Goal: Information Seeking & Learning: Check status

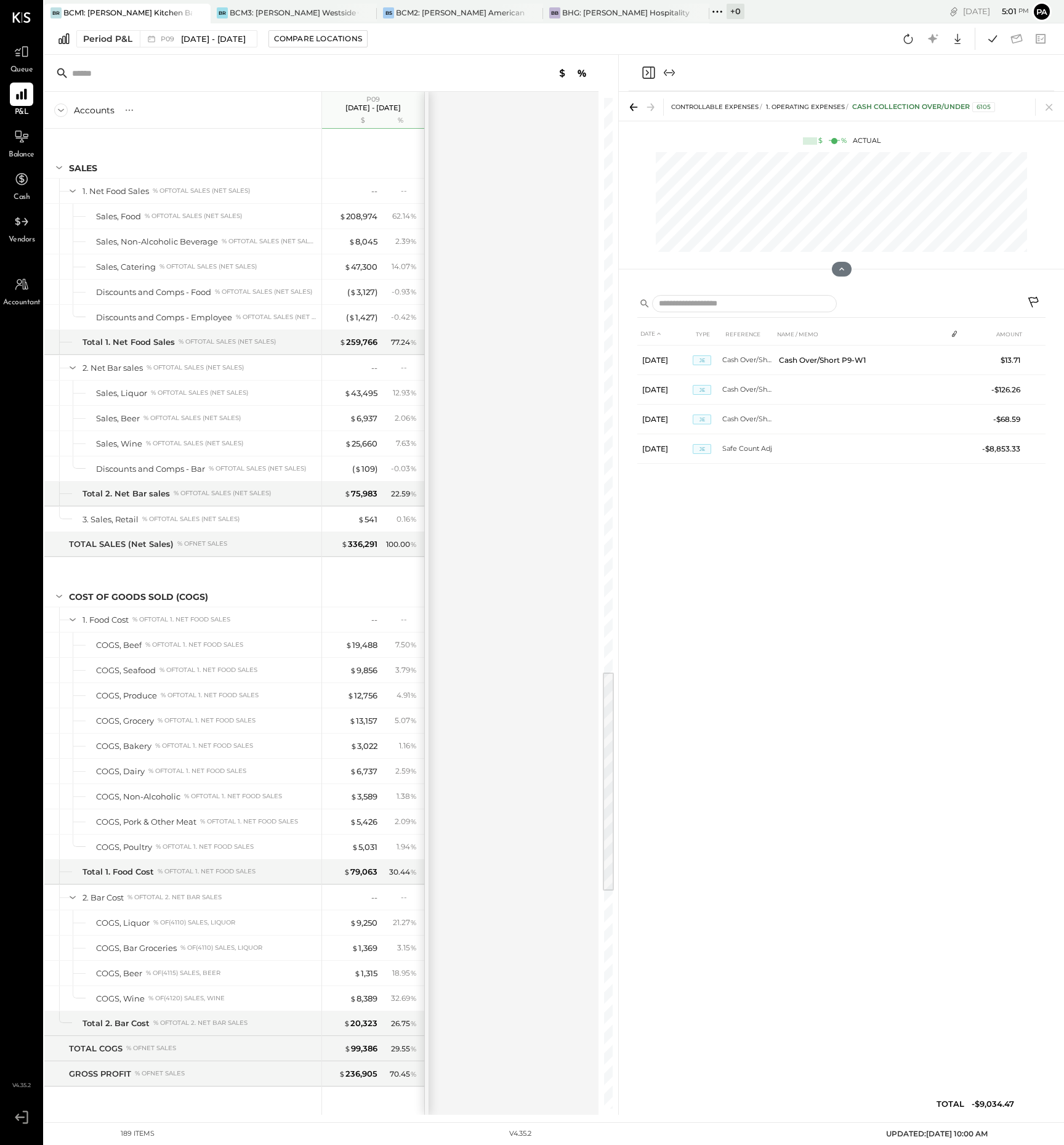
scroll to position [2599, 0]
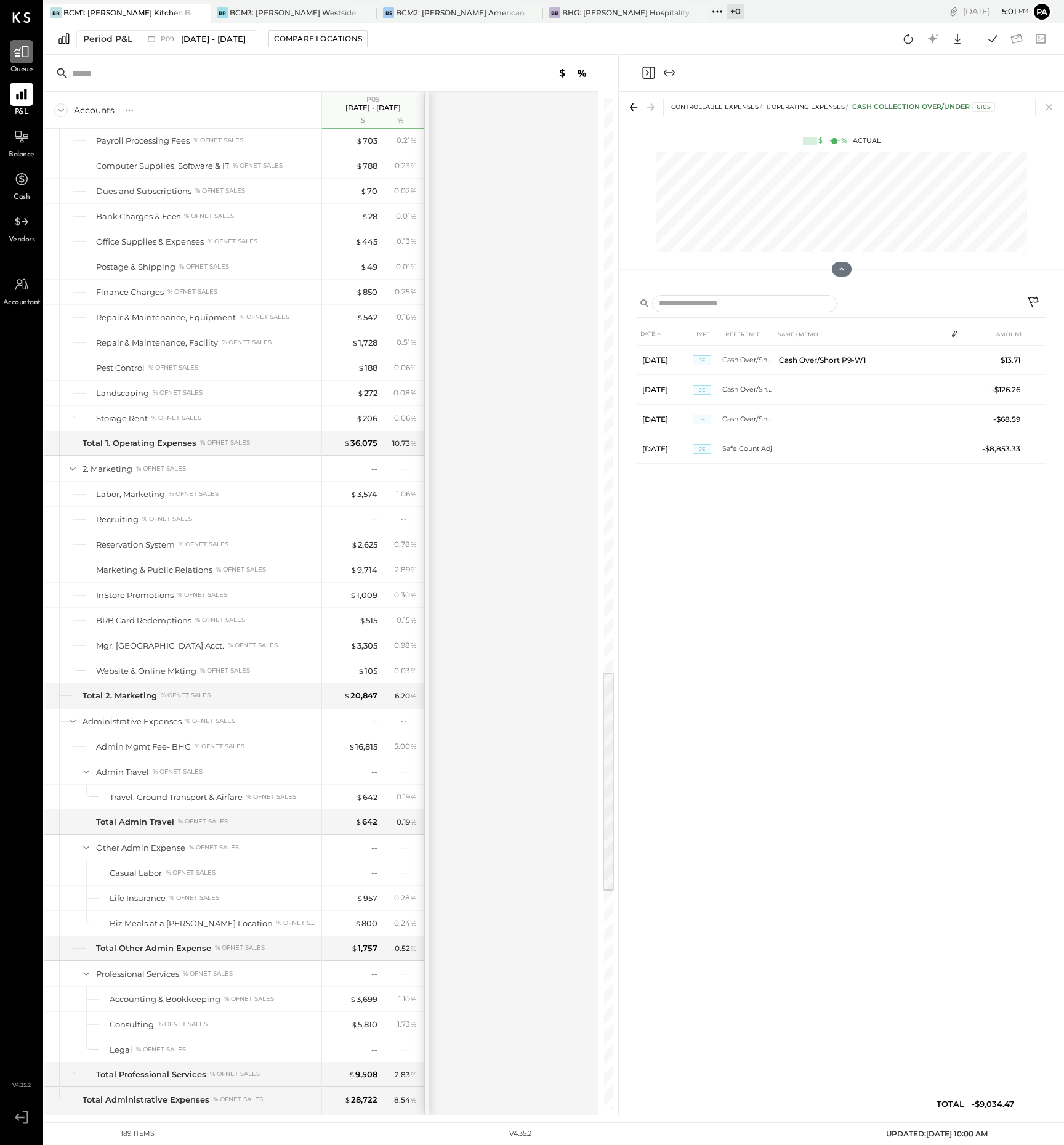
click at [17, 53] on icon at bounding box center [22, 52] width 15 height 12
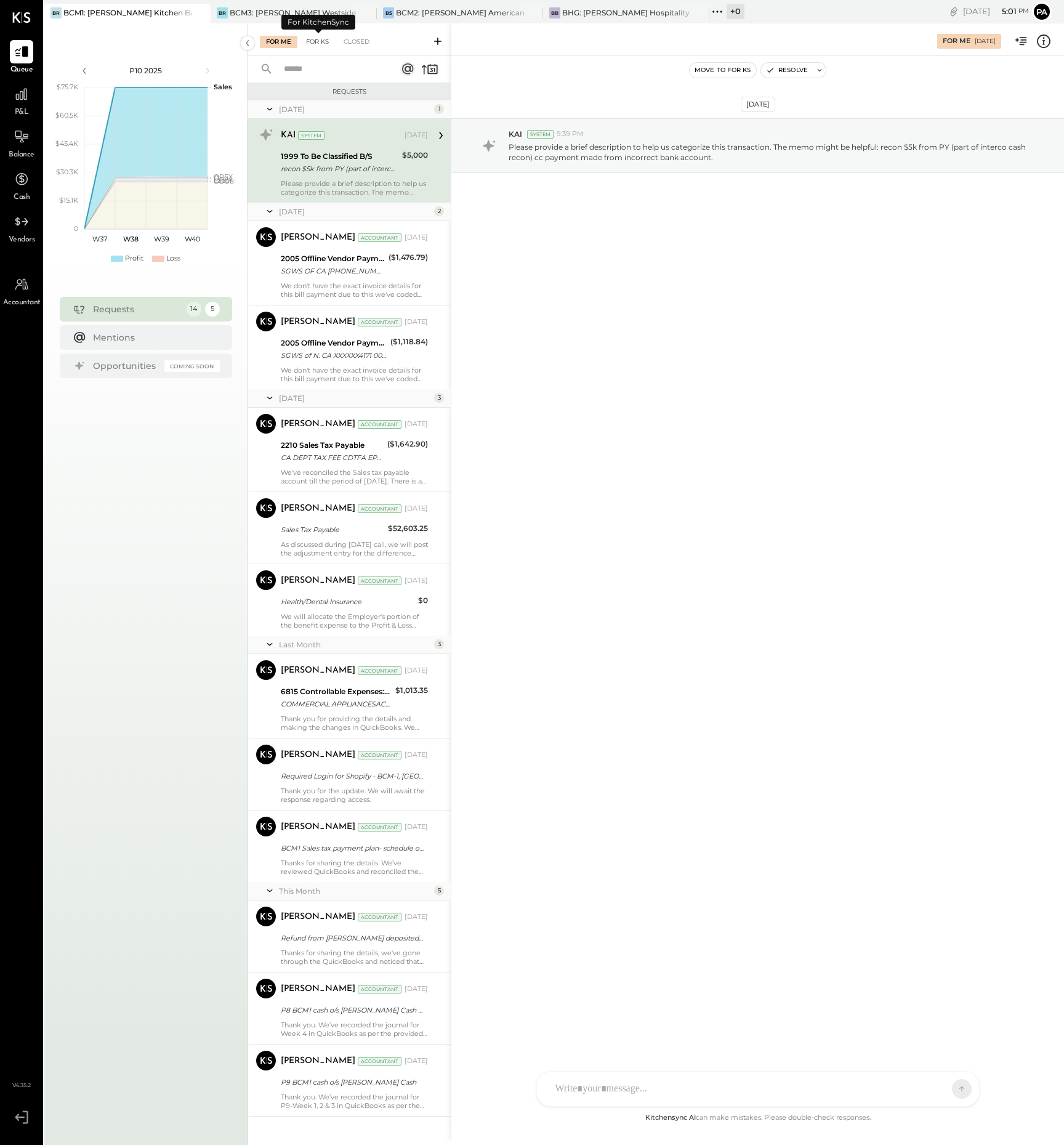
click at [324, 39] on div "For KS" at bounding box center [317, 42] width 35 height 12
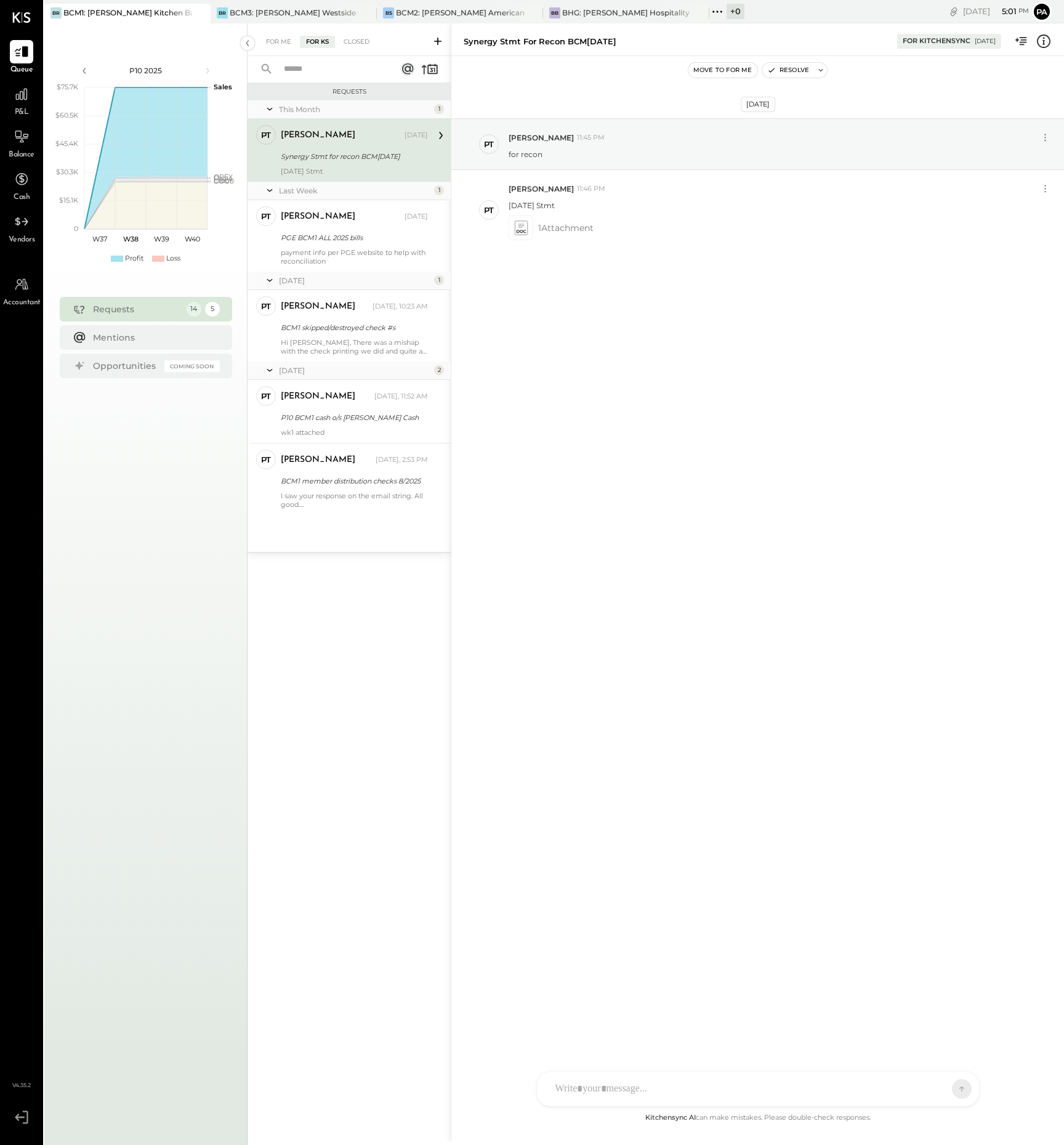
click at [438, 39] on icon at bounding box center [438, 41] width 7 height 7
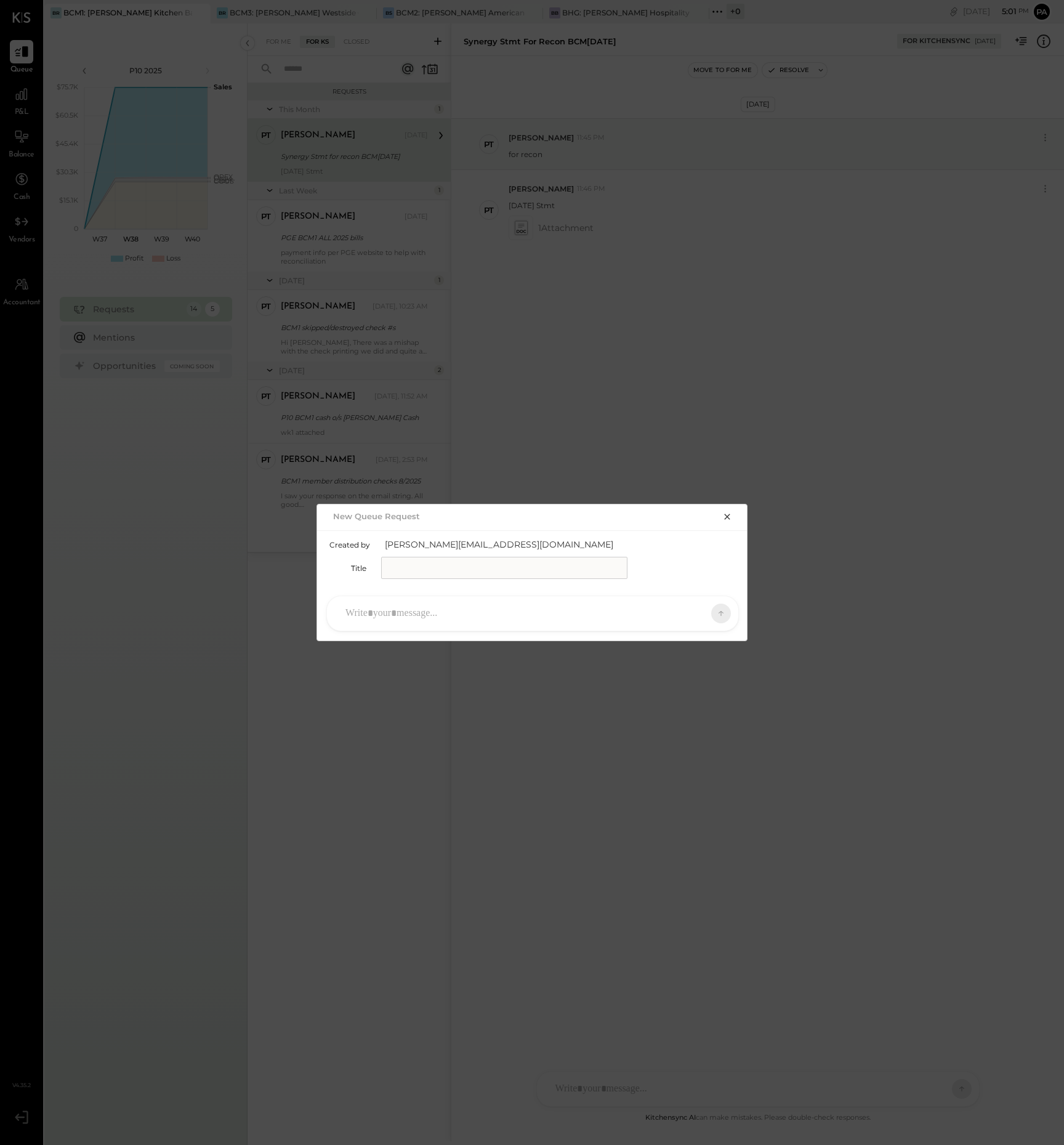
click at [413, 566] on input "text" at bounding box center [504, 568] width 246 height 22
type input "**********"
click at [391, 614] on div at bounding box center [522, 614] width 364 height 27
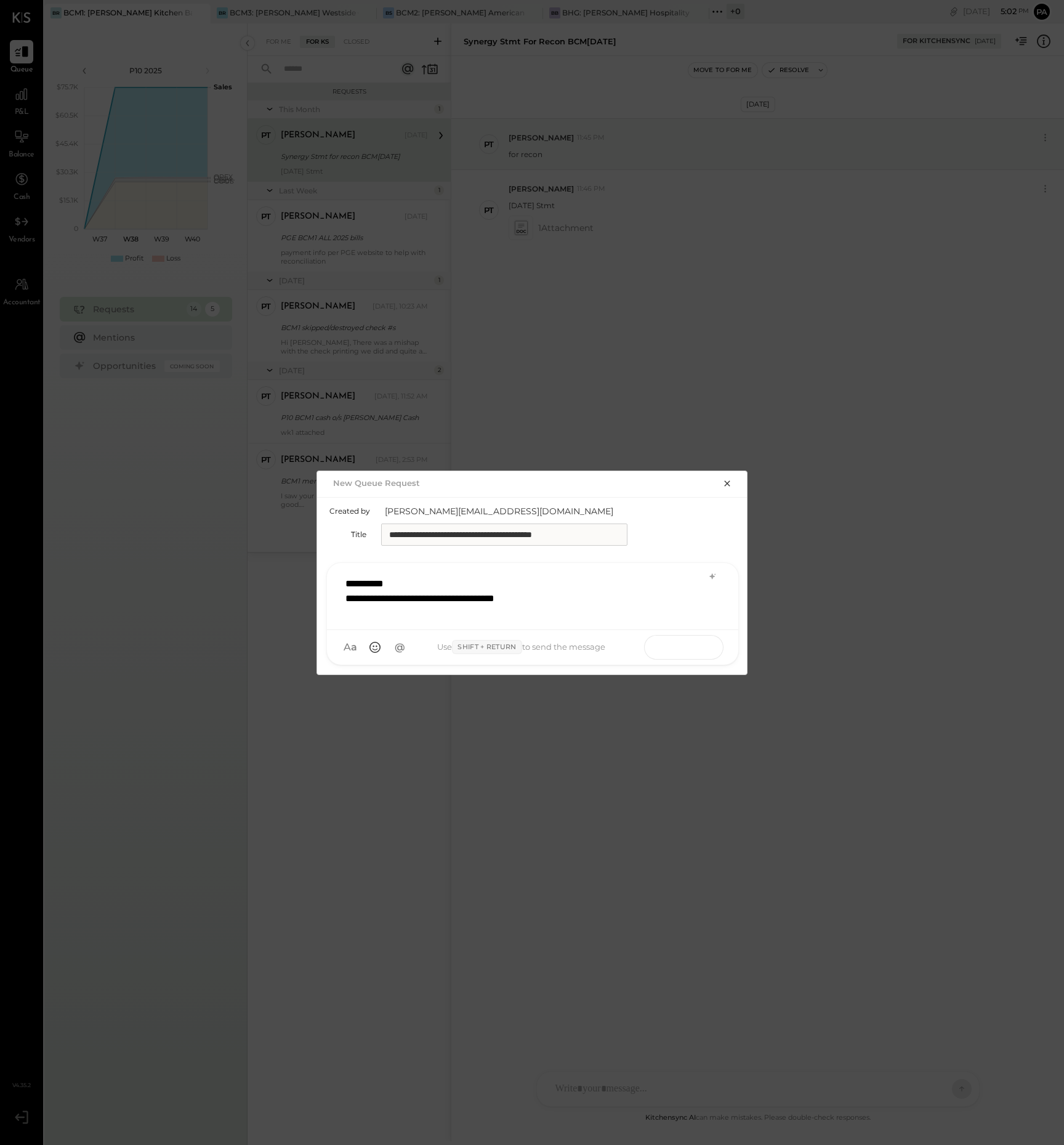
click at [708, 646] on button at bounding box center [697, 646] width 45 height 18
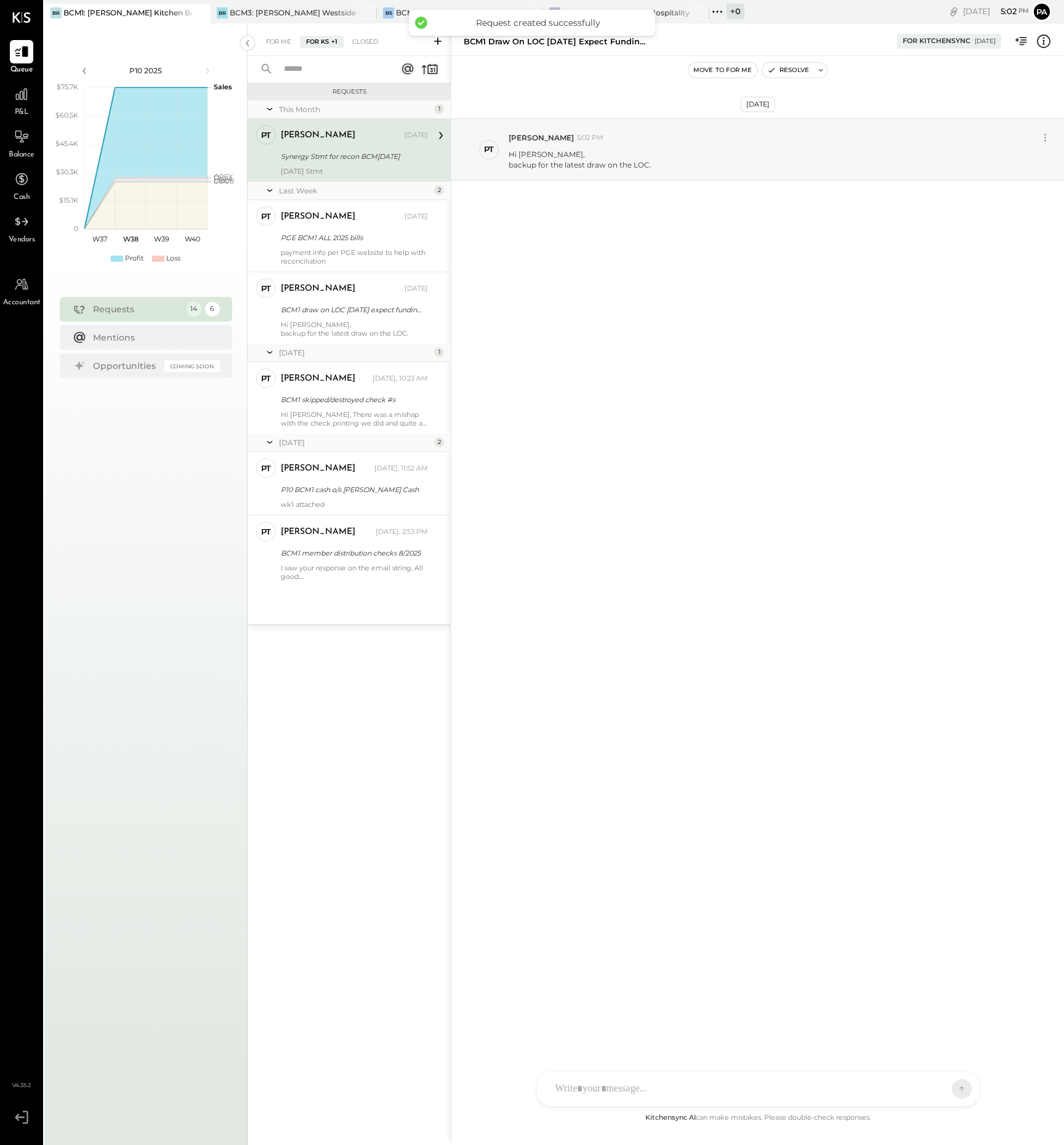
click at [641, 1091] on div at bounding box center [747, 1089] width 395 height 27
click at [583, 1087] on icon at bounding box center [585, 1089] width 13 height 13
drag, startPoint x: 668, startPoint y: 976, endPoint x: 541, endPoint y: 972, distance: 127.1
click at [541, 972] on div "**********" at bounding box center [758, 992] width 443 height 67
copy div "**********"
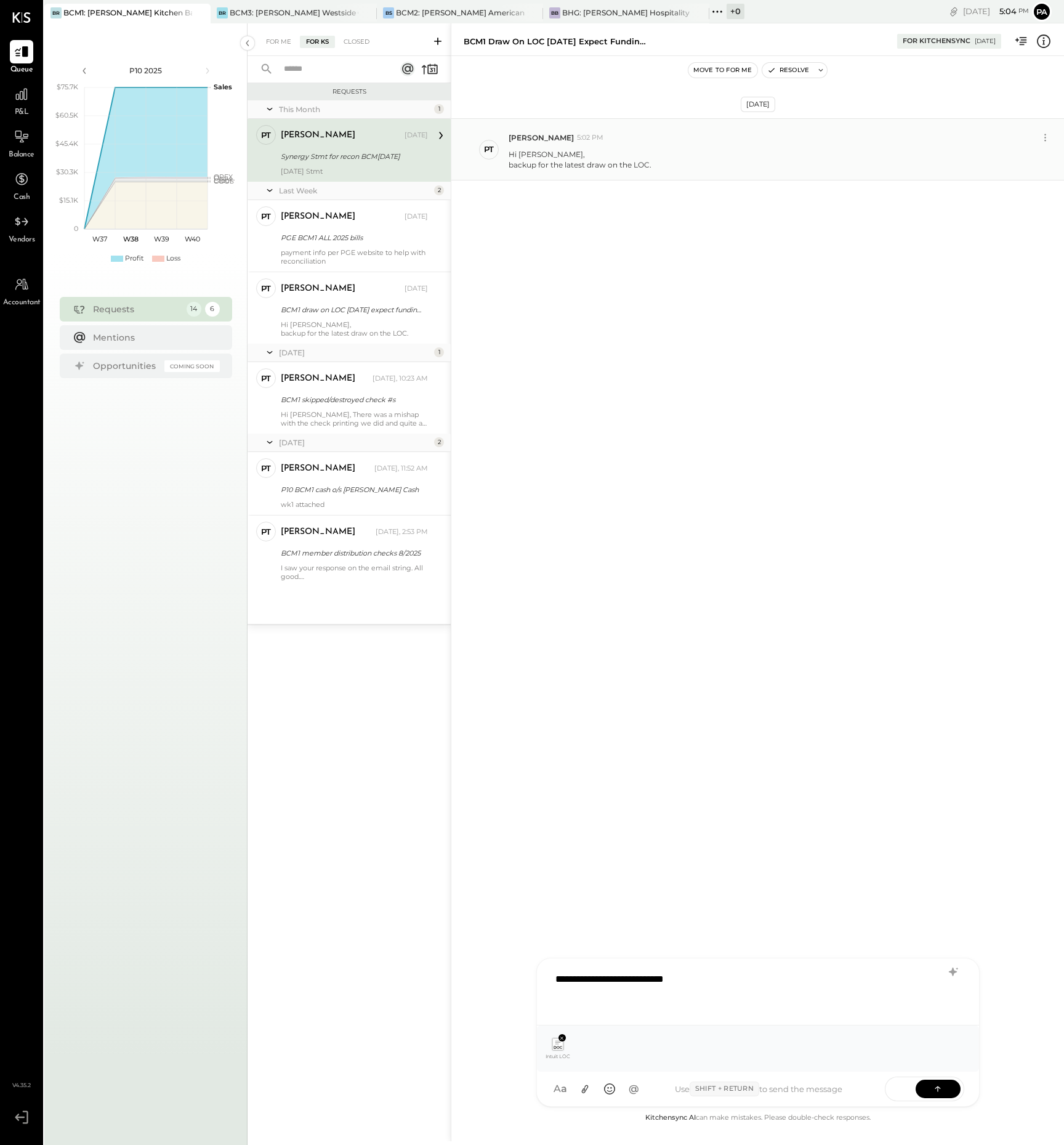
drag, startPoint x: 665, startPoint y: 163, endPoint x: 657, endPoint y: 163, distance: 8.0
click at [657, 163] on div "Hi [PERSON_NAME], backup for the latest draw on the LOC." at bounding box center [781, 157] width 546 height 23
drag, startPoint x: 654, startPoint y: 166, endPoint x: 509, endPoint y: 149, distance: 146.0
click at [509, 149] on p "Hi [PERSON_NAME], backup for the latest draw on the LOC." at bounding box center [580, 160] width 143 height 21
copy p "Hi [PERSON_NAME], backup for the latest draw on the LOC."
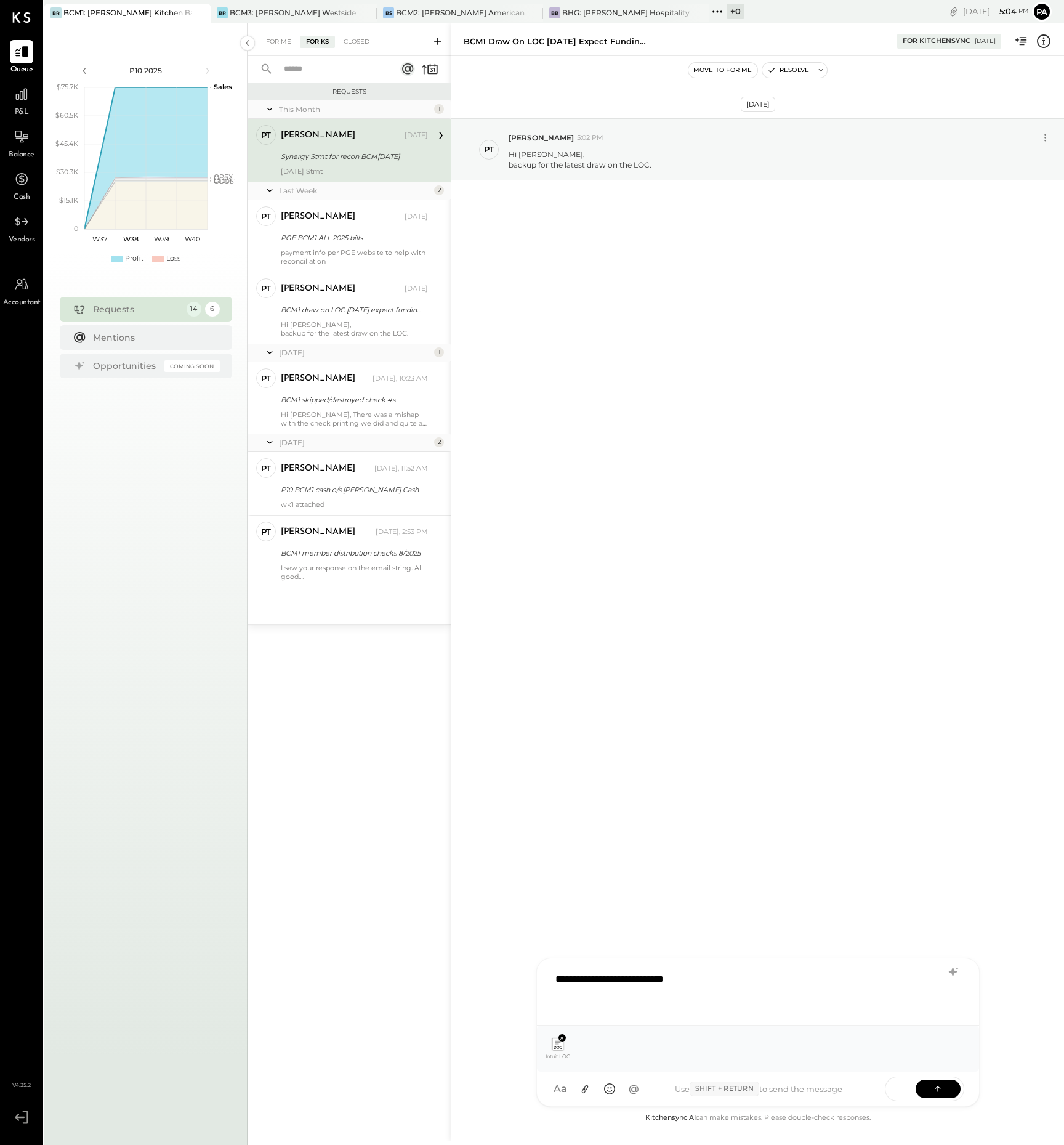
click at [629, 46] on div "BCM1 draw on LOC [DATE] expect funding 9/22" at bounding box center [556, 42] width 185 height 12
click at [940, 1088] on icon at bounding box center [937, 1088] width 12 height 12
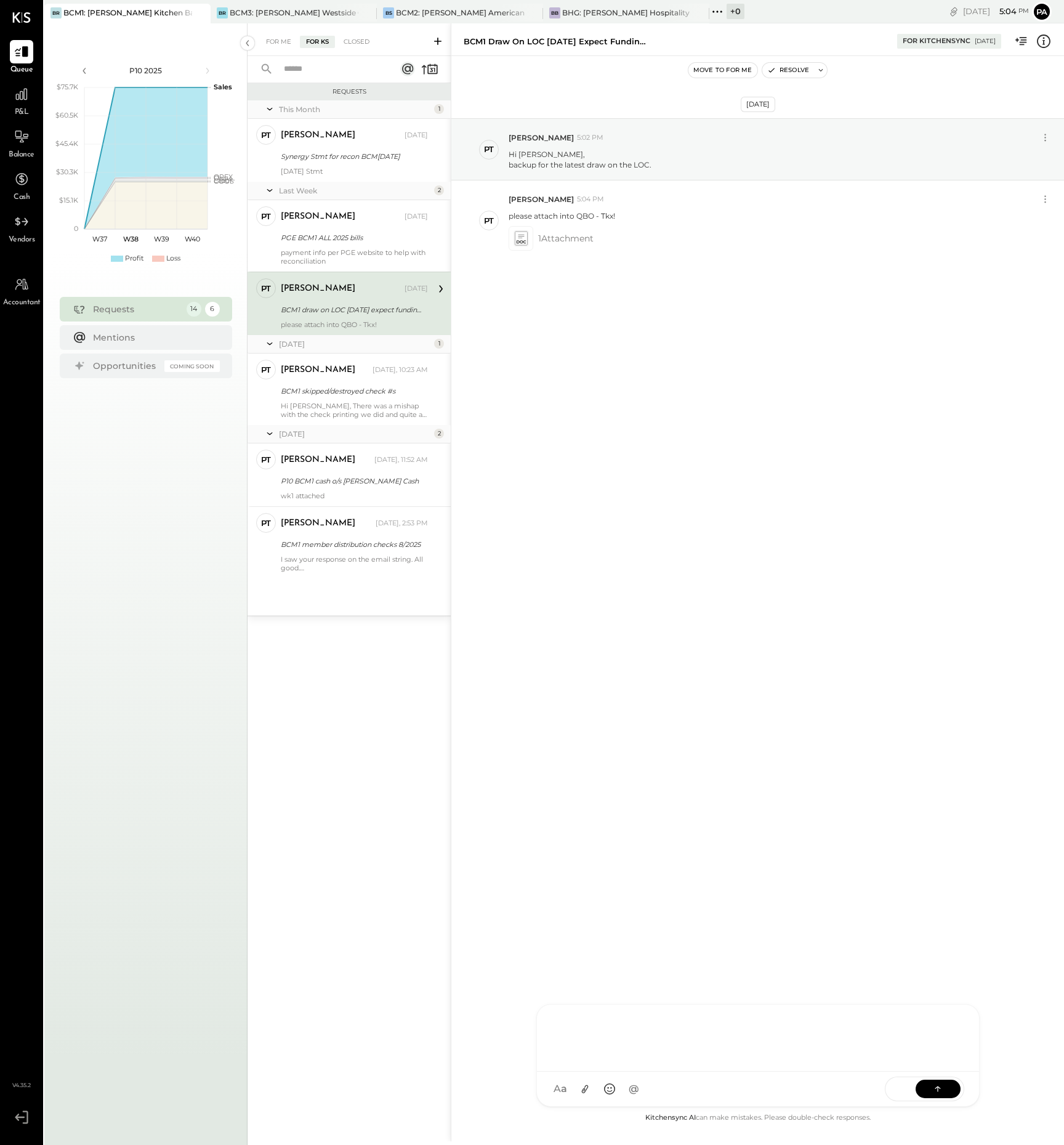
drag, startPoint x: 451, startPoint y: 281, endPoint x: 518, endPoint y: 284, distance: 67.1
click at [453, 284] on div at bounding box center [451, 1141] width 2 height 2236
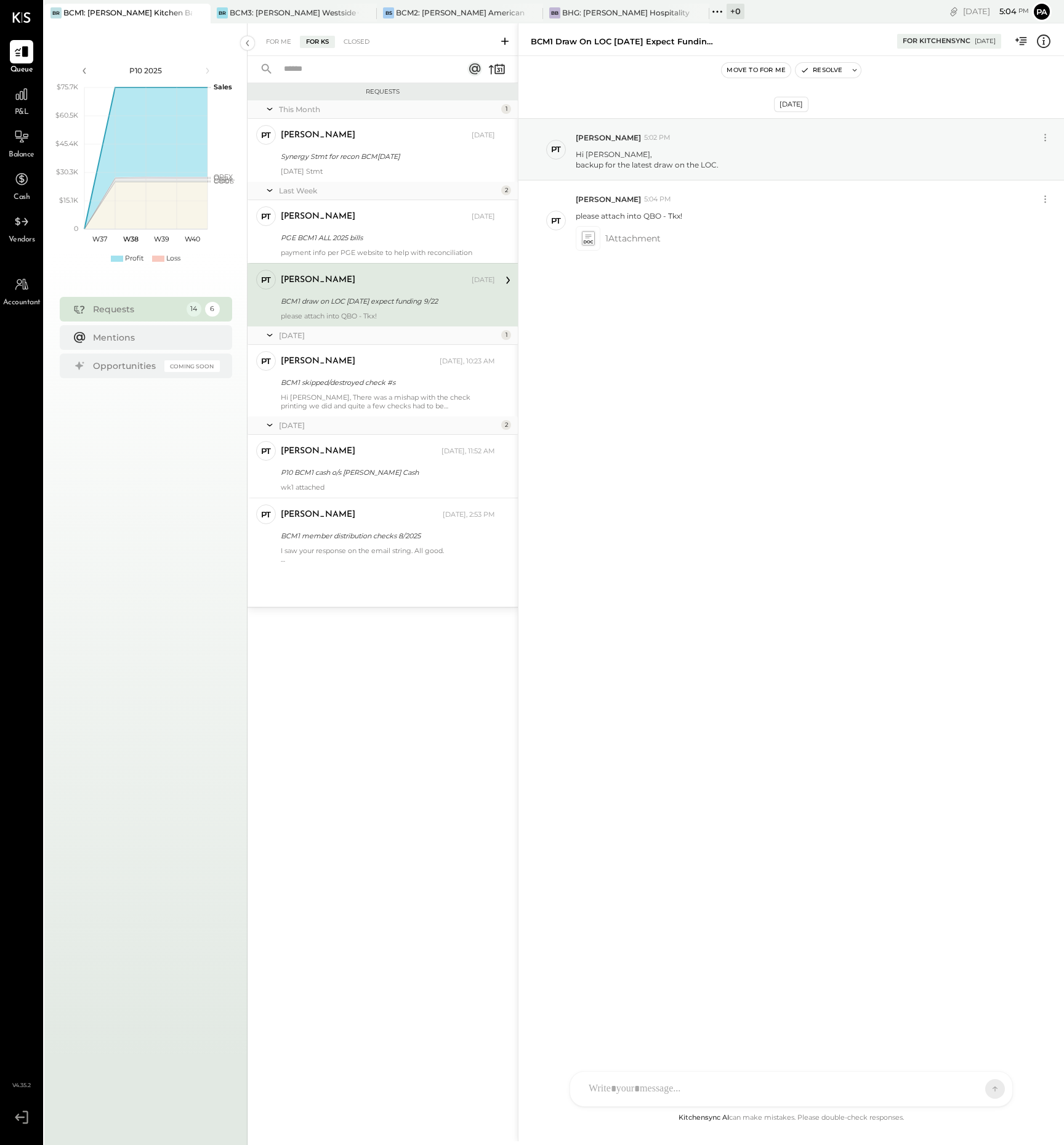
drag, startPoint x: 455, startPoint y: 301, endPoint x: 280, endPoint y: 307, distance: 175.1
click at [280, 307] on div "PT [PERSON_NAME] Accountant [PERSON_NAME] [DATE] BCM1 draw on LOC [DATE] expect…" at bounding box center [383, 294] width 270 height 63
copy div "BCM1 draw on LOC [DATE] expect funding 9/22"
click at [453, 8] on div "BCM2: [PERSON_NAME] American Cooking" at bounding box center [460, 12] width 129 height 10
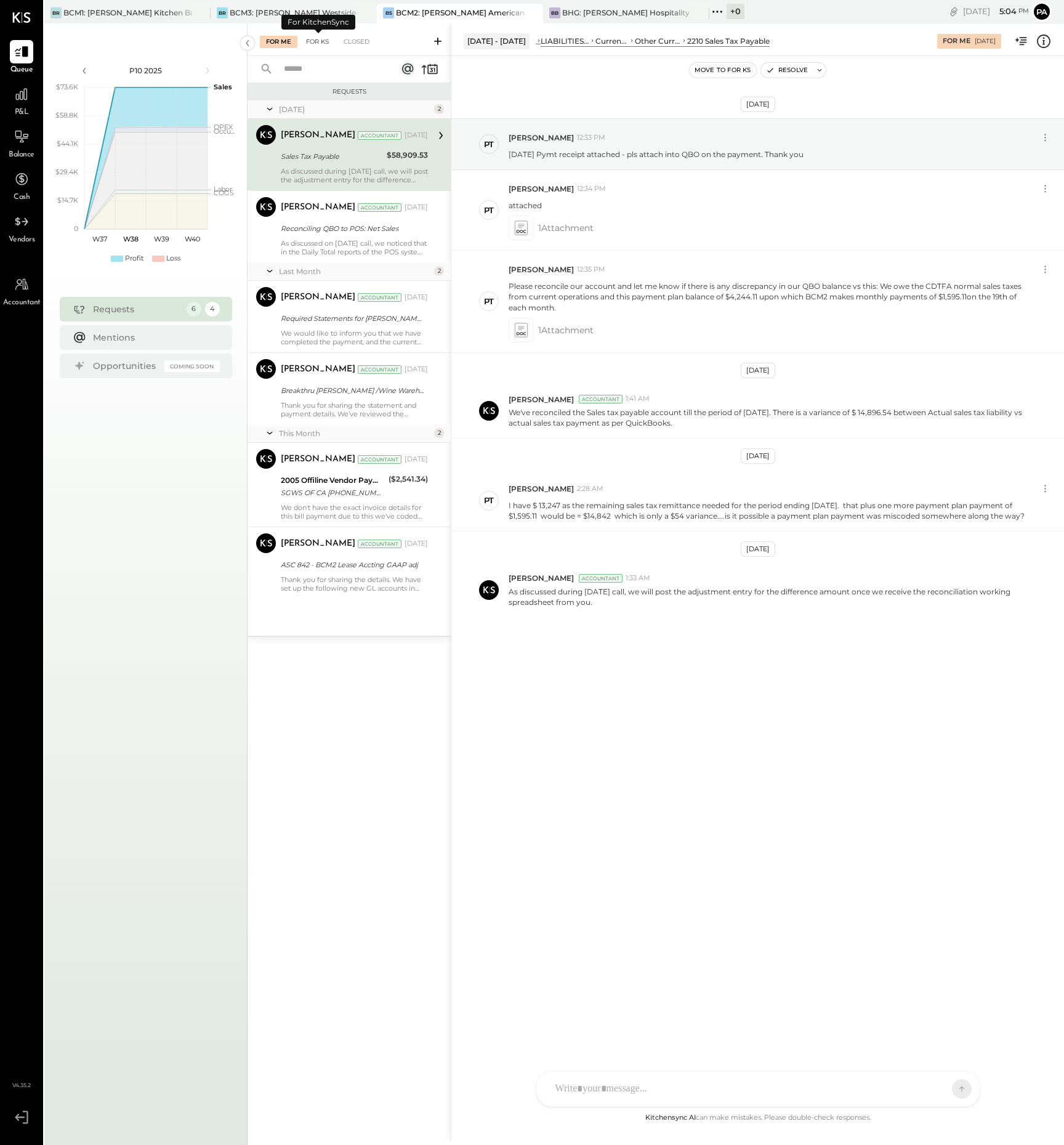
click at [324, 39] on div "For KS" at bounding box center [317, 42] width 35 height 12
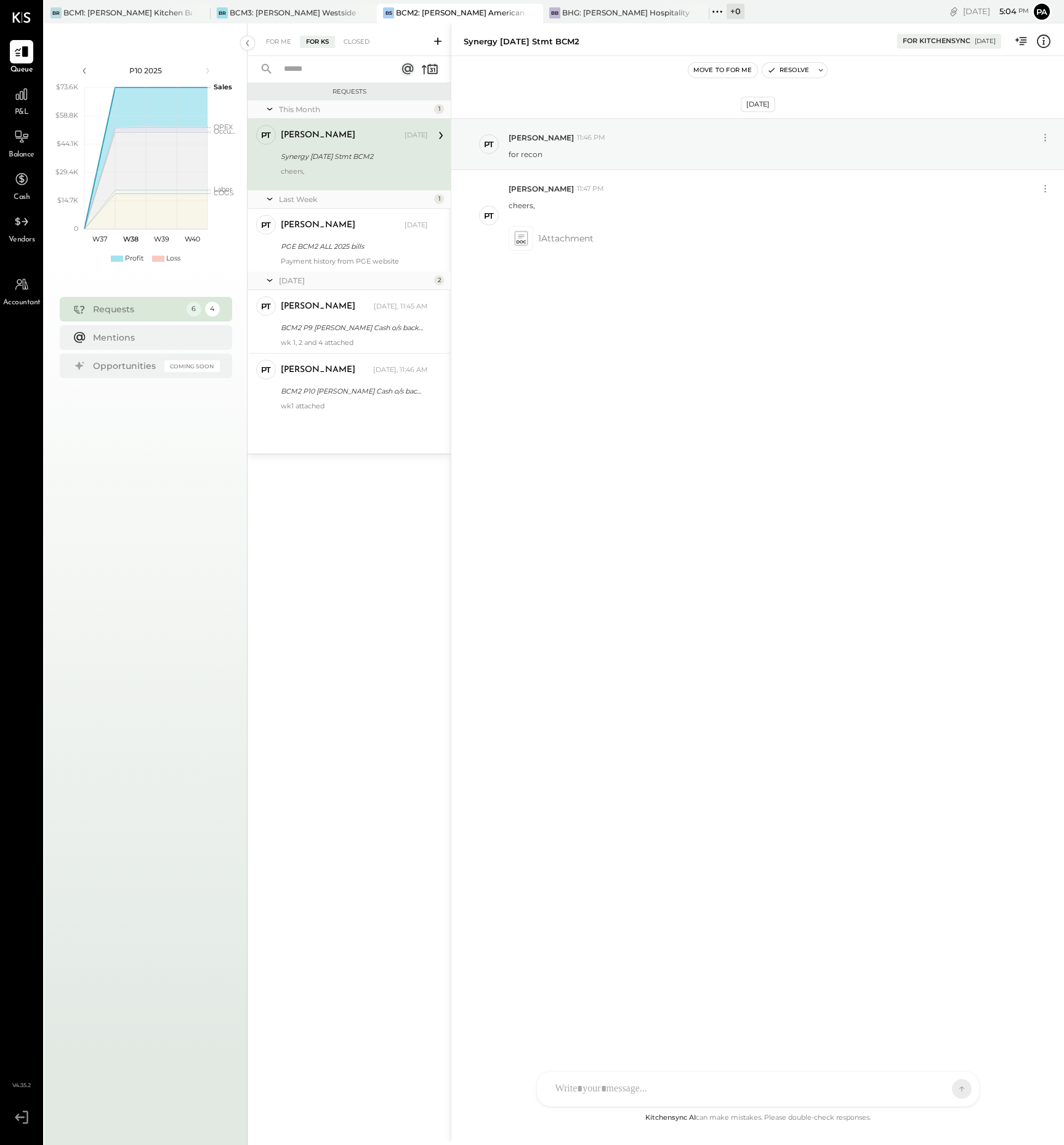
click at [439, 39] on icon at bounding box center [437, 41] width 12 height 12
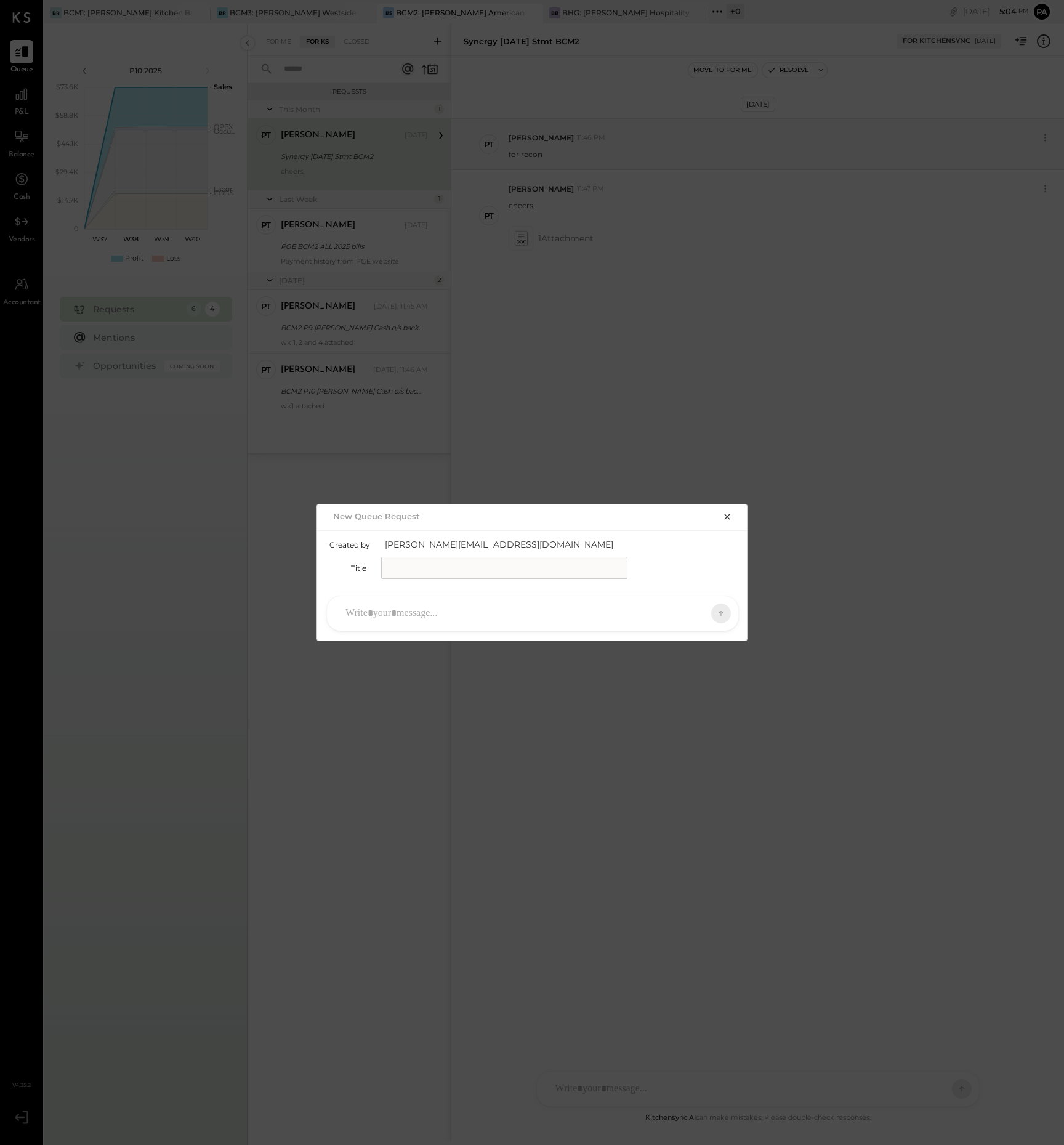
click at [419, 567] on input "text" at bounding box center [504, 568] width 246 height 22
paste input "**********"
click at [414, 562] on input "**********" at bounding box center [504, 568] width 246 height 22
type input "**********"
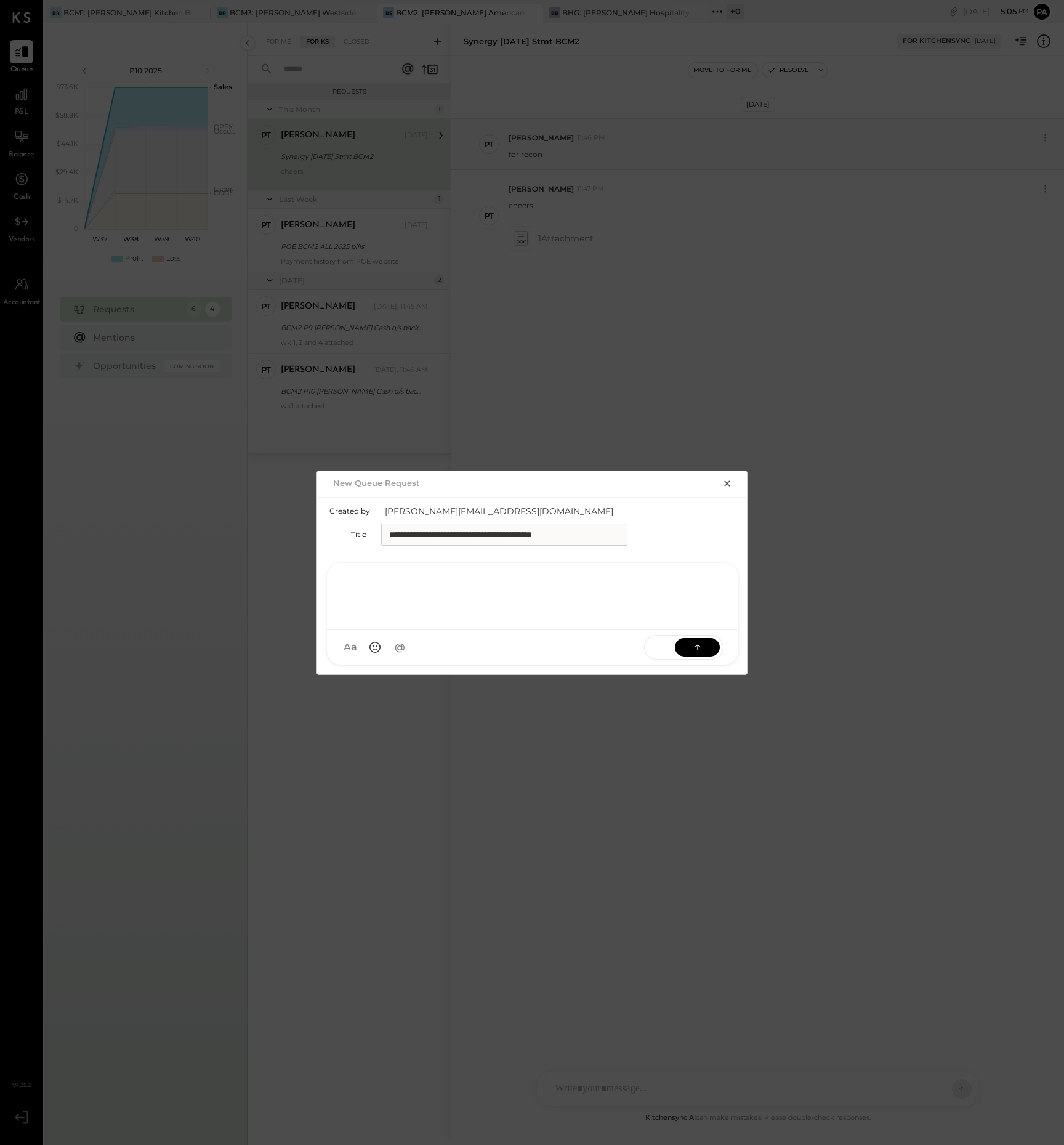
click at [385, 613] on div at bounding box center [533, 595] width 387 height 50
click at [377, 586] on div at bounding box center [533, 595] width 387 height 50
paste div
click at [547, 582] on div "**********" at bounding box center [533, 595] width 387 height 50
click at [696, 649] on icon at bounding box center [697, 646] width 12 height 12
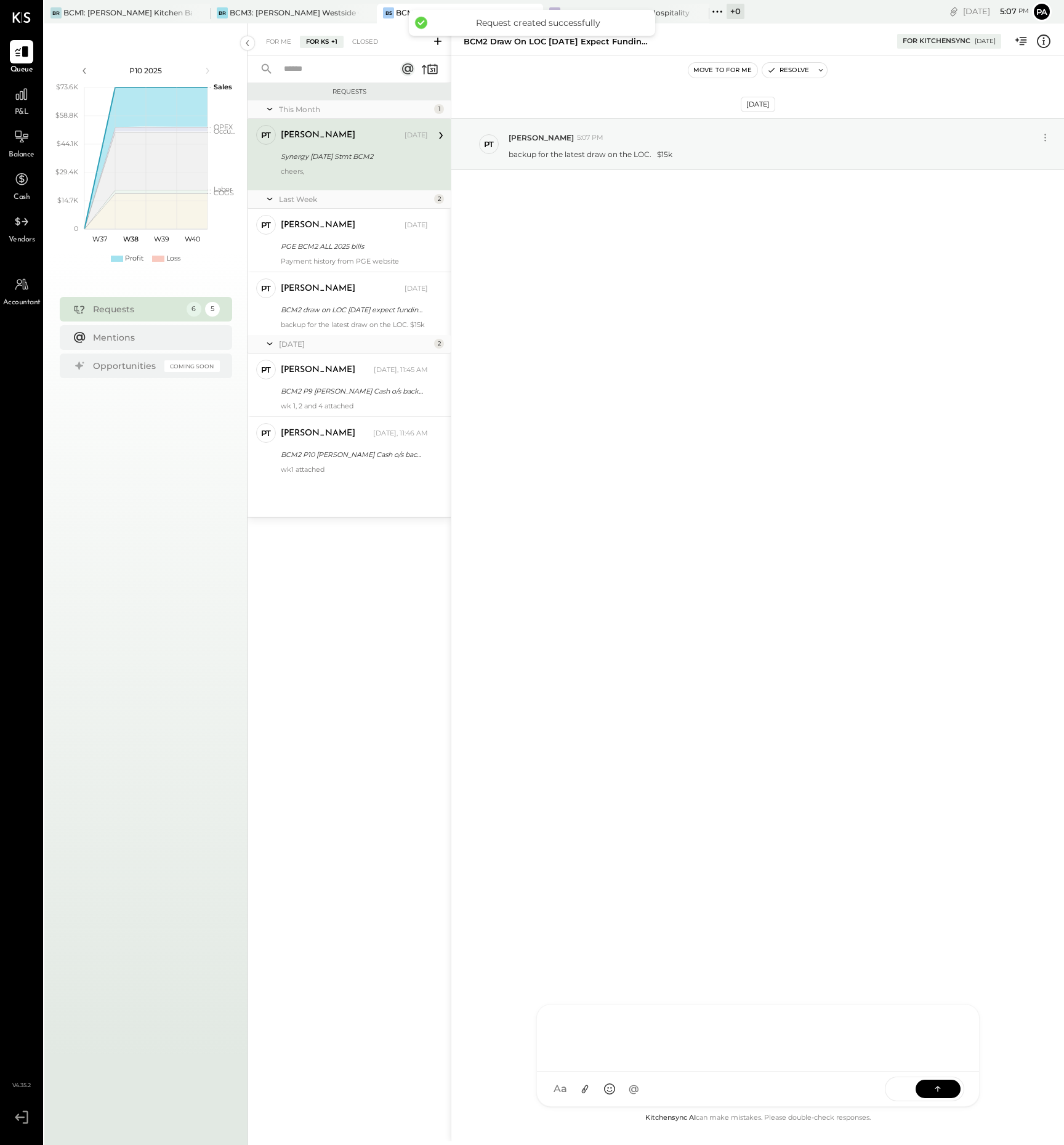
click at [773, 1071] on div at bounding box center [758, 1038] width 443 height 67
click at [584, 1086] on icon at bounding box center [585, 1089] width 13 height 13
click at [940, 1087] on icon at bounding box center [937, 1088] width 12 height 12
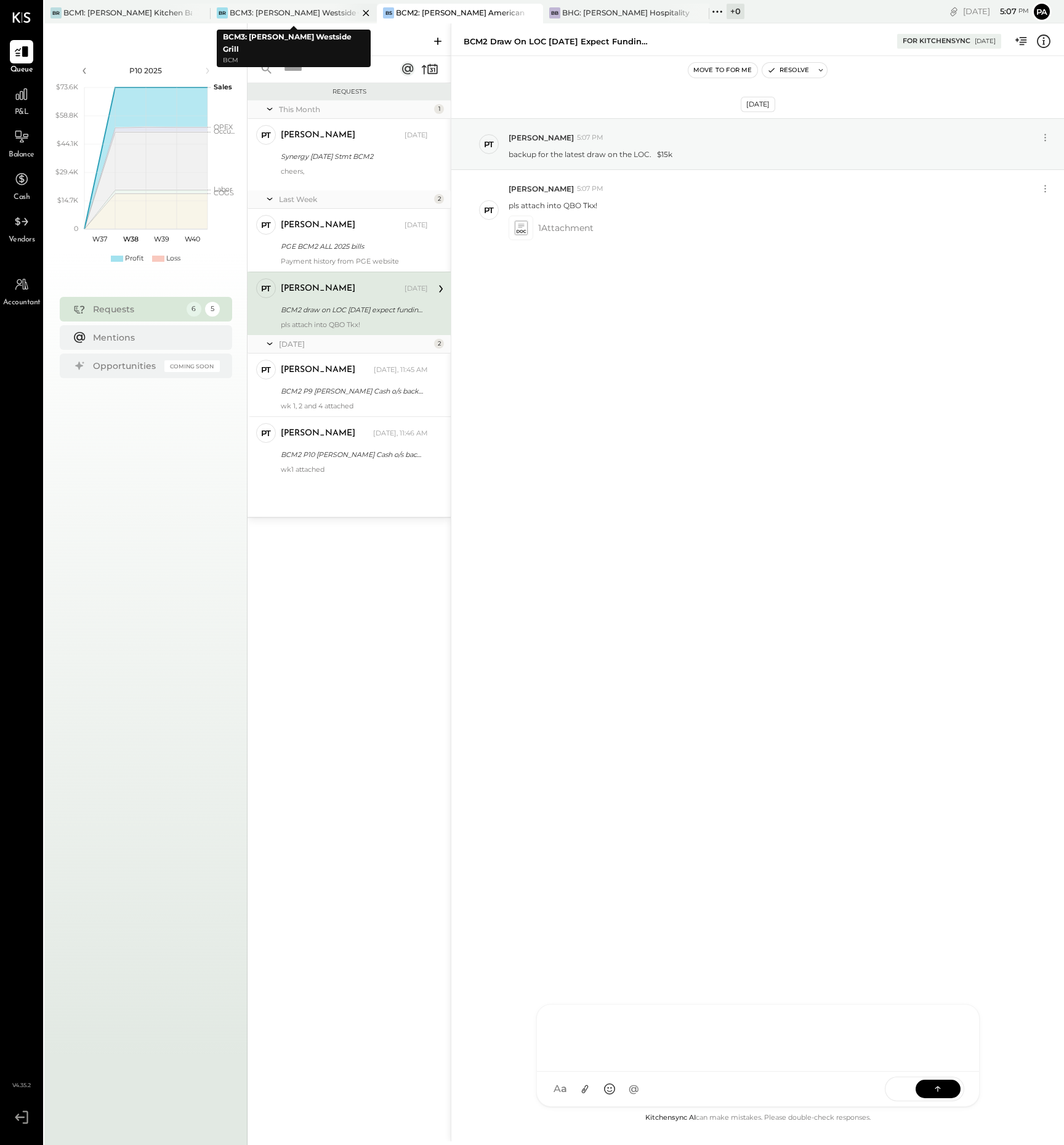
click at [320, 10] on div "BCM3: [PERSON_NAME] Westside Grill" at bounding box center [294, 12] width 129 height 10
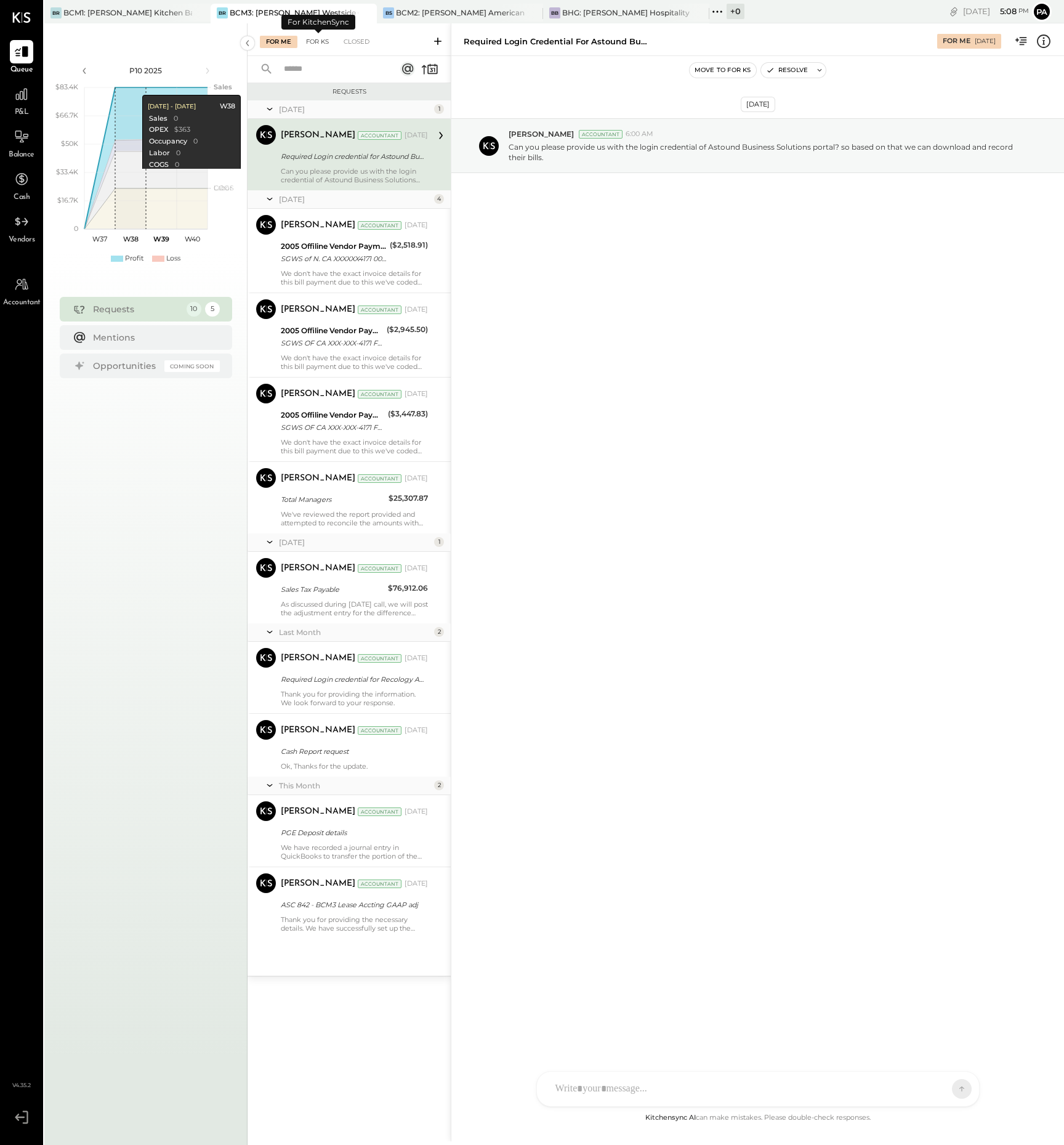
click at [324, 40] on div "For KS" at bounding box center [317, 42] width 35 height 12
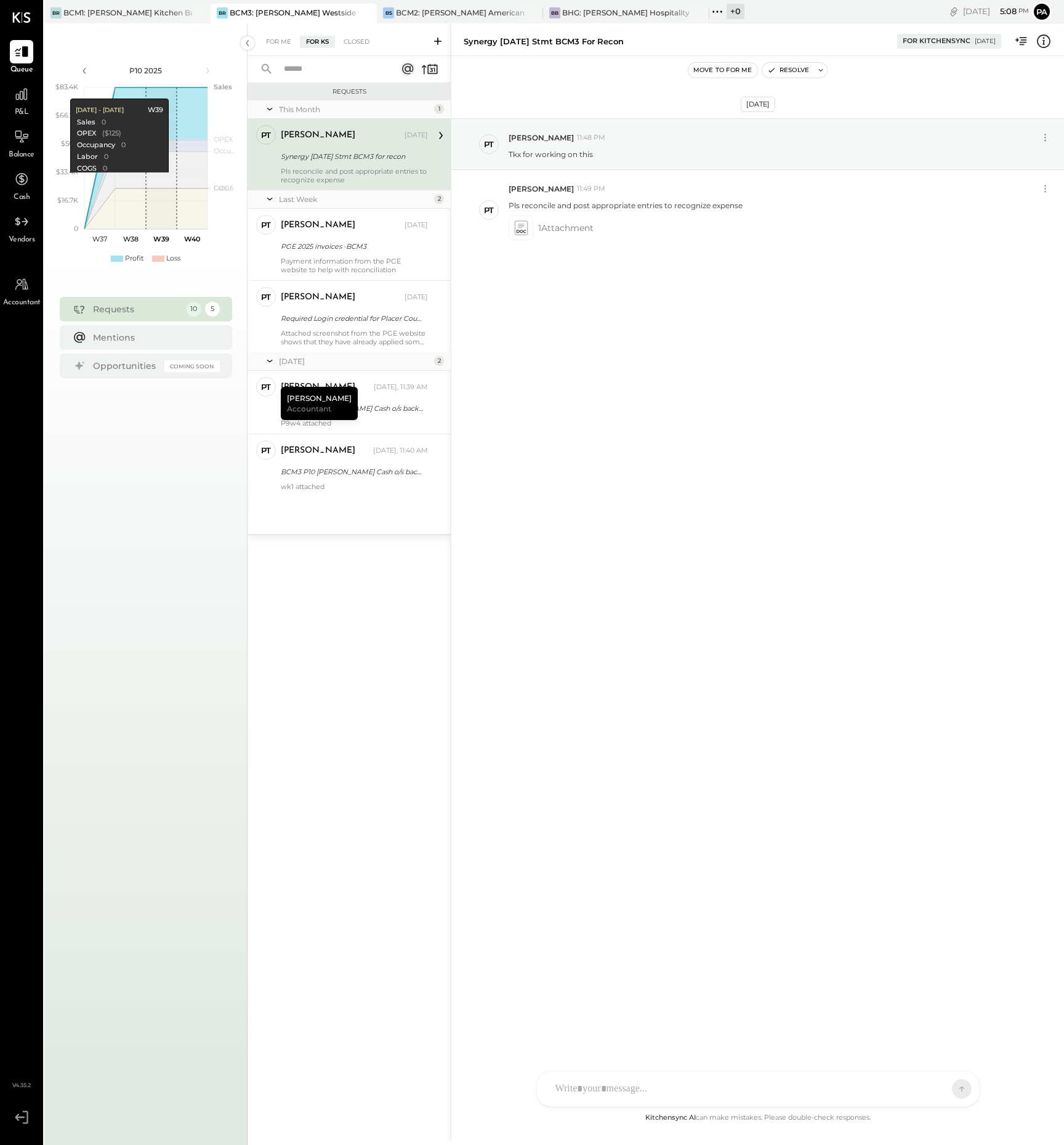
click at [437, 41] on icon at bounding box center [438, 41] width 7 height 7
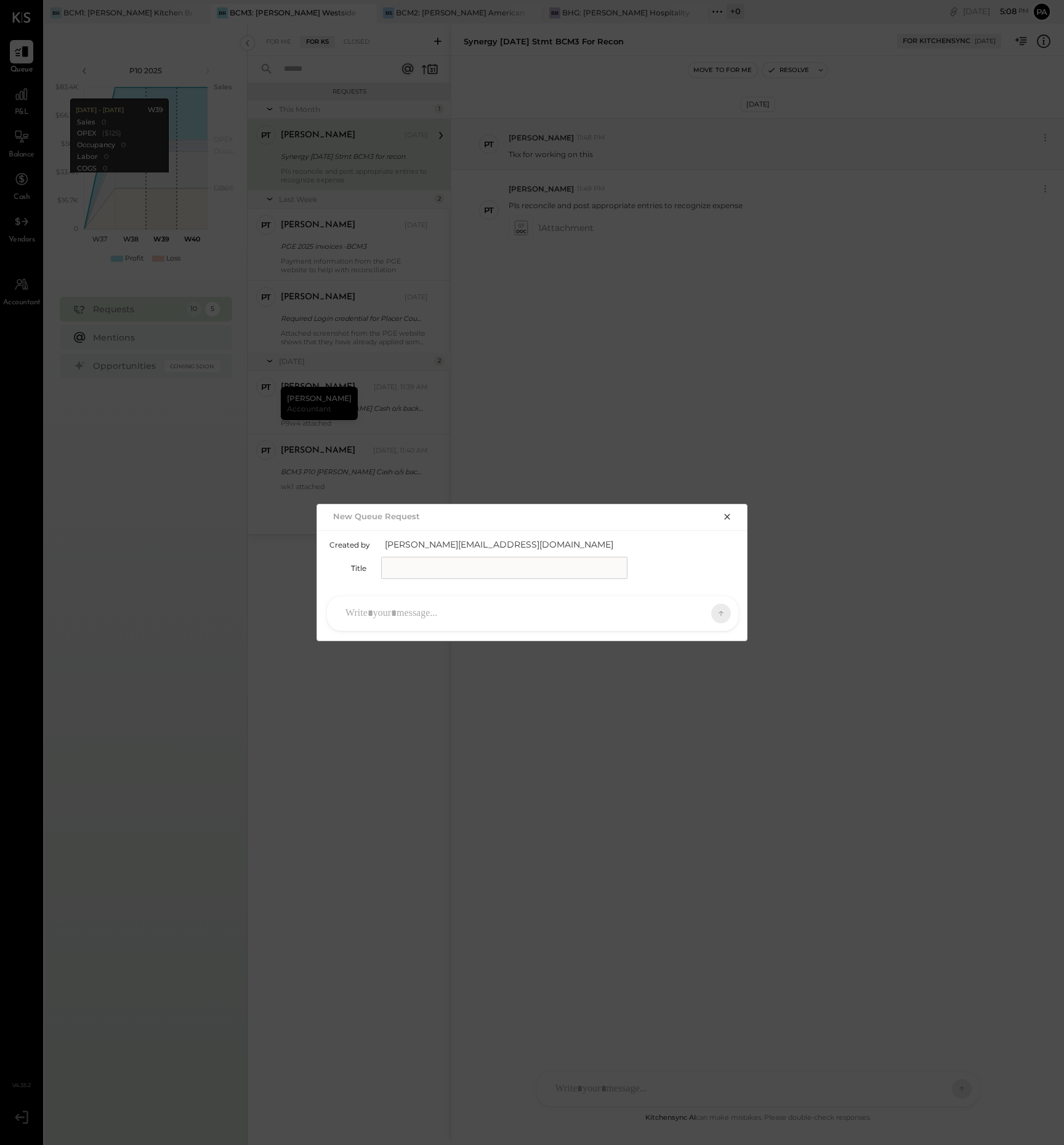
click at [422, 566] on input "text" at bounding box center [504, 568] width 246 height 22
paste input "**********"
click at [415, 567] on input "**********" at bounding box center [504, 568] width 246 height 22
type input "**********"
click at [455, 614] on div at bounding box center [522, 614] width 364 height 27
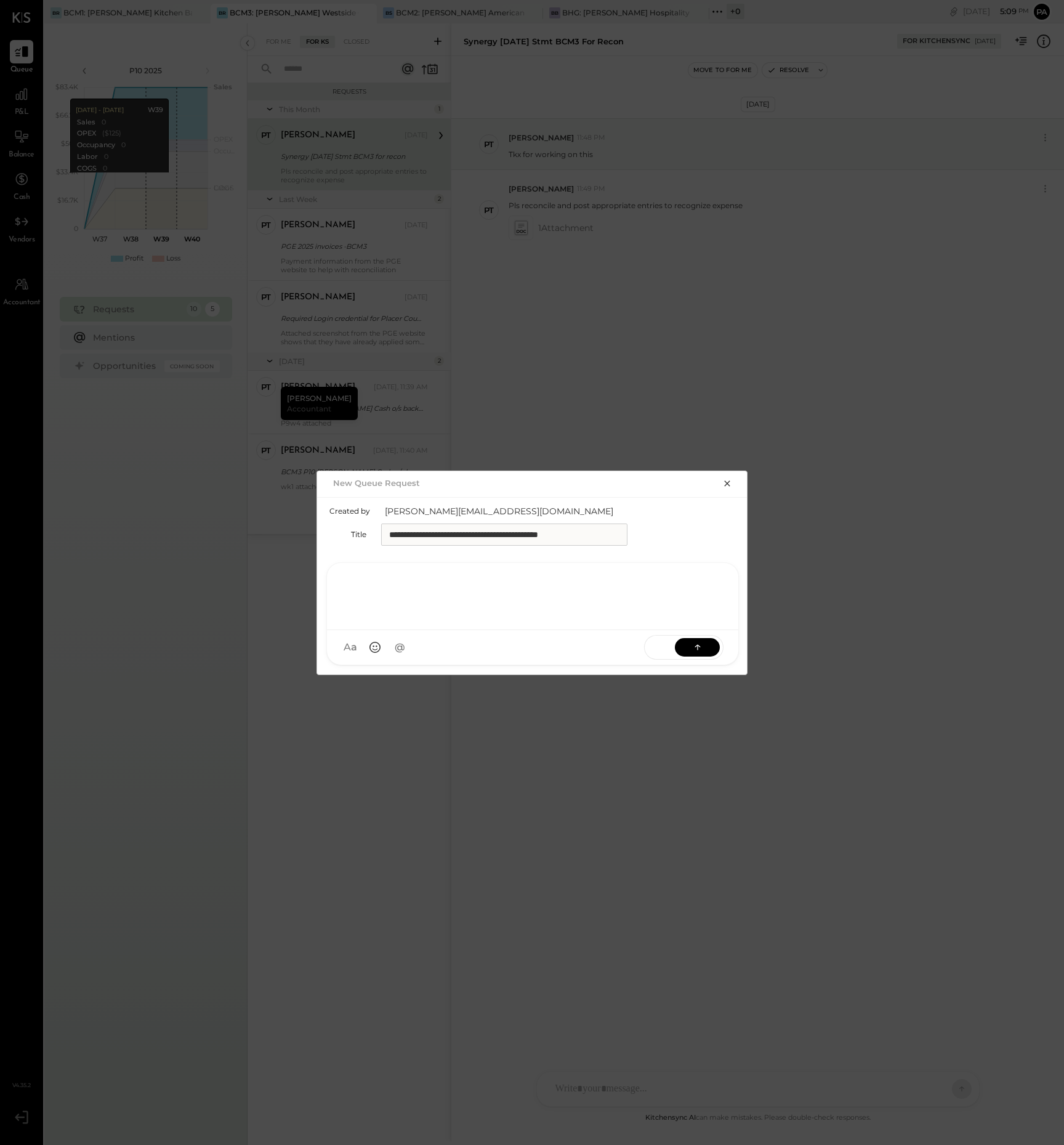
click at [400, 571] on div at bounding box center [533, 595] width 387 height 50
paste div
click at [697, 644] on icon at bounding box center [697, 646] width 12 height 12
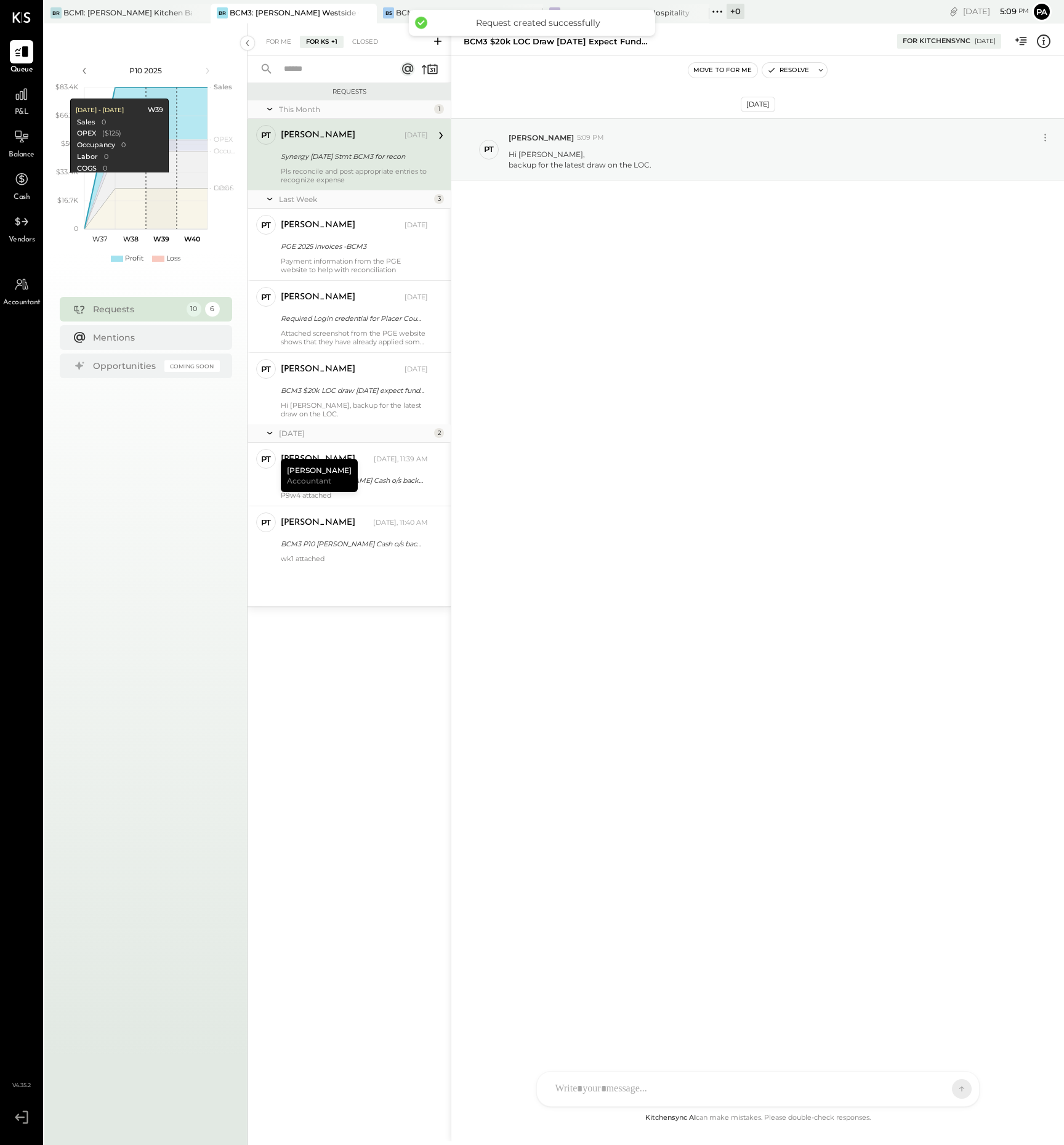
click at [746, 1089] on div at bounding box center [747, 1089] width 395 height 27
click at [622, 1023] on div at bounding box center [758, 1037] width 418 height 50
paste div
click at [582, 1087] on icon at bounding box center [585, 1089] width 13 height 13
click at [939, 1091] on icon at bounding box center [937, 1088] width 12 height 12
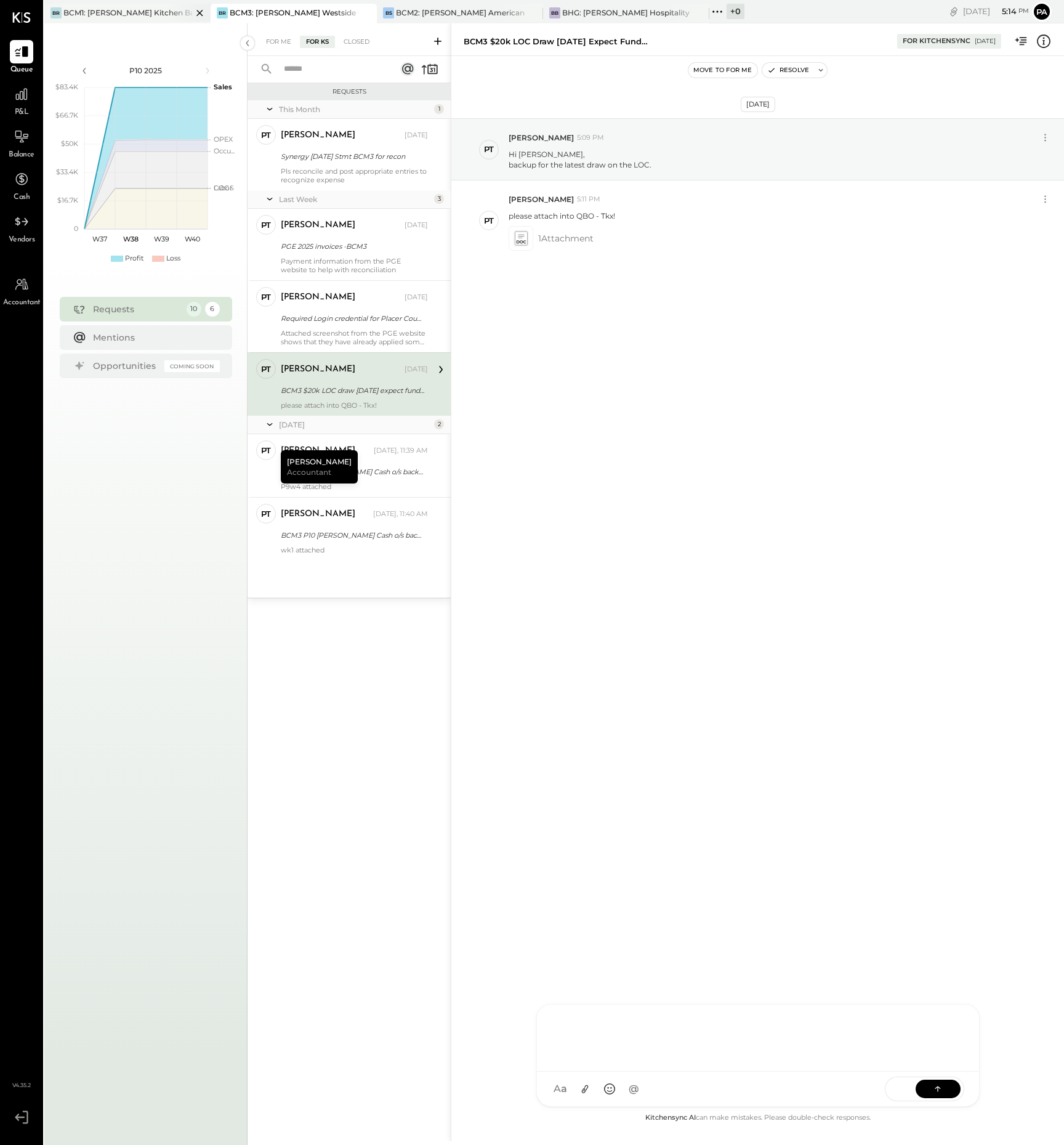
click at [155, 10] on div "BCM1: [PERSON_NAME] Kitchen Bar Market" at bounding box center [127, 12] width 129 height 10
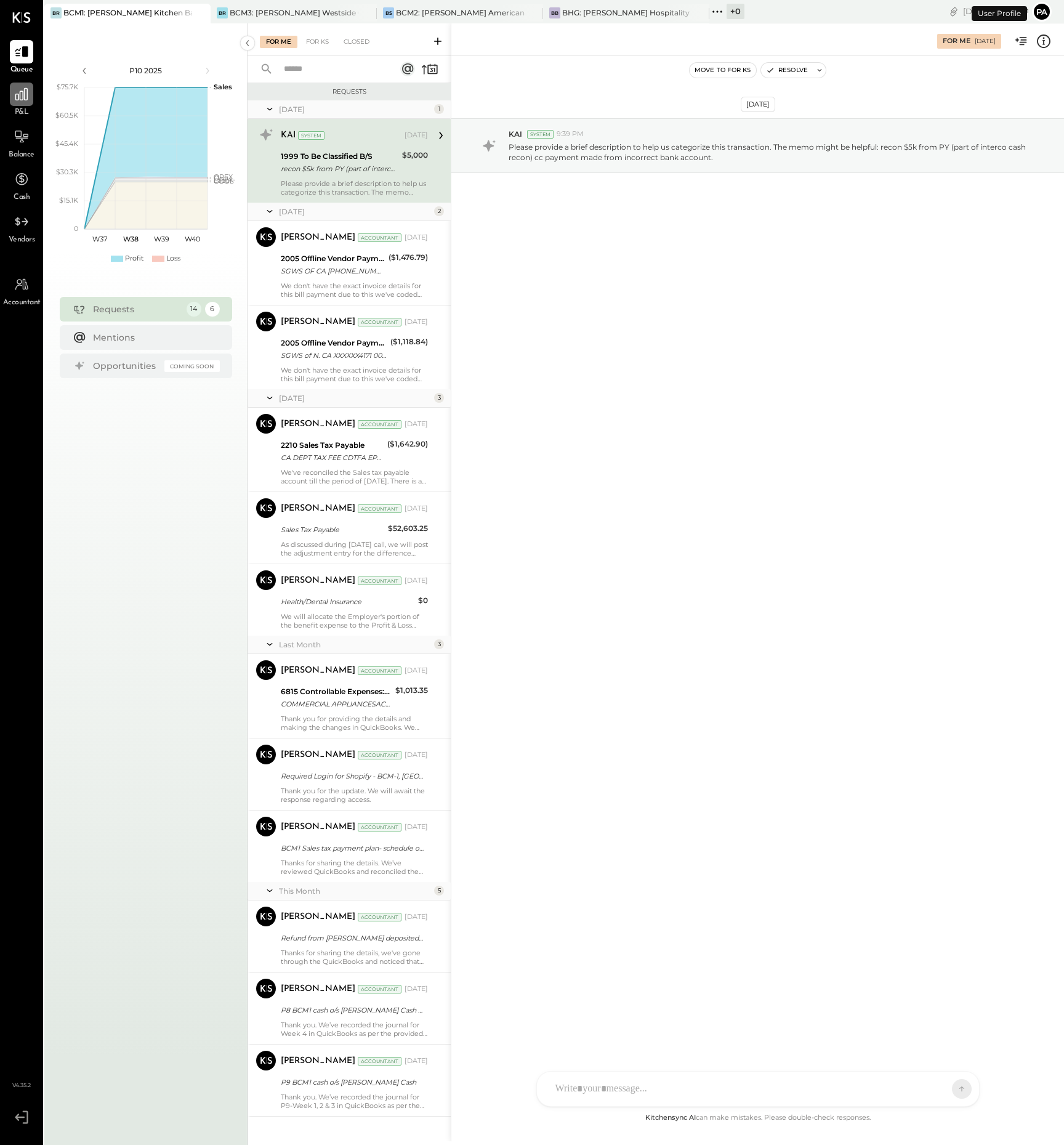
click at [18, 98] on icon at bounding box center [21, 93] width 12 height 12
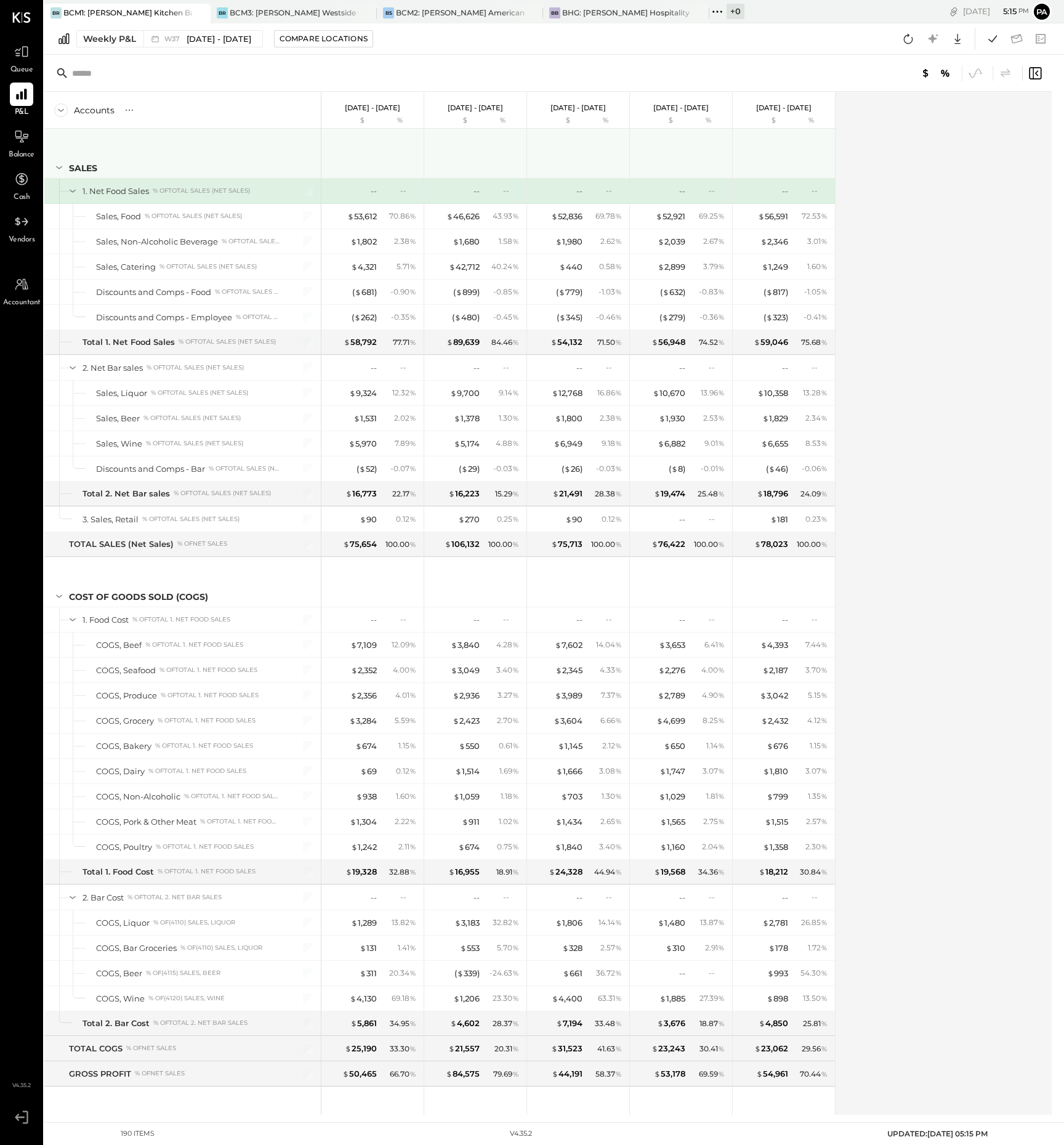
click at [60, 164] on icon at bounding box center [59, 167] width 14 height 14
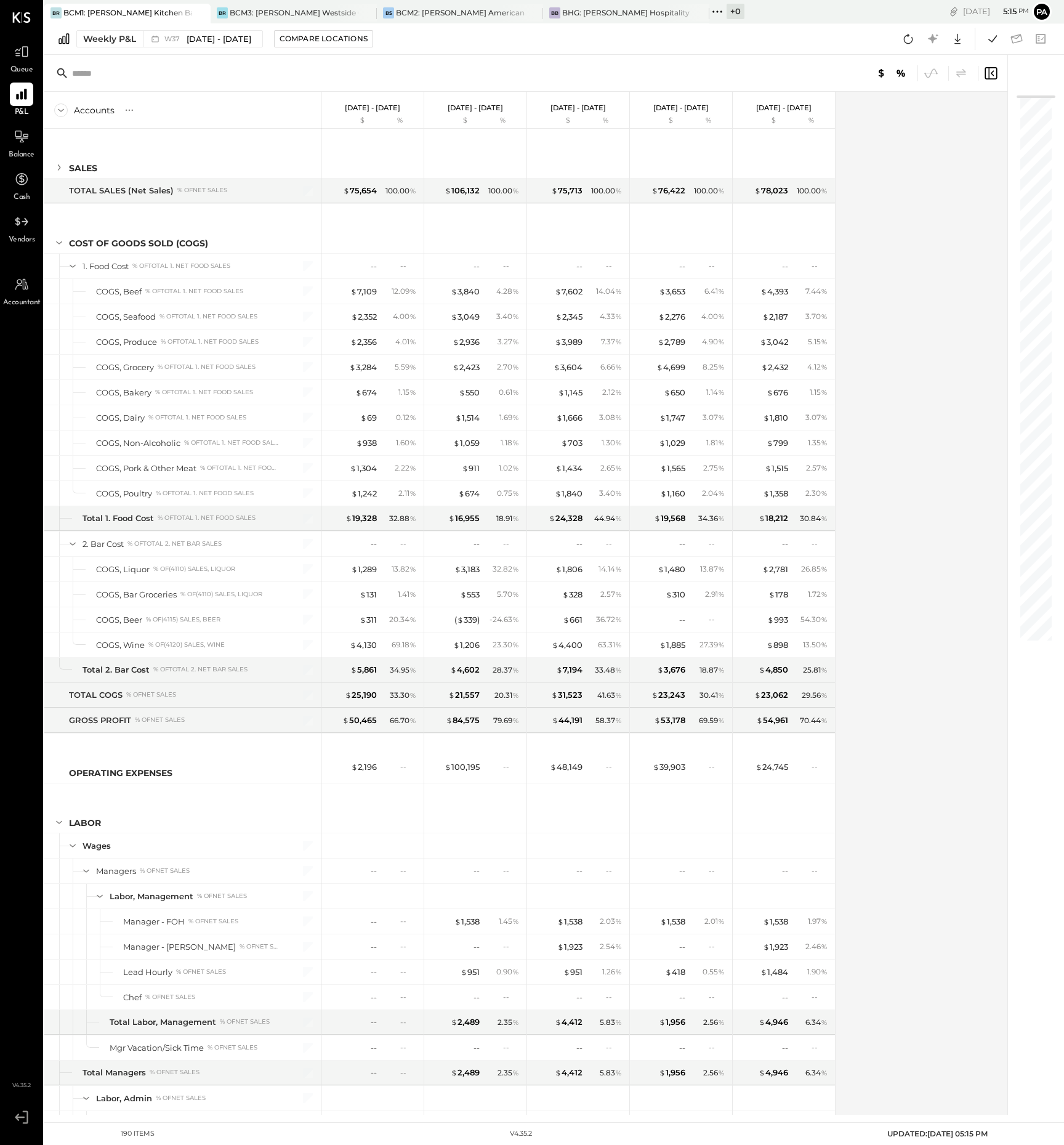
scroll to position [539, 0]
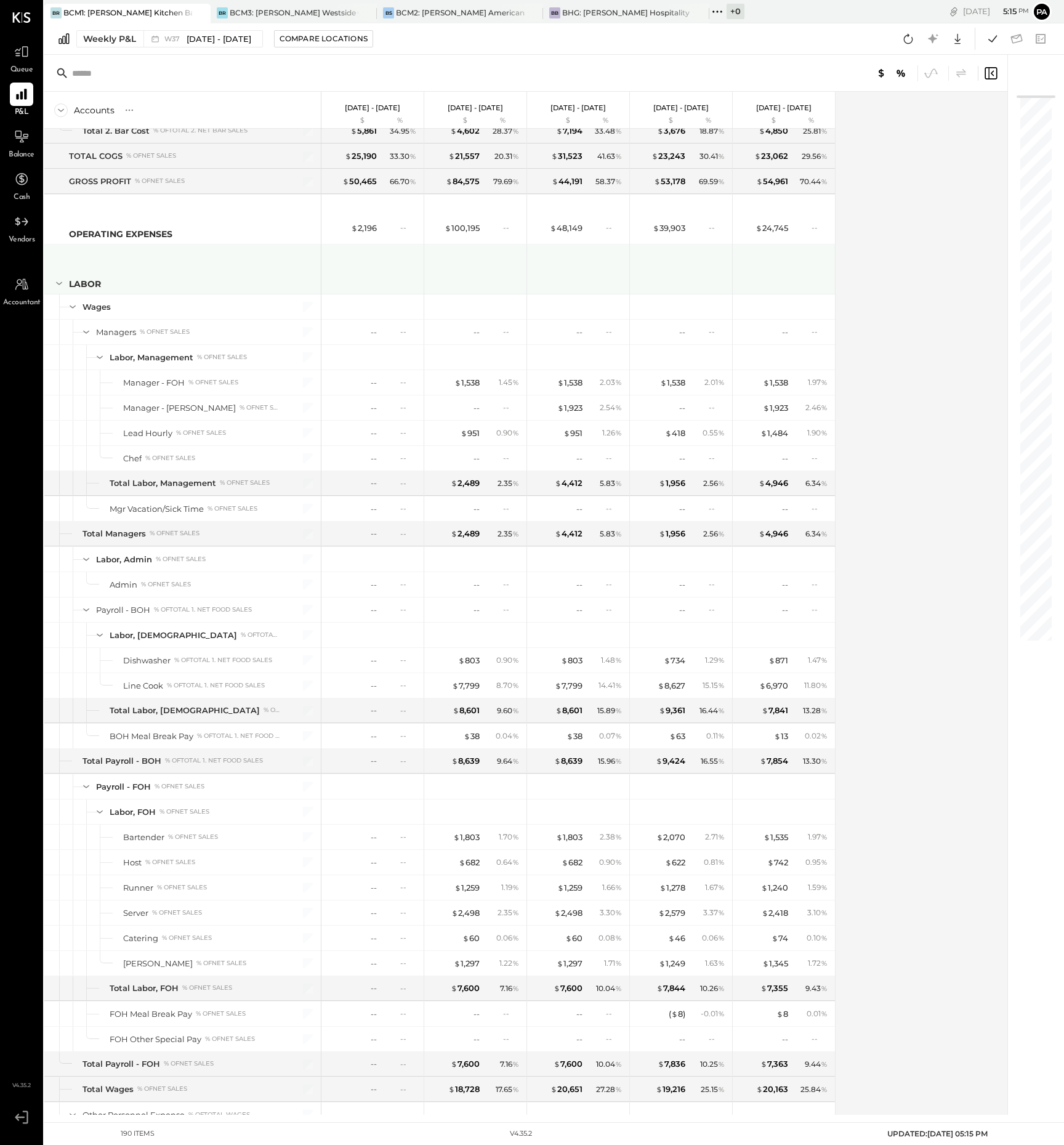
click at [61, 284] on icon at bounding box center [59, 283] width 14 height 14
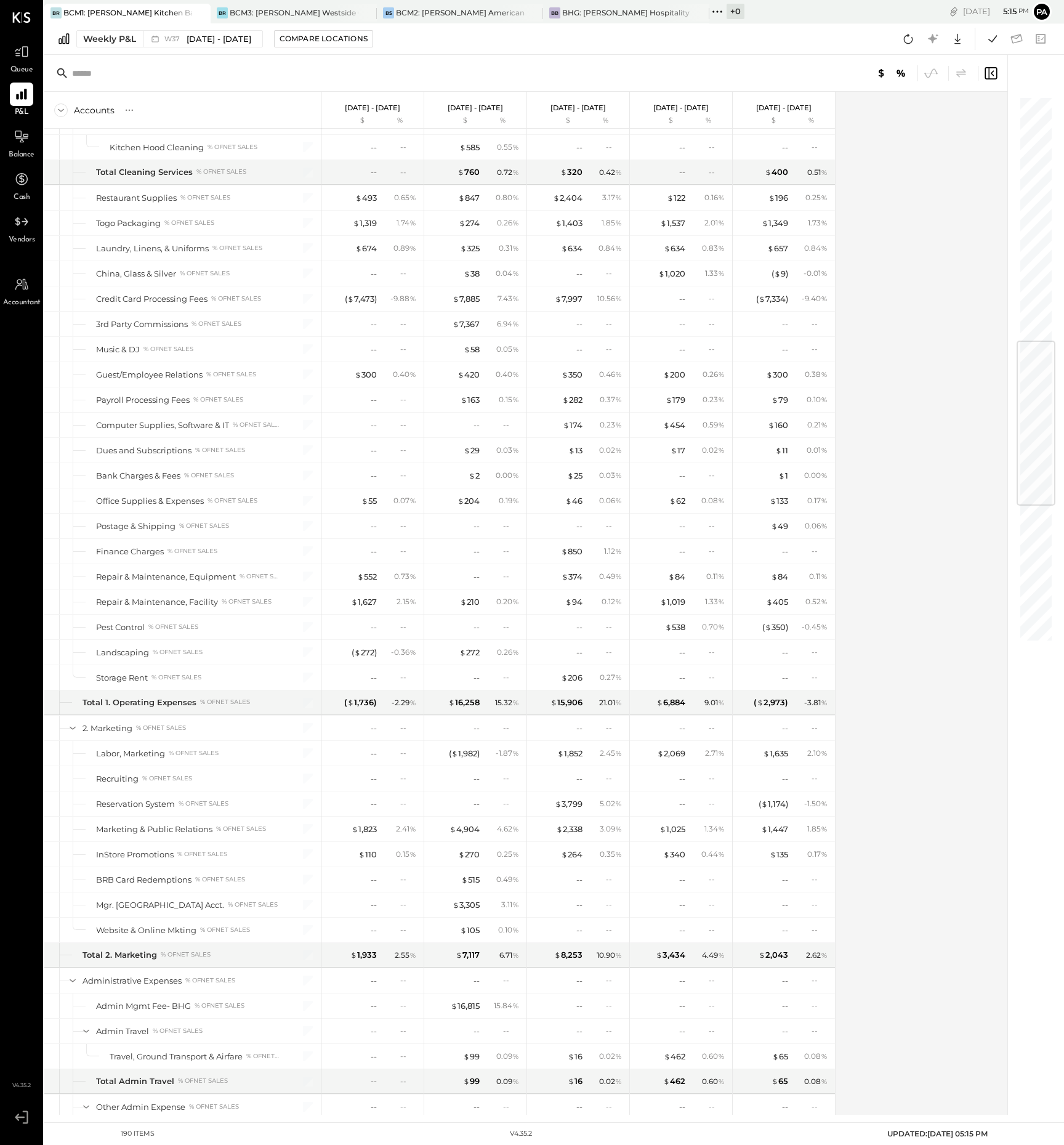
scroll to position [1463, 0]
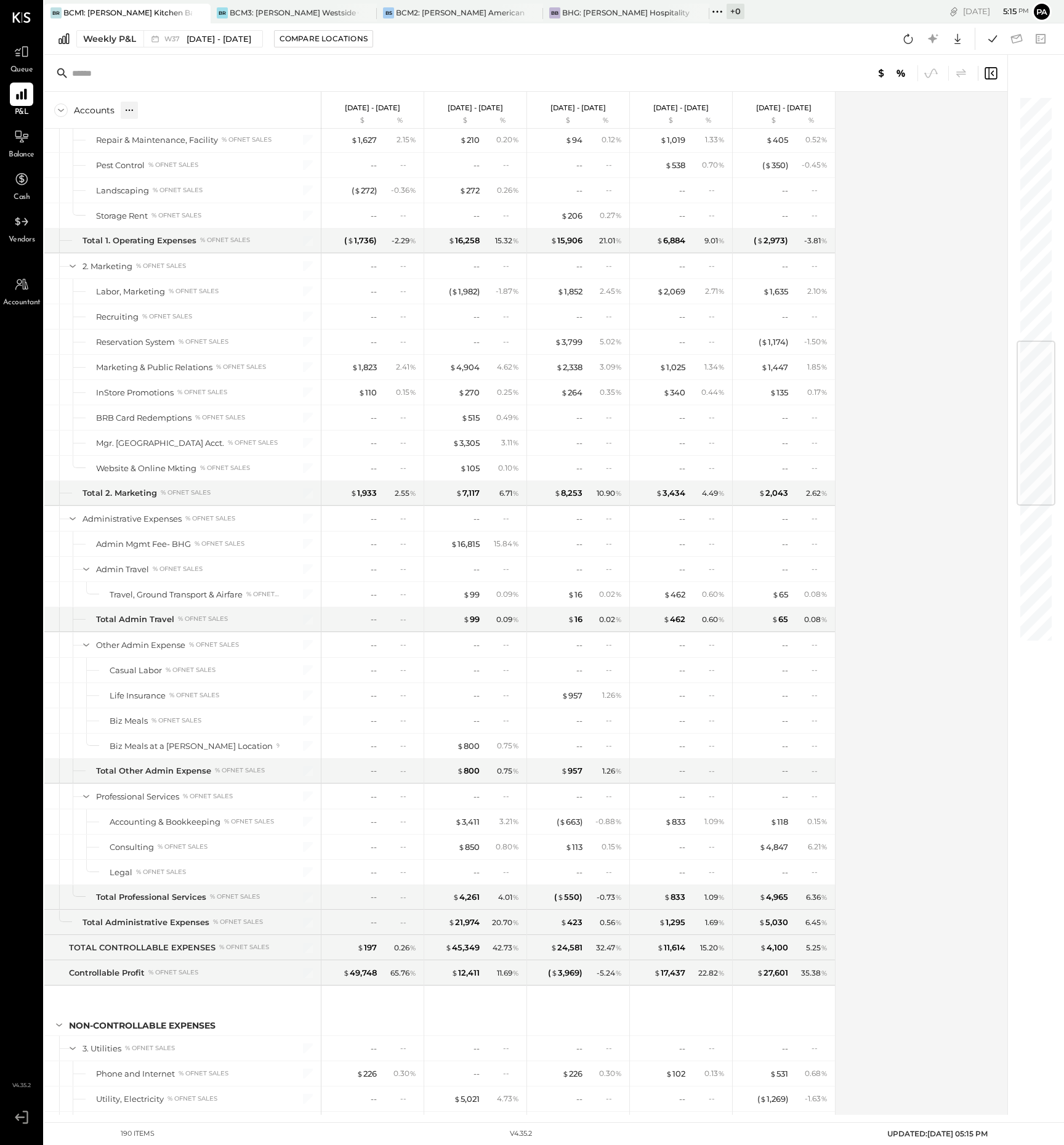
click at [126, 113] on icon at bounding box center [129, 109] width 12 height 12
click at [154, 111] on div "GL" at bounding box center [154, 109] width 12 height 10
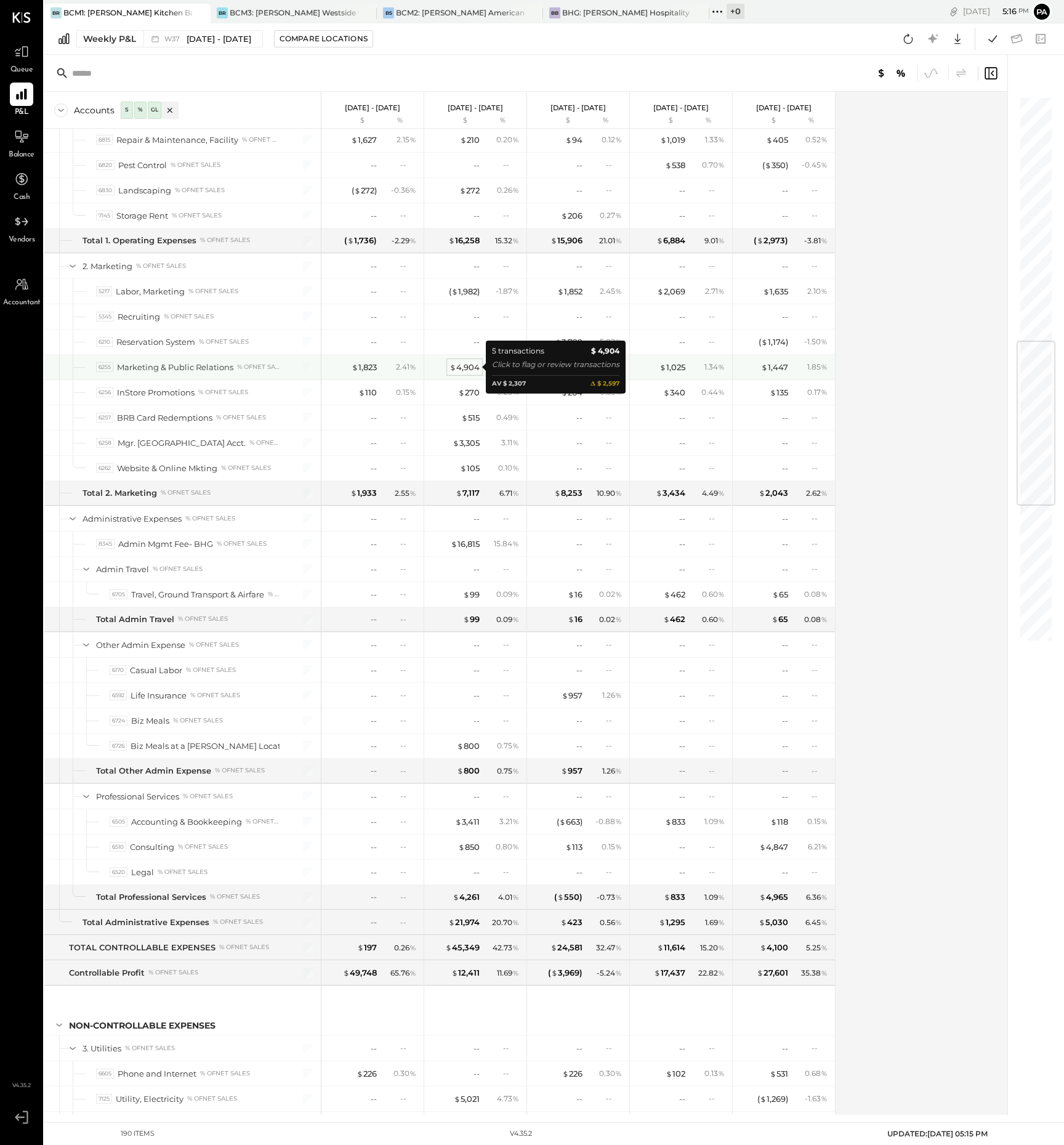
click at [470, 368] on div "$ 4,904" at bounding box center [465, 368] width 30 height 12
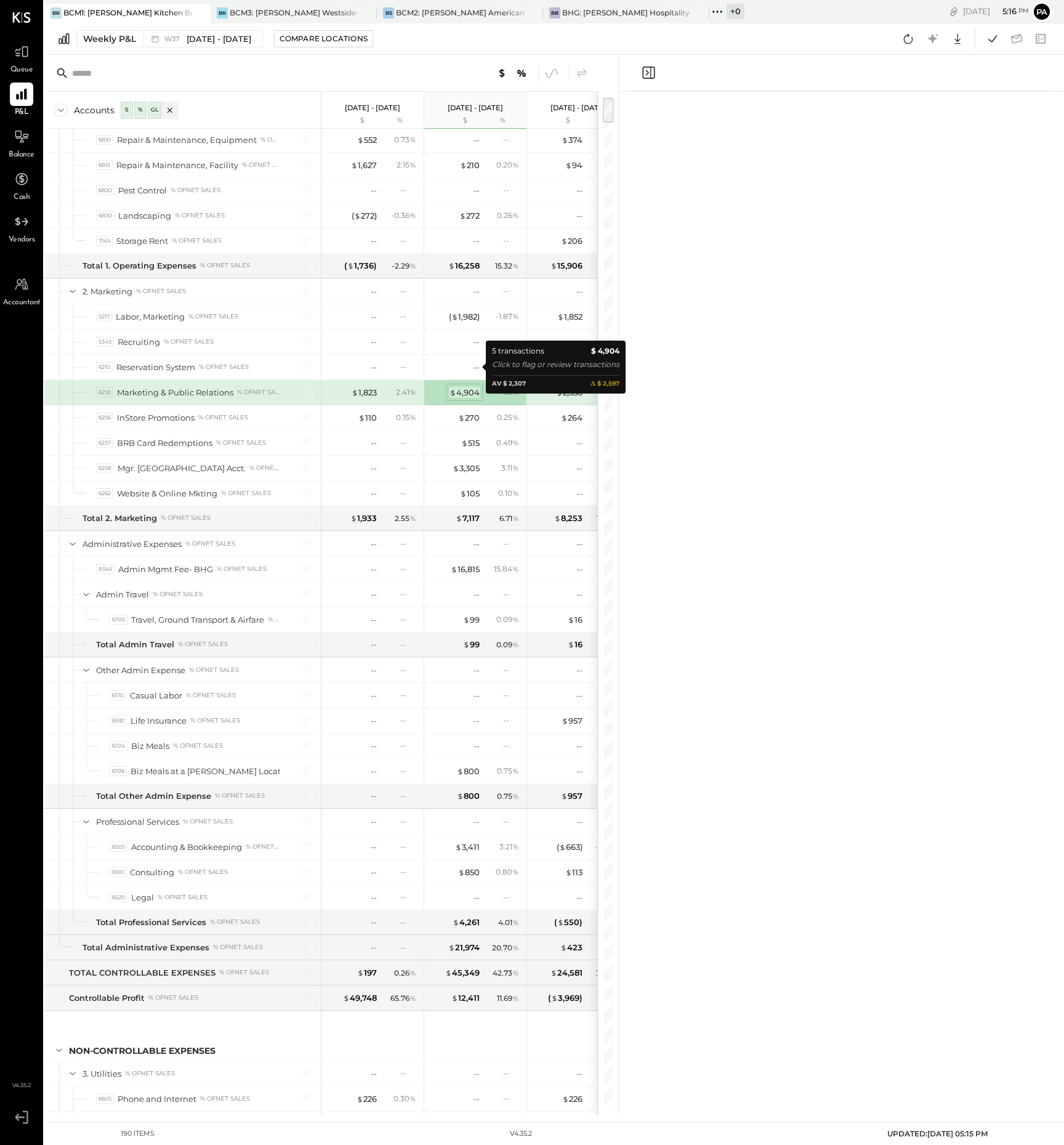
scroll to position [1489, 0]
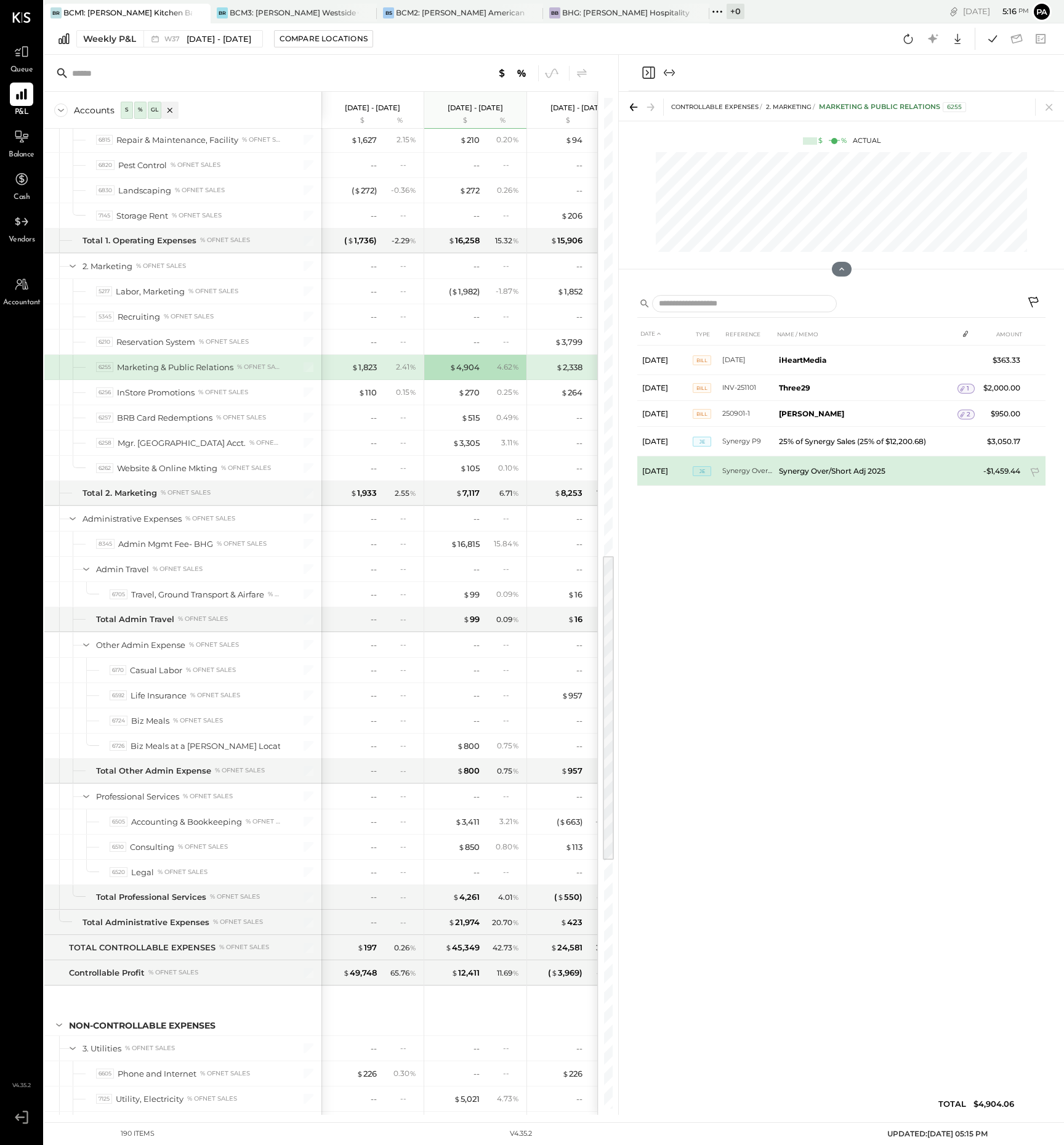
click at [813, 471] on td "Synergy Over/Short Adj 2025" at bounding box center [866, 471] width 184 height 30
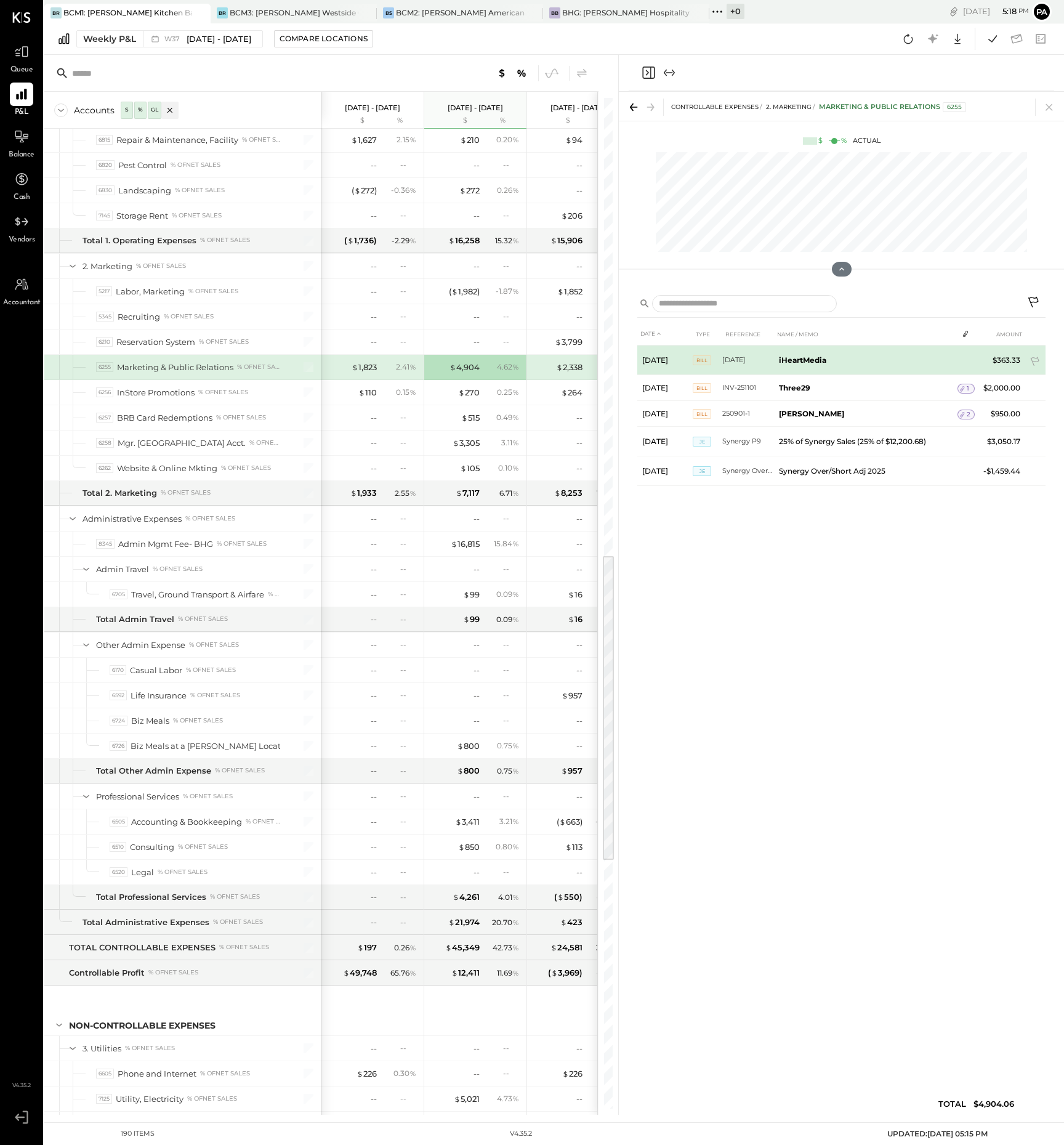
click at [792, 359] on b "iHeartMedia" at bounding box center [802, 360] width 47 height 10
click at [704, 359] on span "Bill" at bounding box center [701, 360] width 18 height 10
click at [701, 362] on span "Bill" at bounding box center [701, 360] width 18 height 10
click at [701, 356] on span "Bill" at bounding box center [701, 360] width 18 height 10
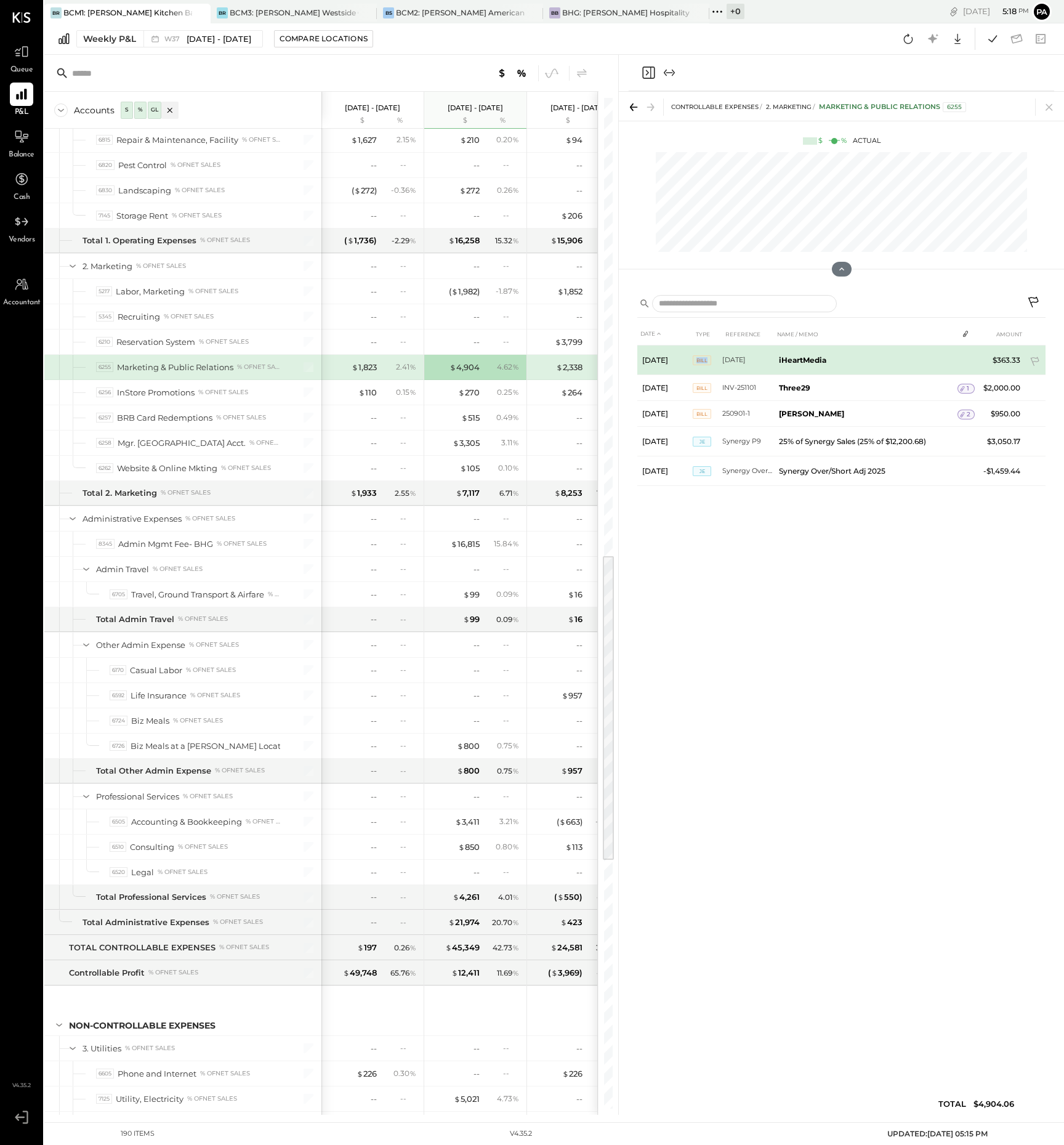
click at [697, 357] on span "Bill" at bounding box center [701, 360] width 18 height 10
click at [809, 356] on b "iHeartMedia" at bounding box center [802, 360] width 47 height 10
click at [655, 359] on td "[DATE]" at bounding box center [665, 360] width 55 height 30
click at [701, 360] on span "Bill" at bounding box center [701, 360] width 18 height 10
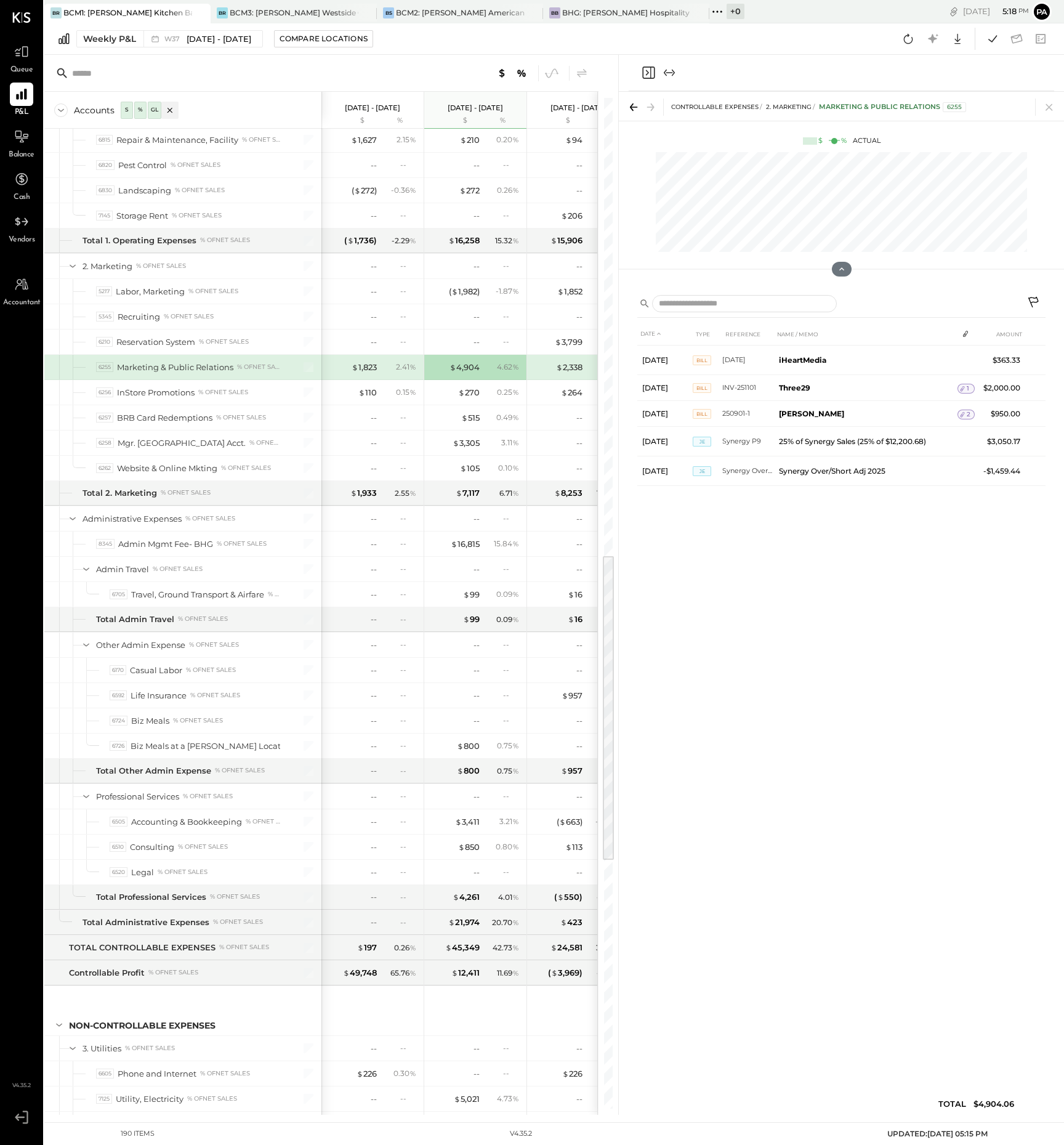
drag, startPoint x: 1050, startPoint y: 105, endPoint x: 927, endPoint y: 163, distance: 136.0
click at [1050, 105] on icon at bounding box center [1050, 107] width 18 height 18
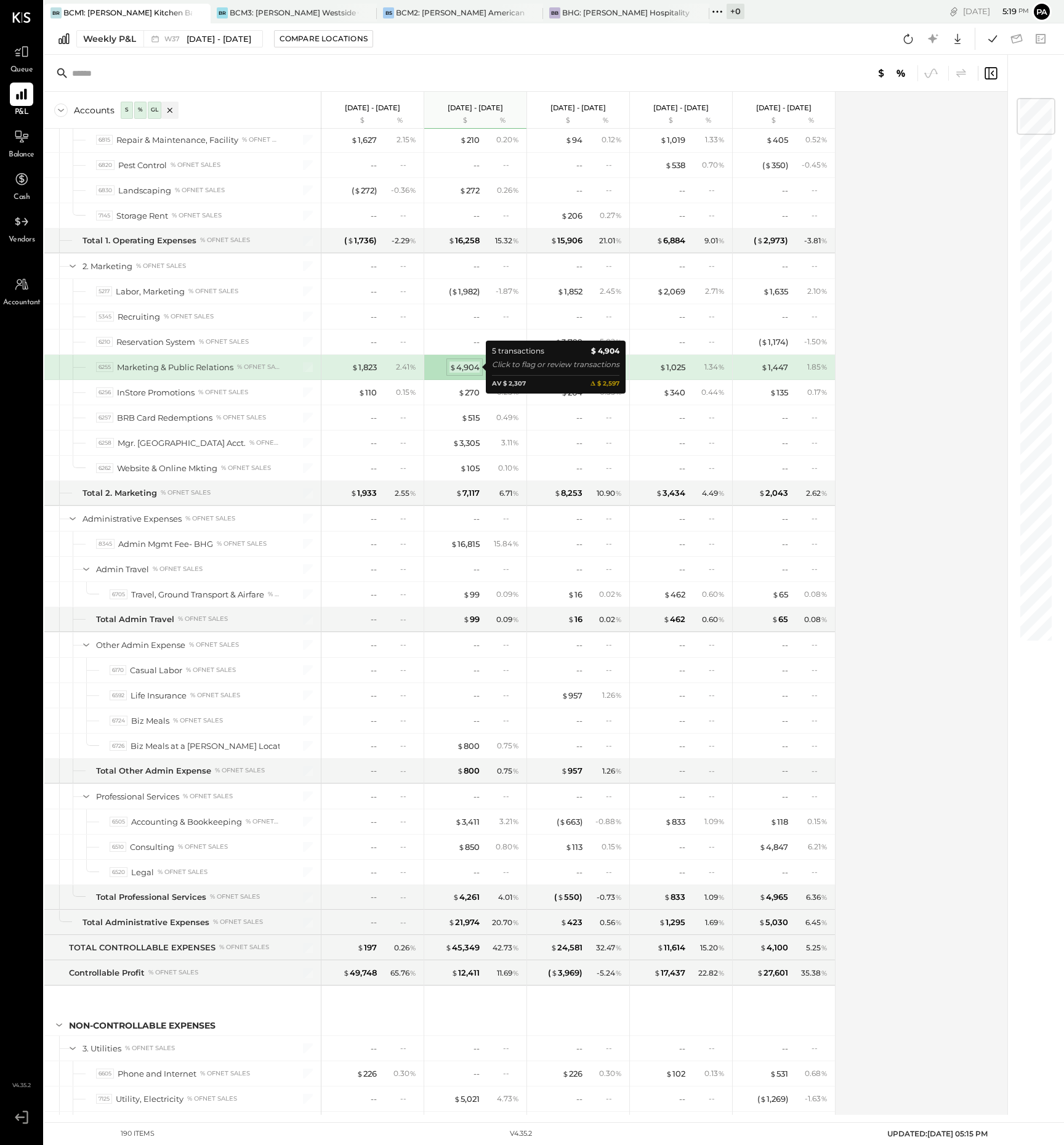
click at [466, 366] on div "$ 4,904" at bounding box center [465, 368] width 30 height 12
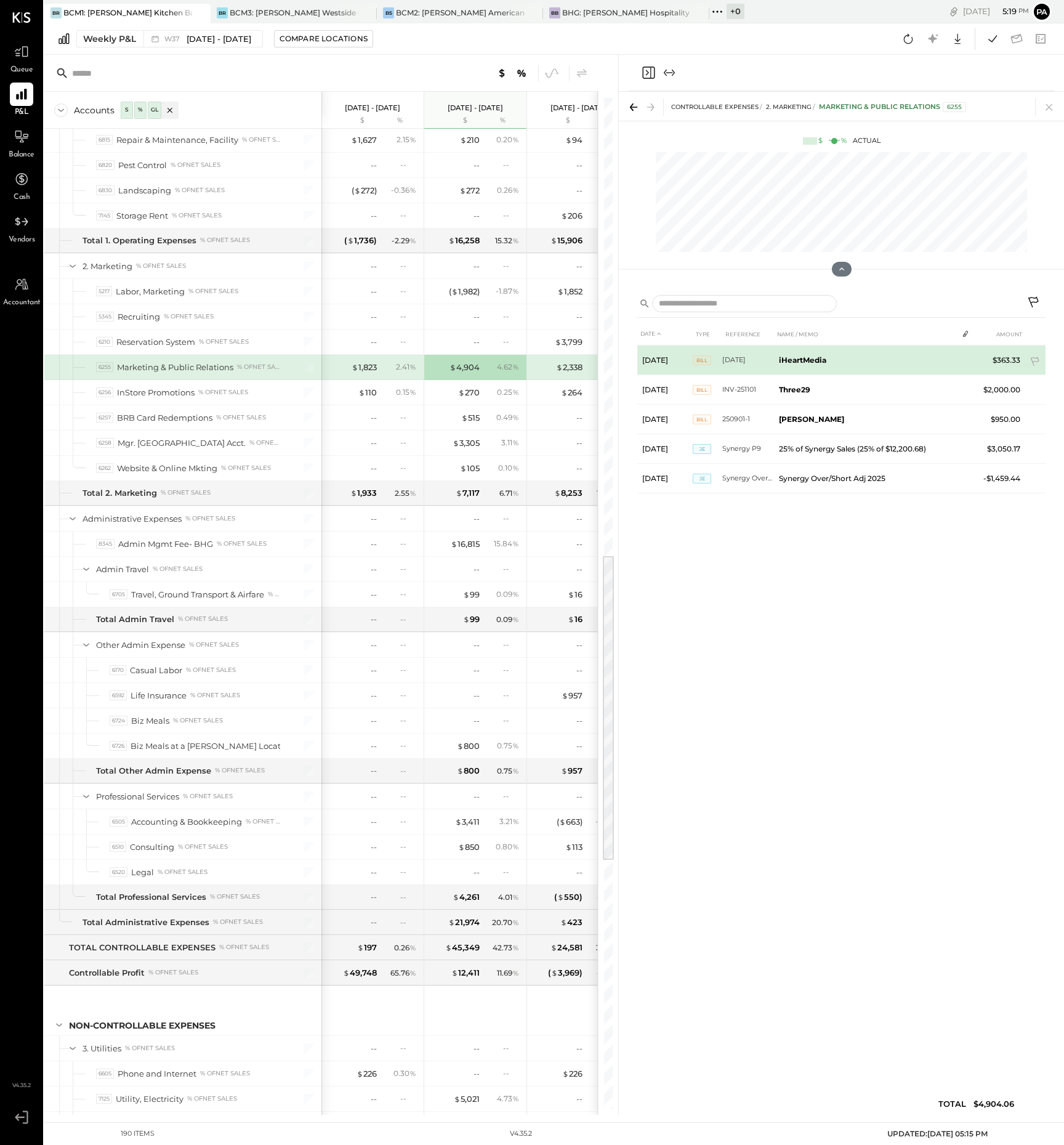
click at [701, 359] on span "Bill" at bounding box center [701, 360] width 18 height 10
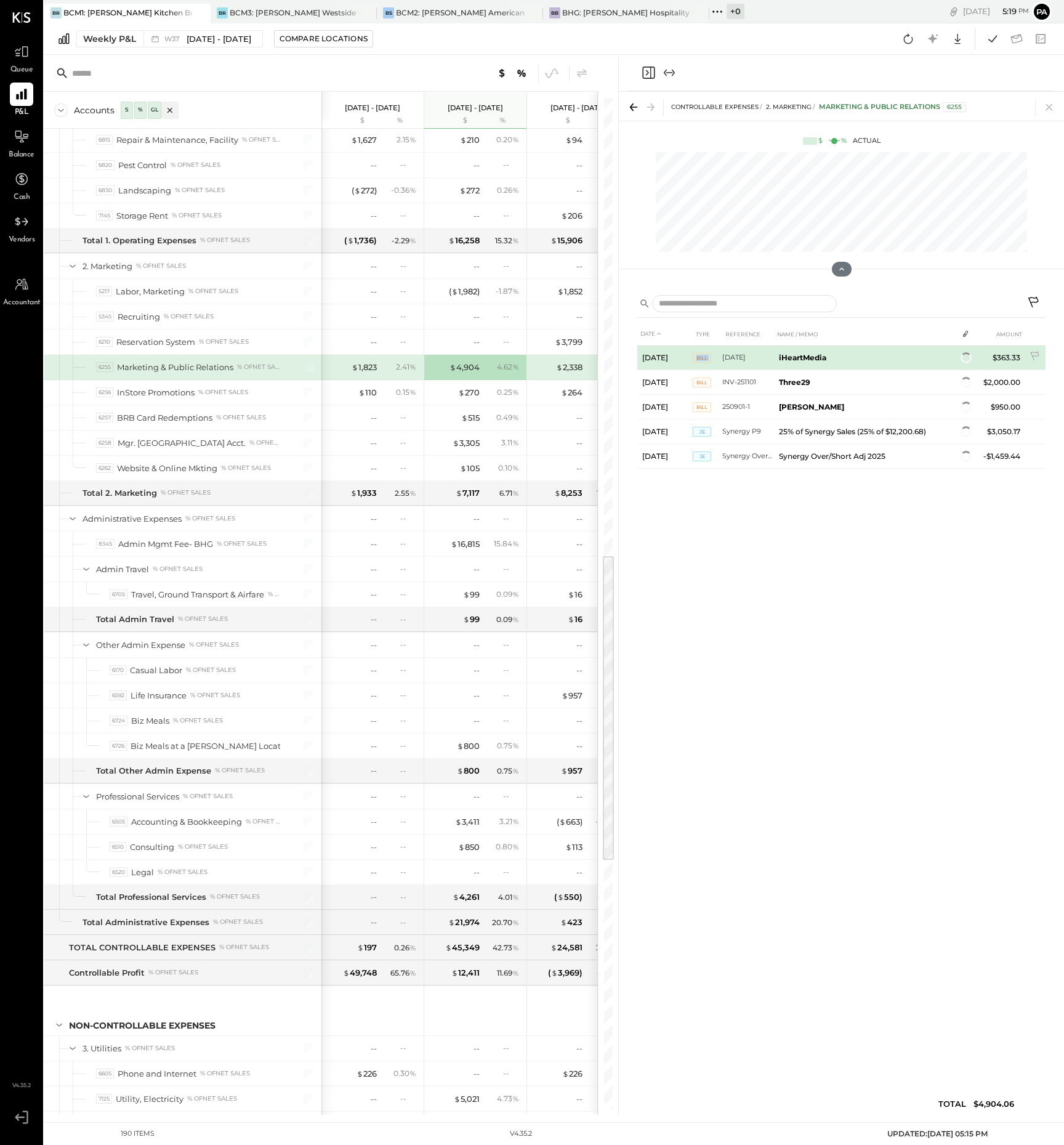
click at [701, 359] on span "Bill" at bounding box center [701, 358] width 18 height 10
click at [701, 359] on span "Bill" at bounding box center [701, 360] width 18 height 10
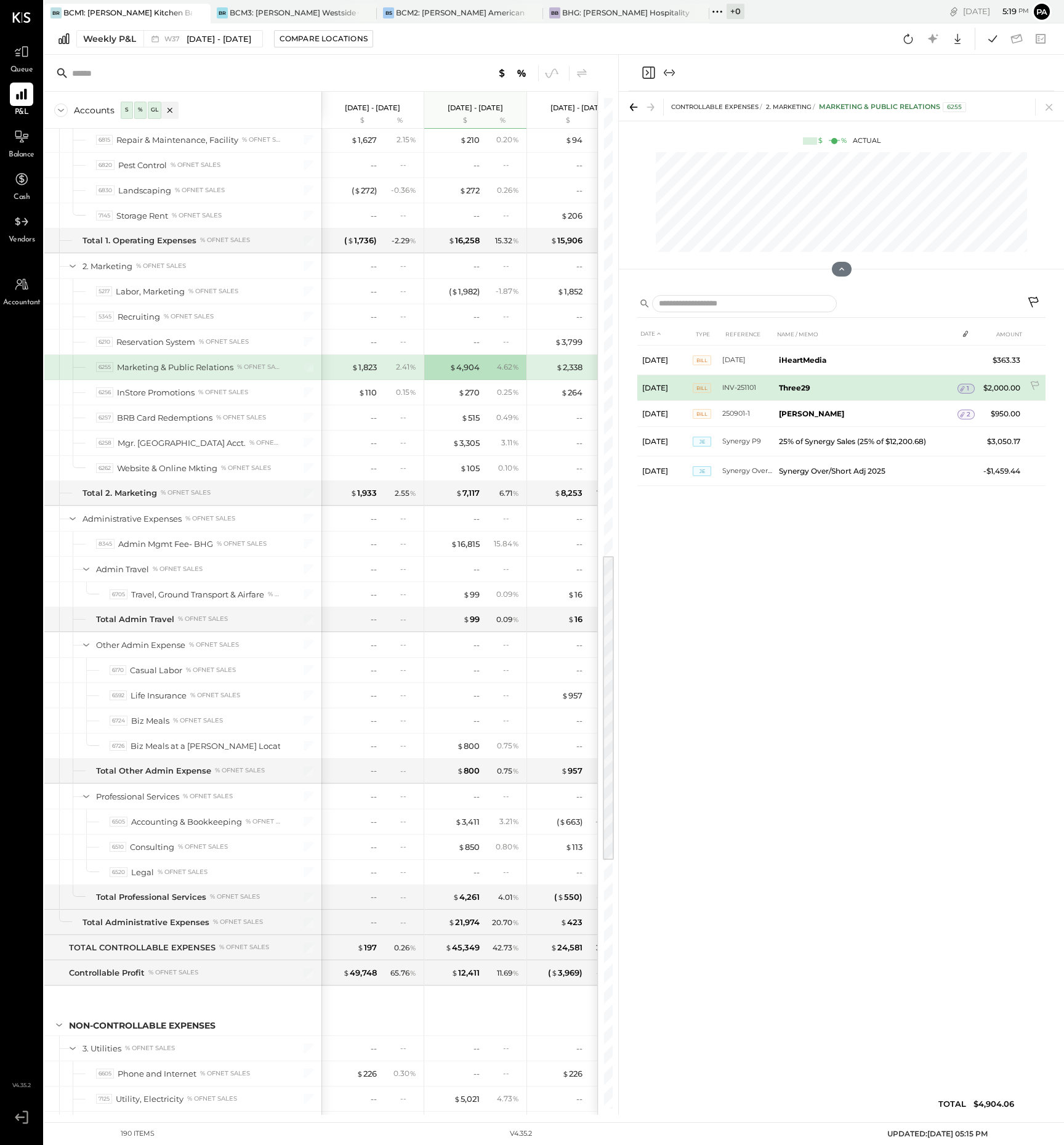
click at [967, 390] on span "1" at bounding box center [967, 388] width 2 height 9
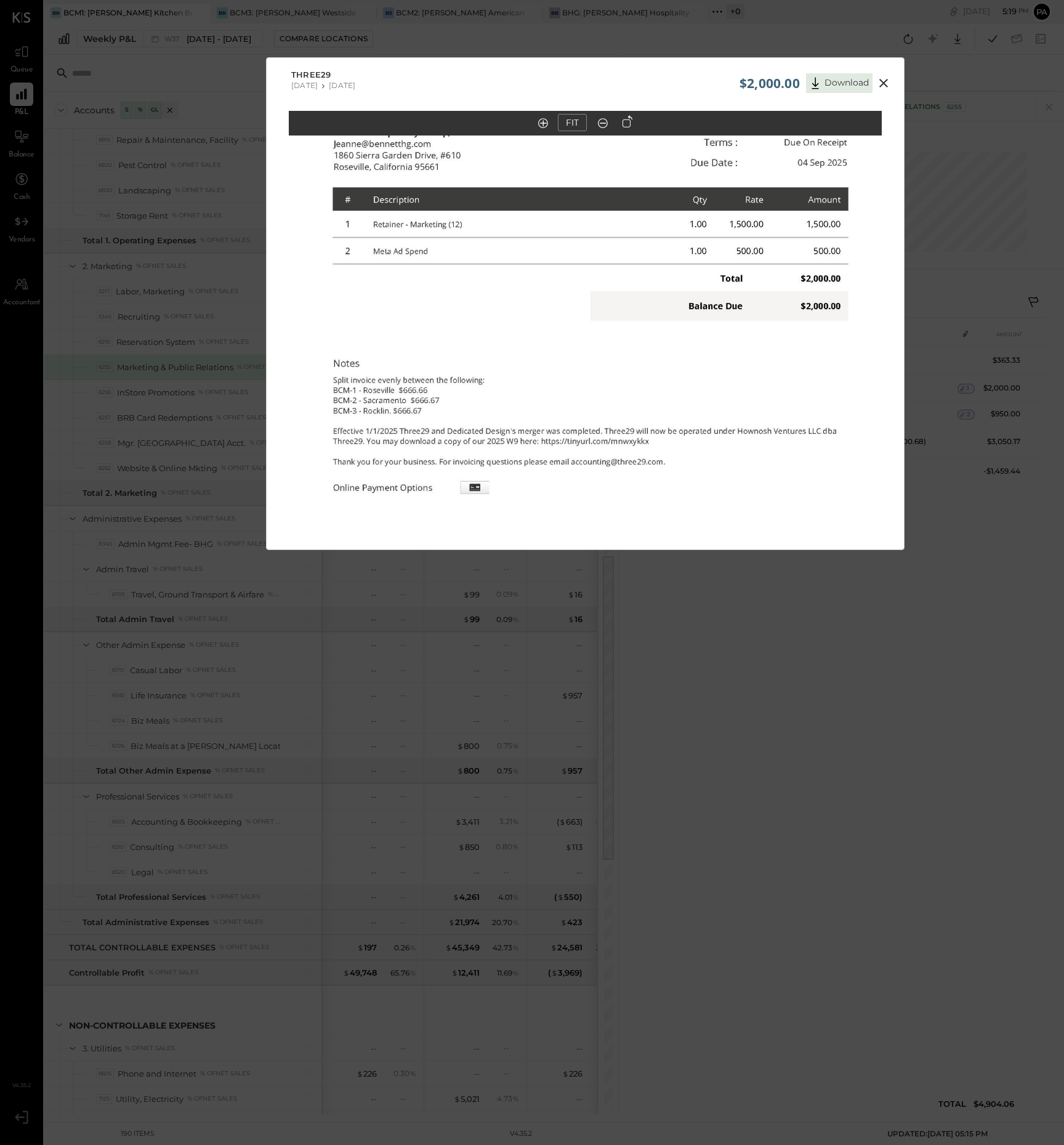
click at [881, 81] on icon at bounding box center [883, 83] width 9 height 9
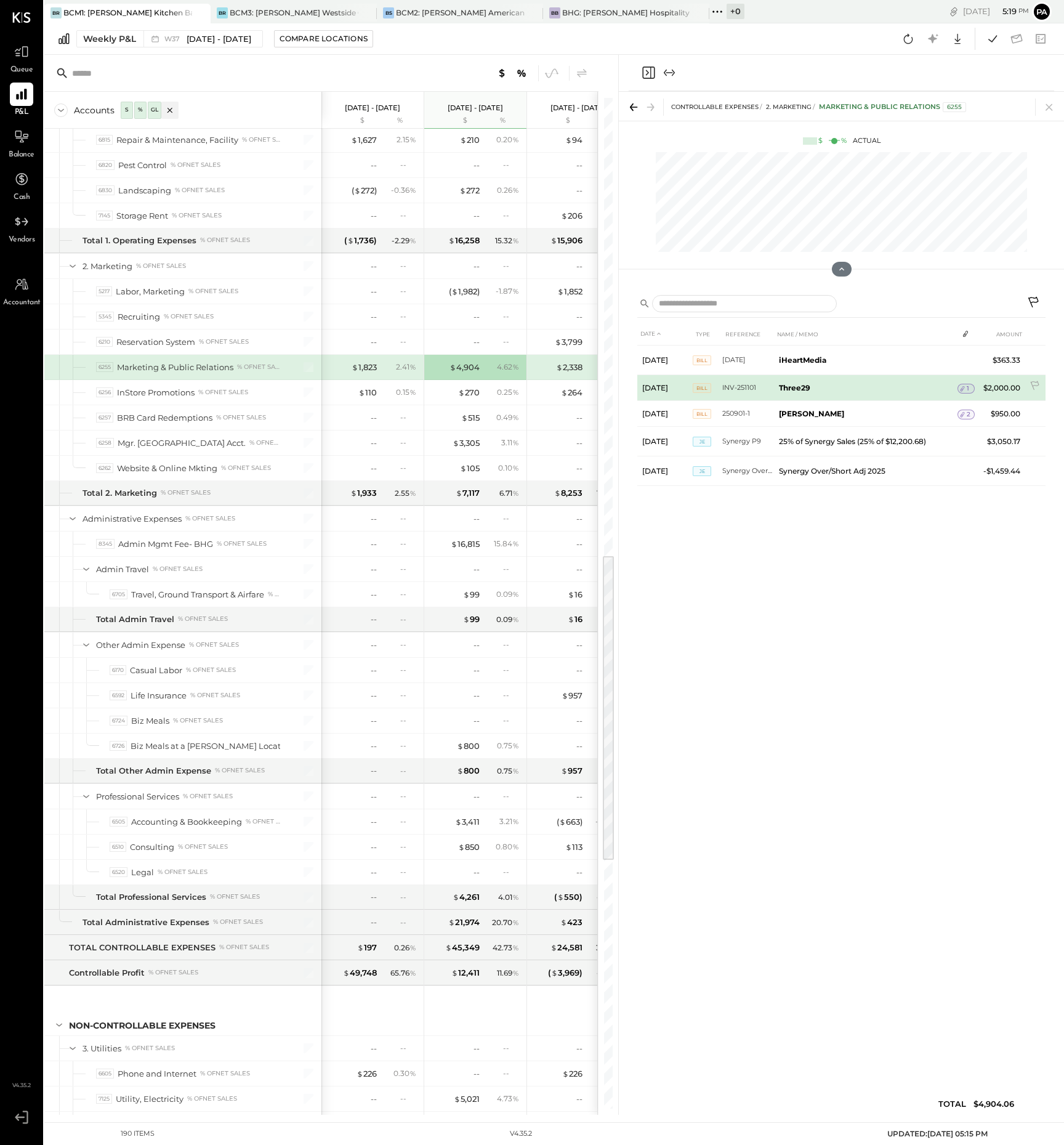
click at [965, 388] on icon at bounding box center [963, 388] width 9 height 9
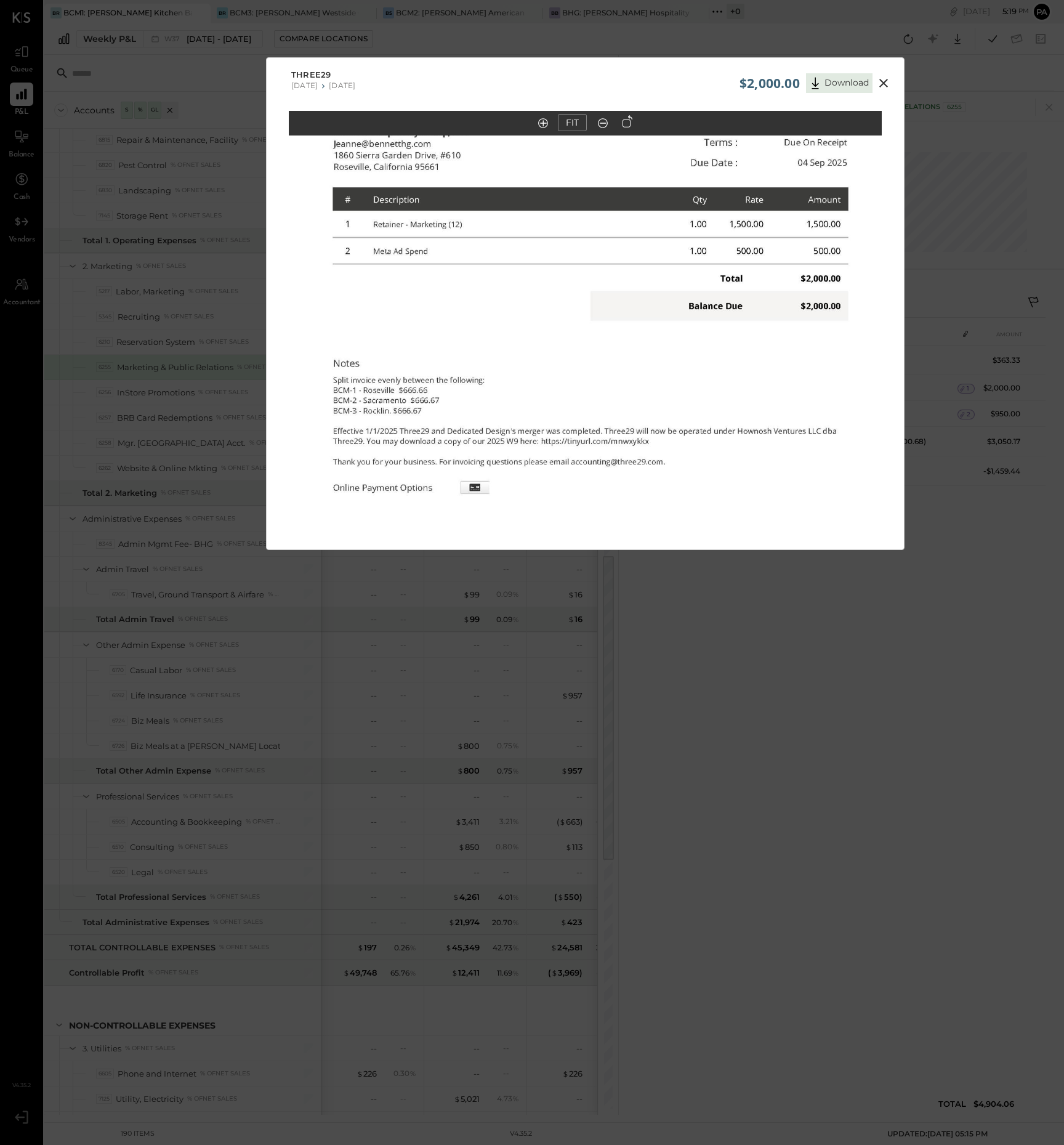
click at [883, 85] on icon at bounding box center [883, 83] width 15 height 15
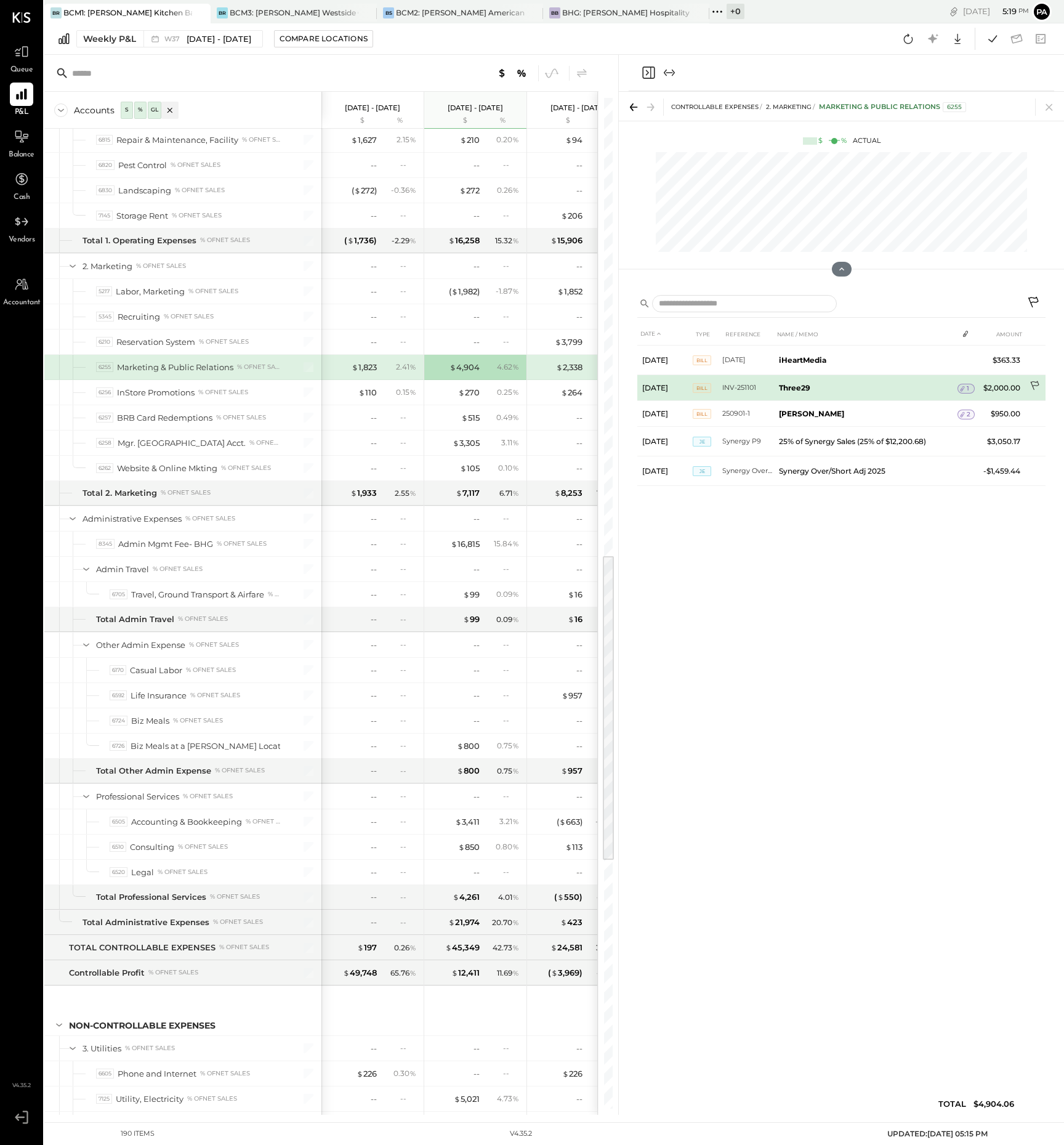
click at [1034, 384] on icon at bounding box center [1035, 386] width 12 height 12
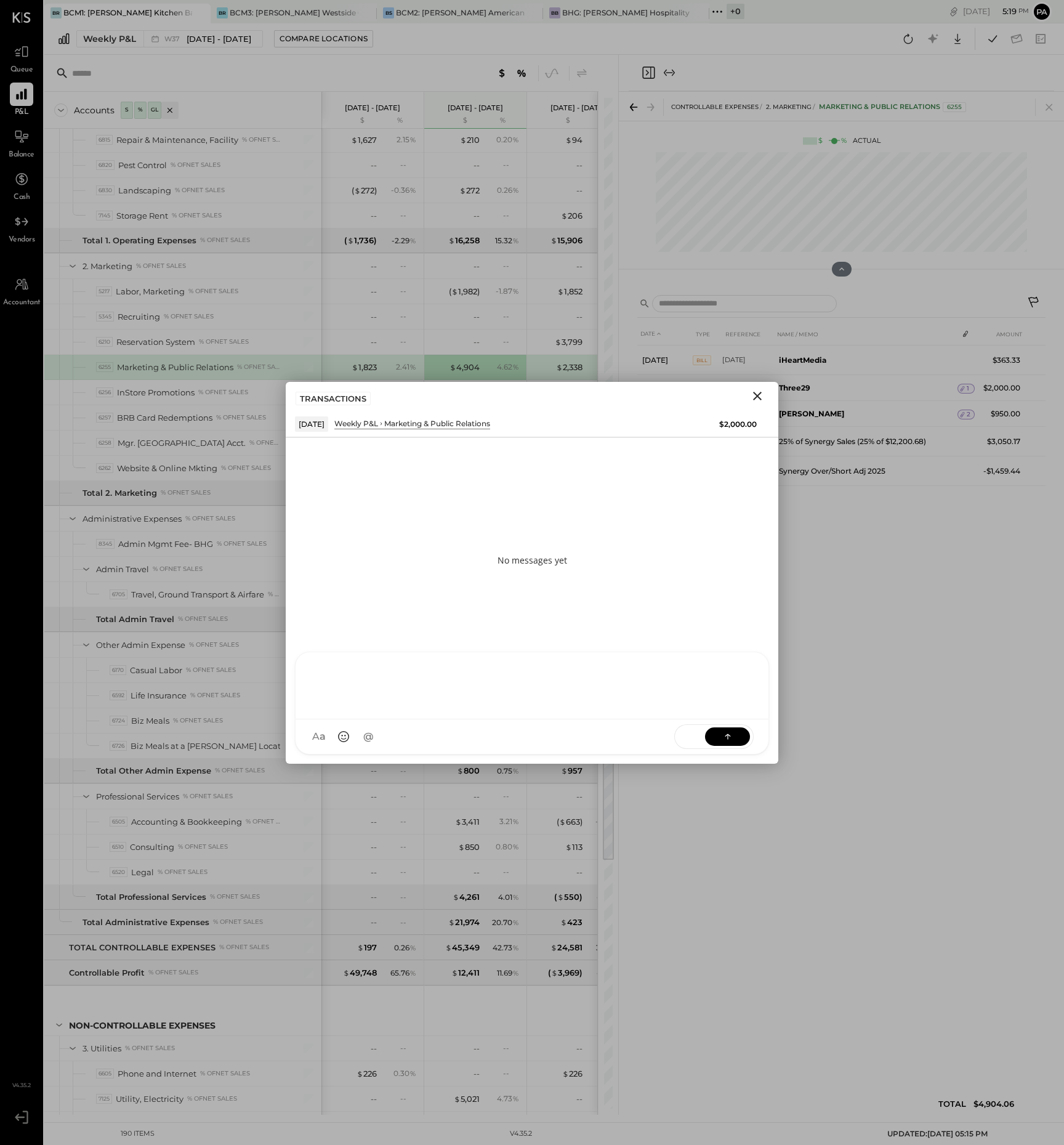
click at [348, 709] on div at bounding box center [531, 685] width 448 height 50
drag, startPoint x: 685, startPoint y: 688, endPoint x: 441, endPoint y: 690, distance: 244.0
click at [441, 690] on div "**********" at bounding box center [531, 685] width 448 height 50
drag, startPoint x: 439, startPoint y: 688, endPoint x: 291, endPoint y: 678, distance: 148.3
click at [291, 678] on div "**********" at bounding box center [532, 703] width 493 height 121
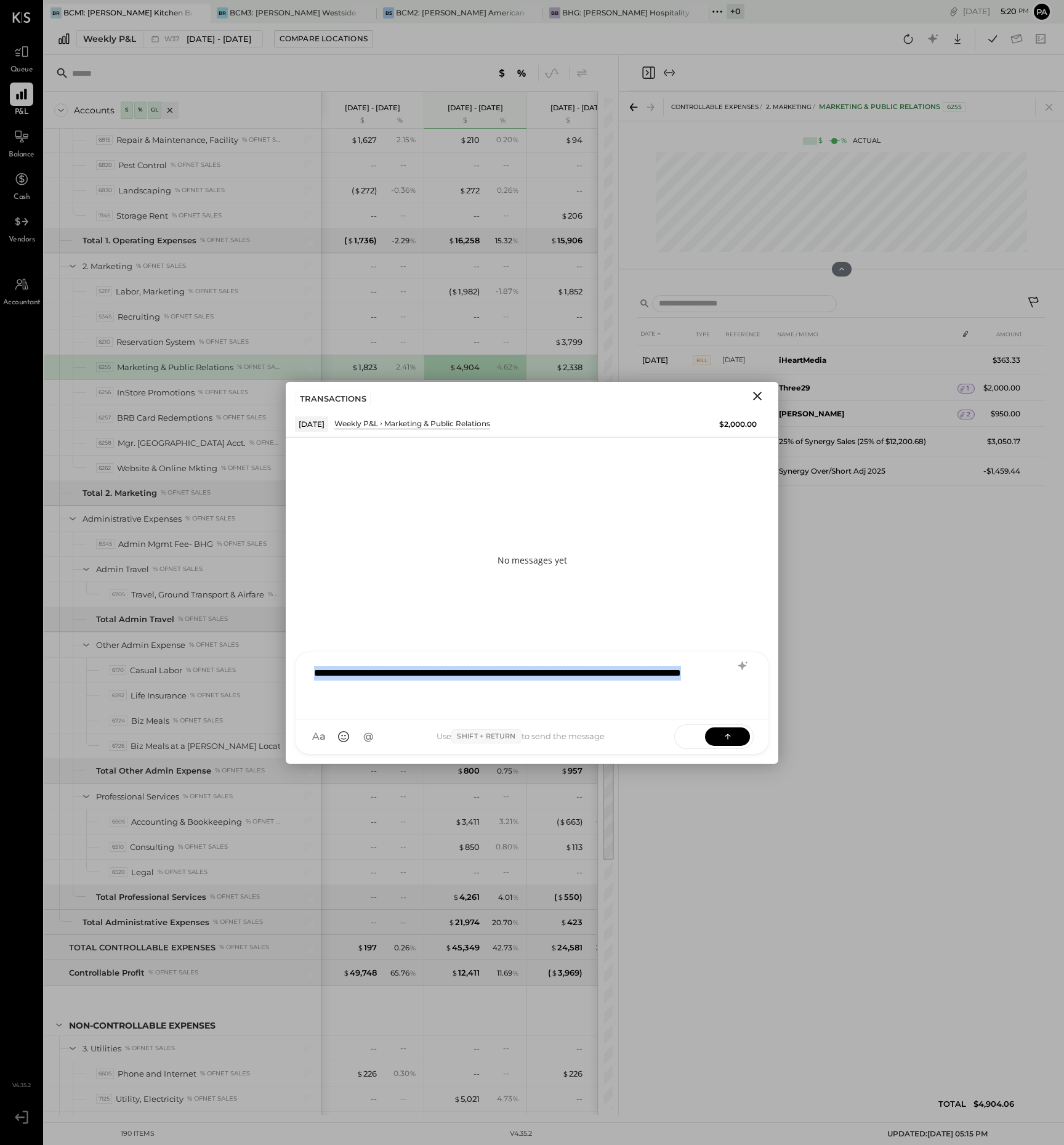
click at [652, 688] on div "**********" at bounding box center [531, 685] width 448 height 50
click at [727, 738] on icon at bounding box center [728, 736] width 12 height 12
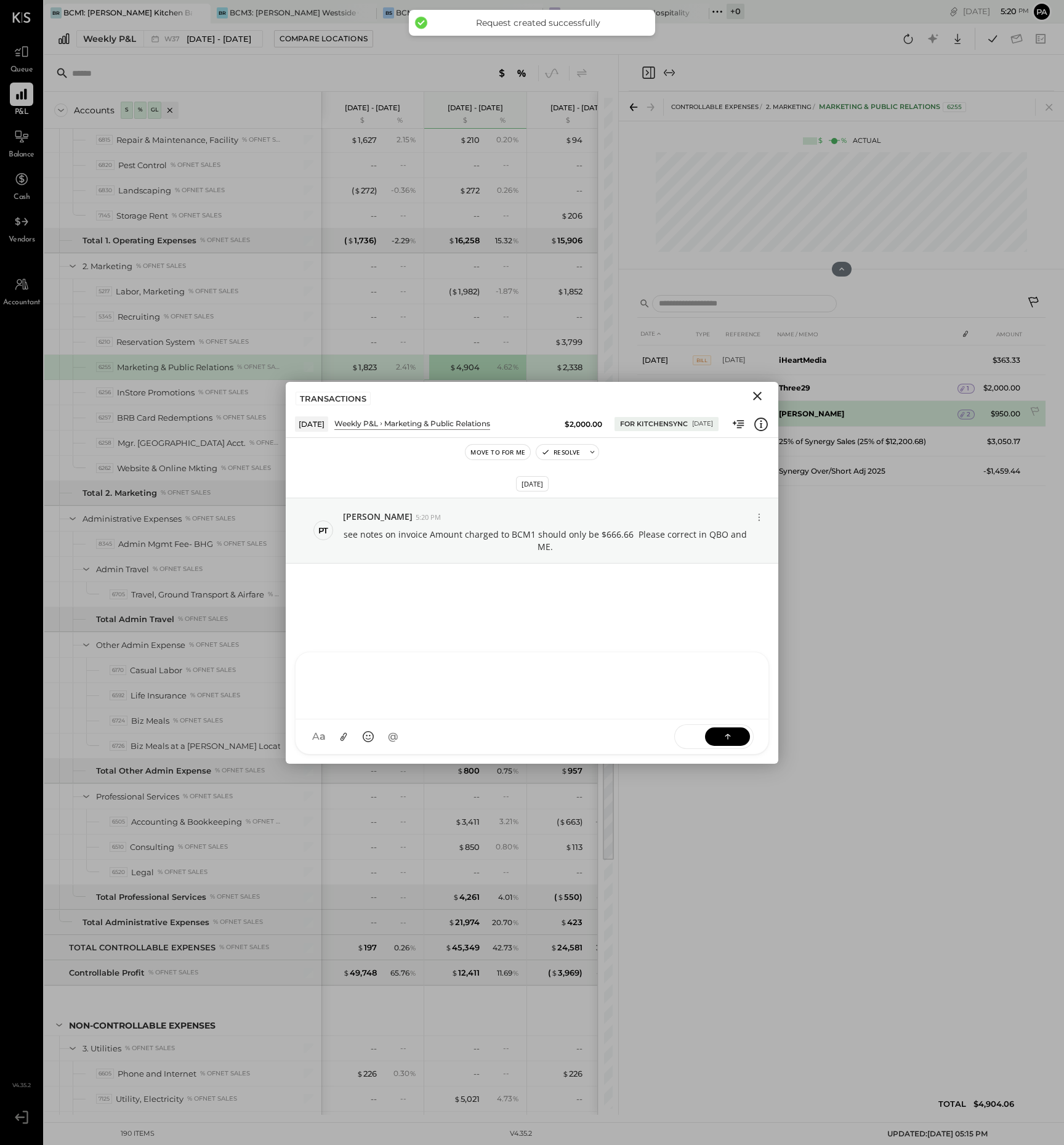
click at [818, 411] on b "[PERSON_NAME]" at bounding box center [812, 414] width 66 height 10
click at [963, 413] on icon at bounding box center [963, 415] width 4 height 6
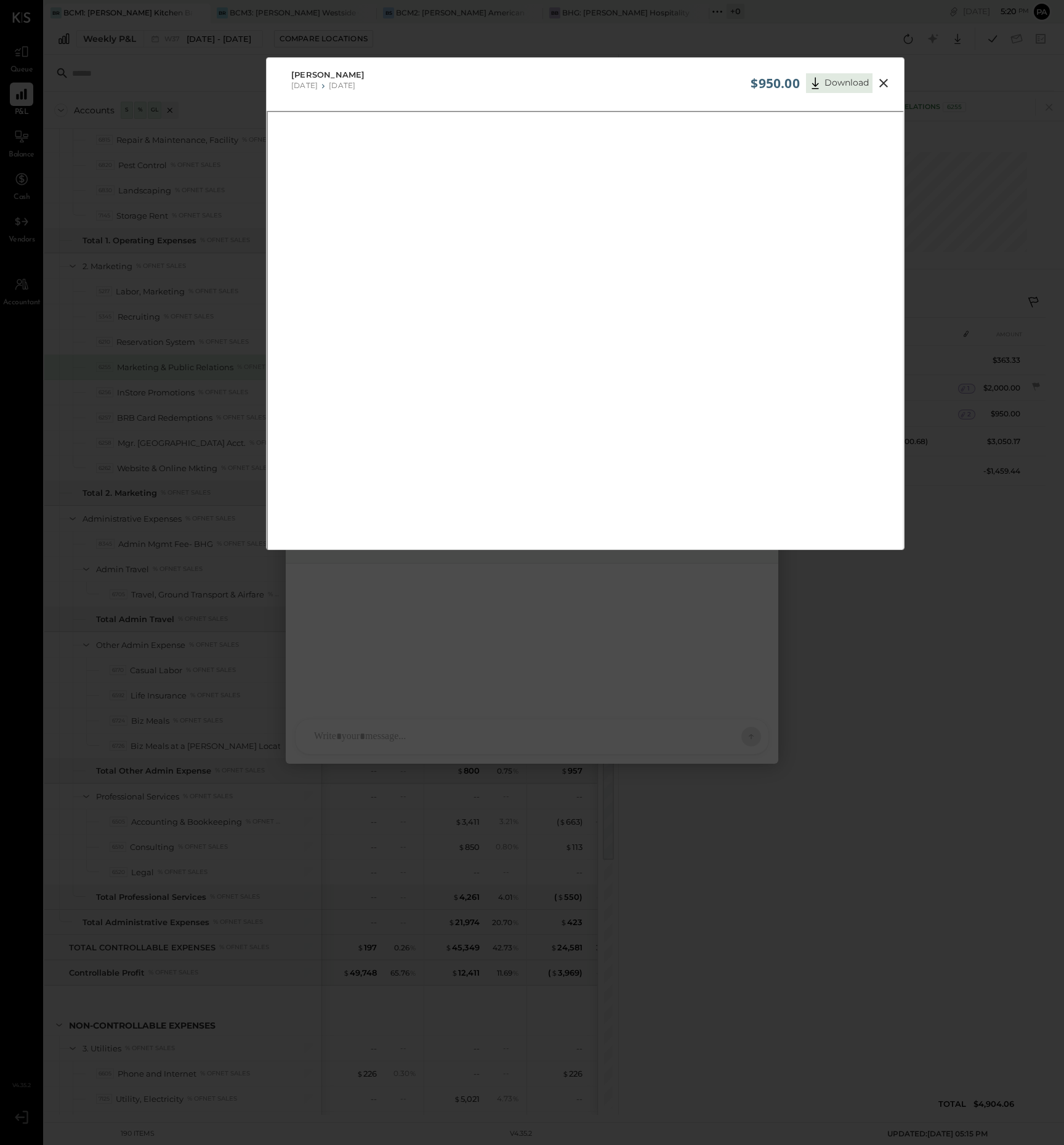
click at [880, 79] on icon at bounding box center [883, 83] width 15 height 15
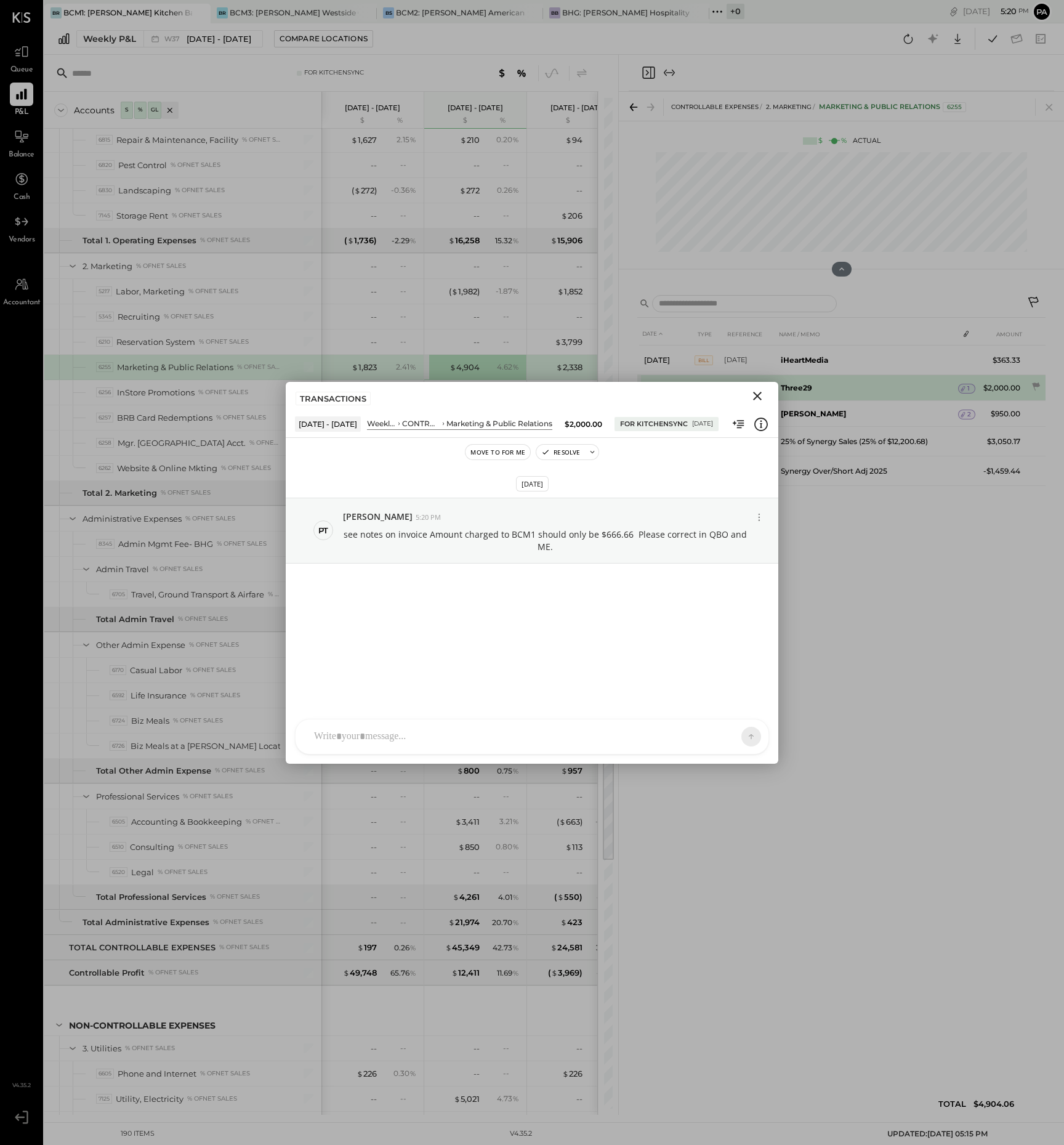
click at [757, 394] on icon "Close" at bounding box center [757, 396] width 15 height 15
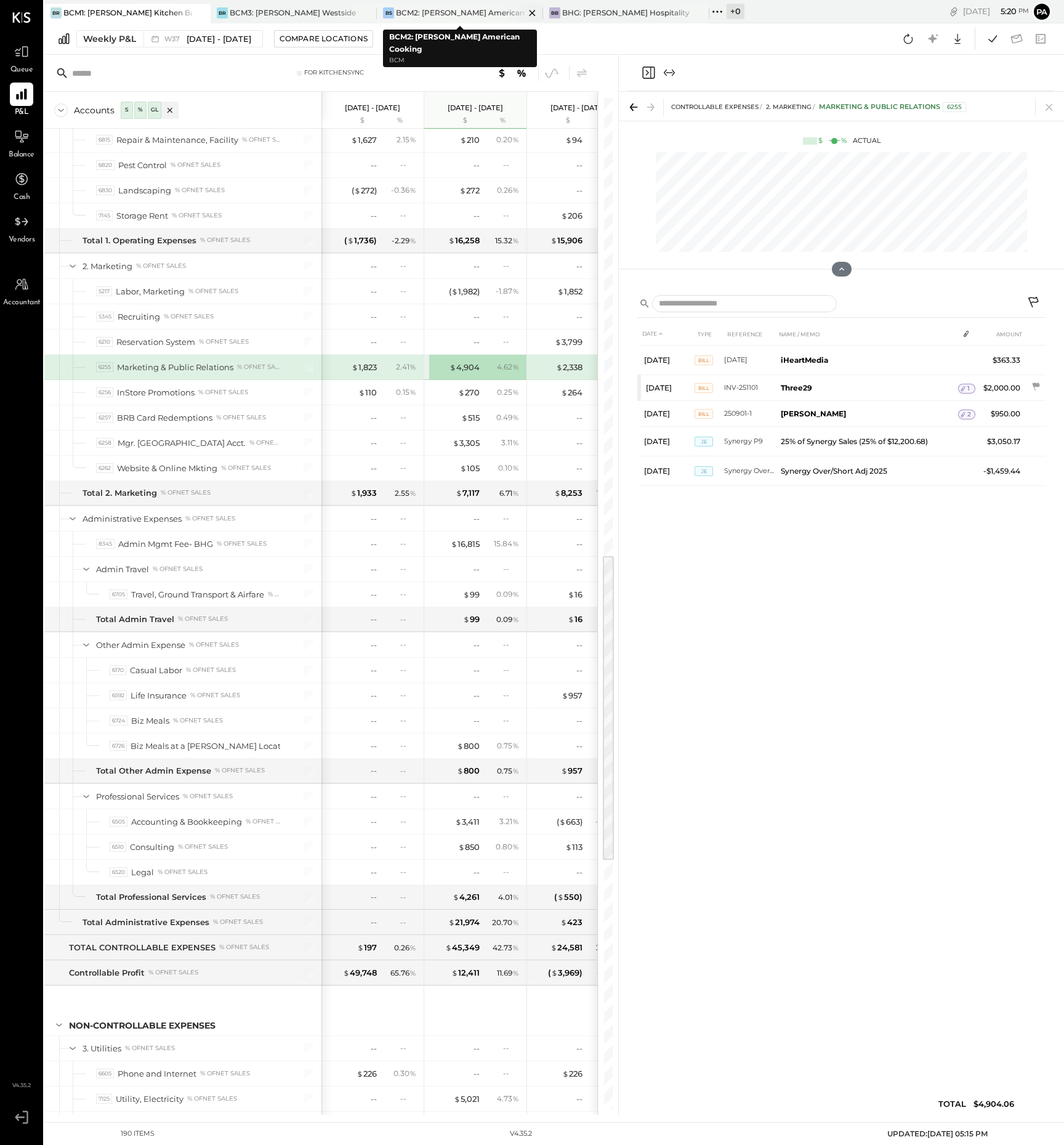
click at [466, 13] on div "BCM2: [PERSON_NAME] American Cooking" at bounding box center [460, 12] width 129 height 10
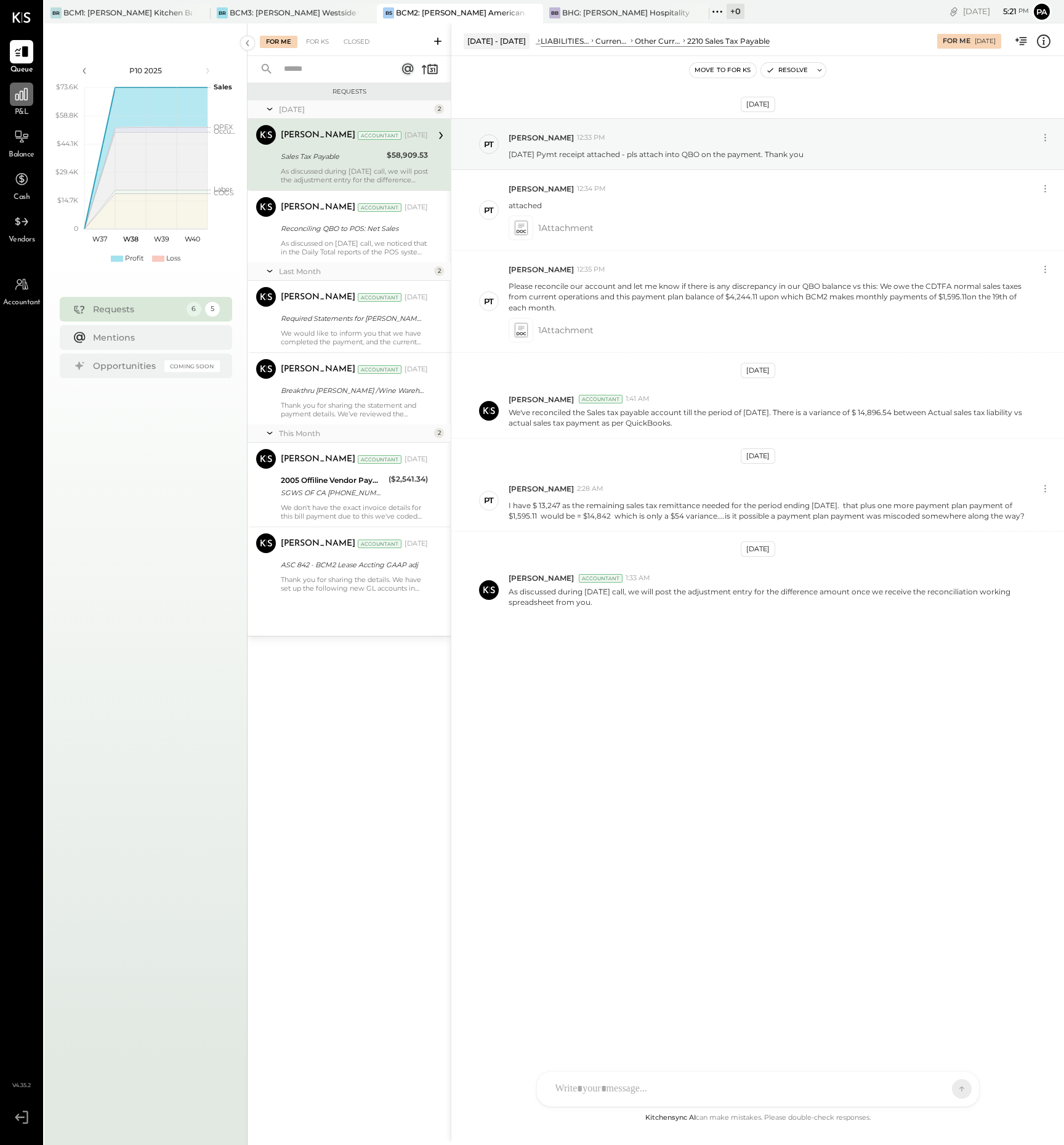
click at [22, 101] on div at bounding box center [21, 93] width 23 height 23
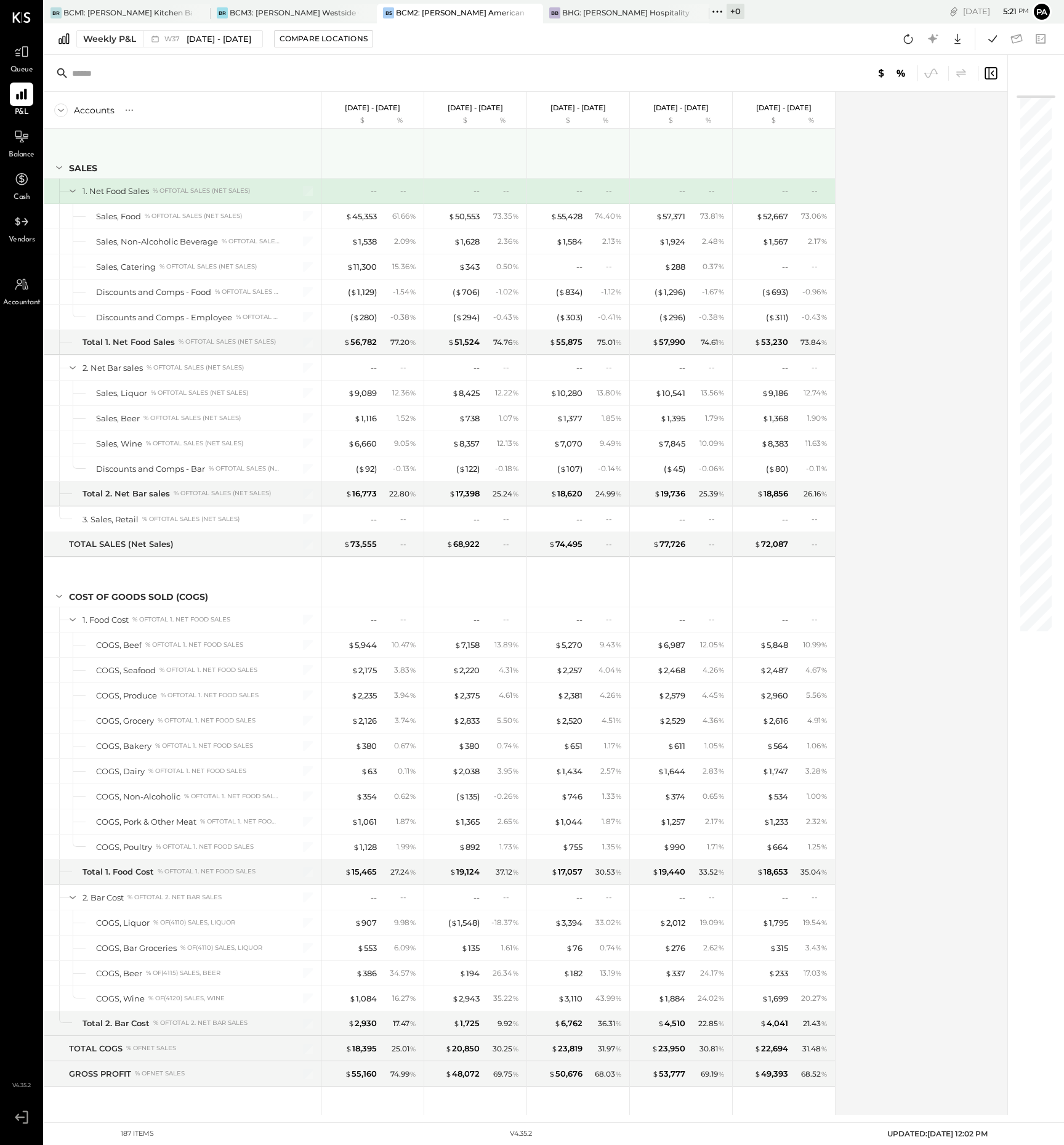
click at [59, 165] on icon at bounding box center [59, 167] width 14 height 14
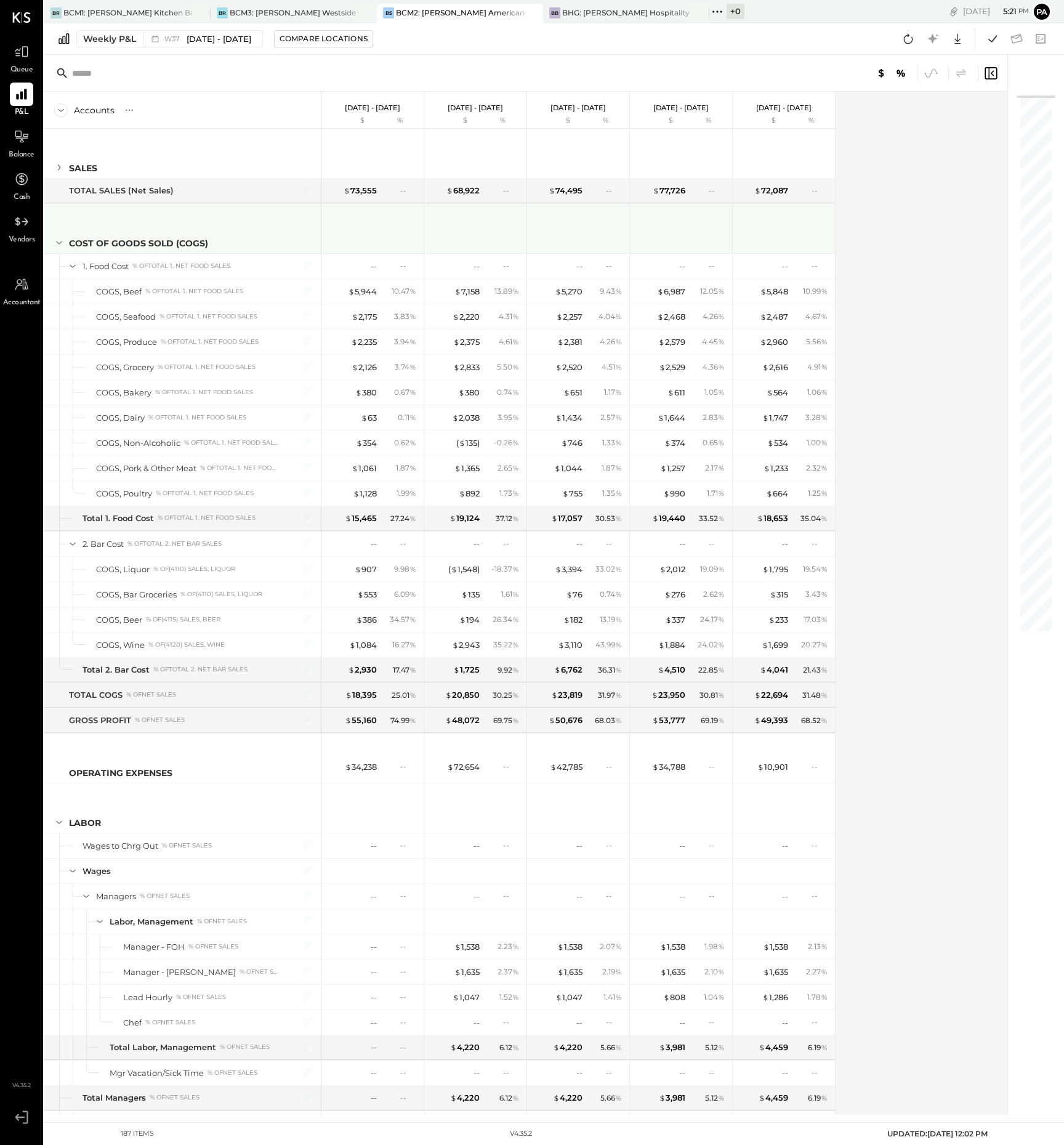
click at [61, 240] on icon at bounding box center [59, 242] width 14 height 14
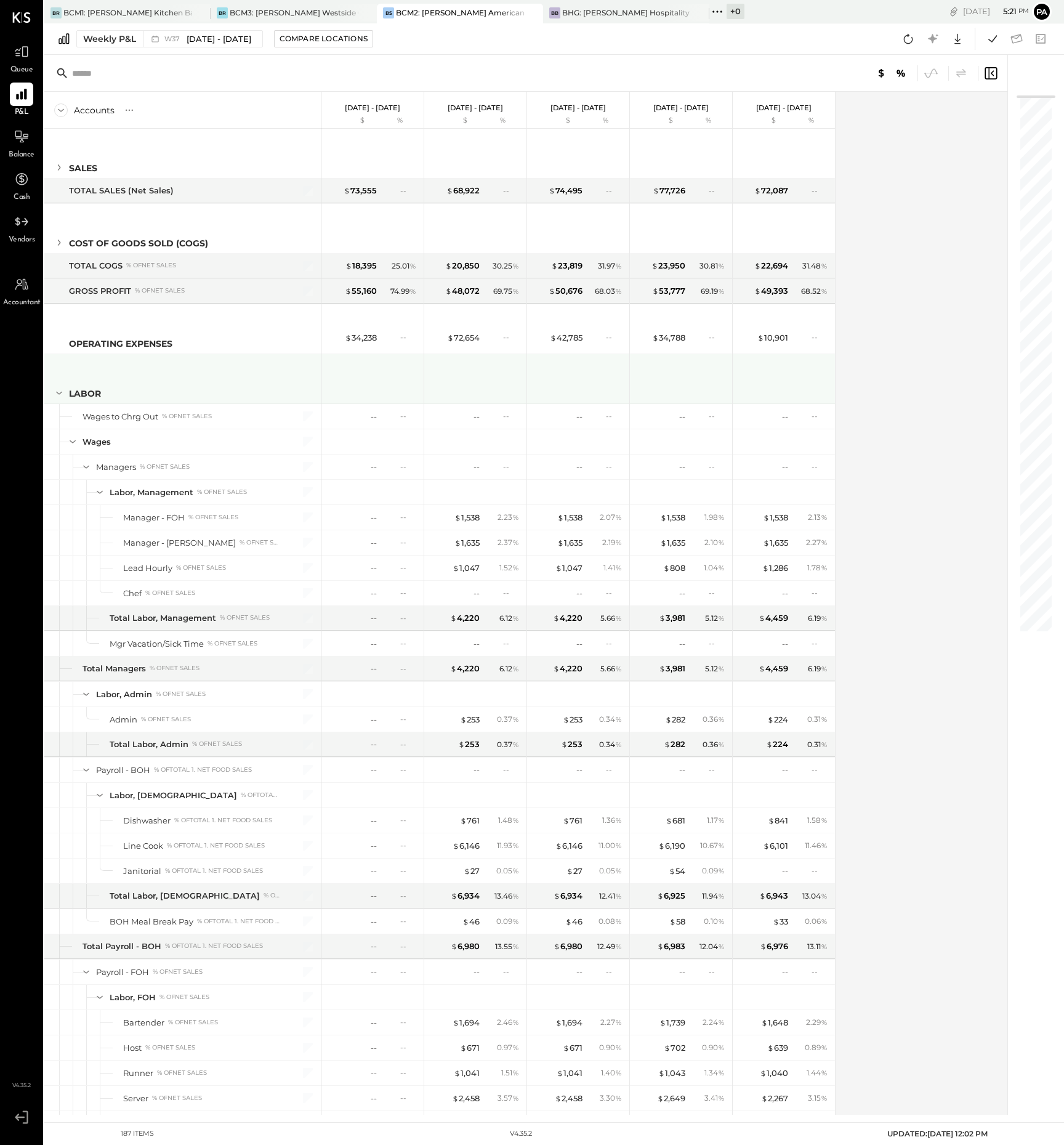
click at [60, 392] on icon at bounding box center [59, 392] width 14 height 14
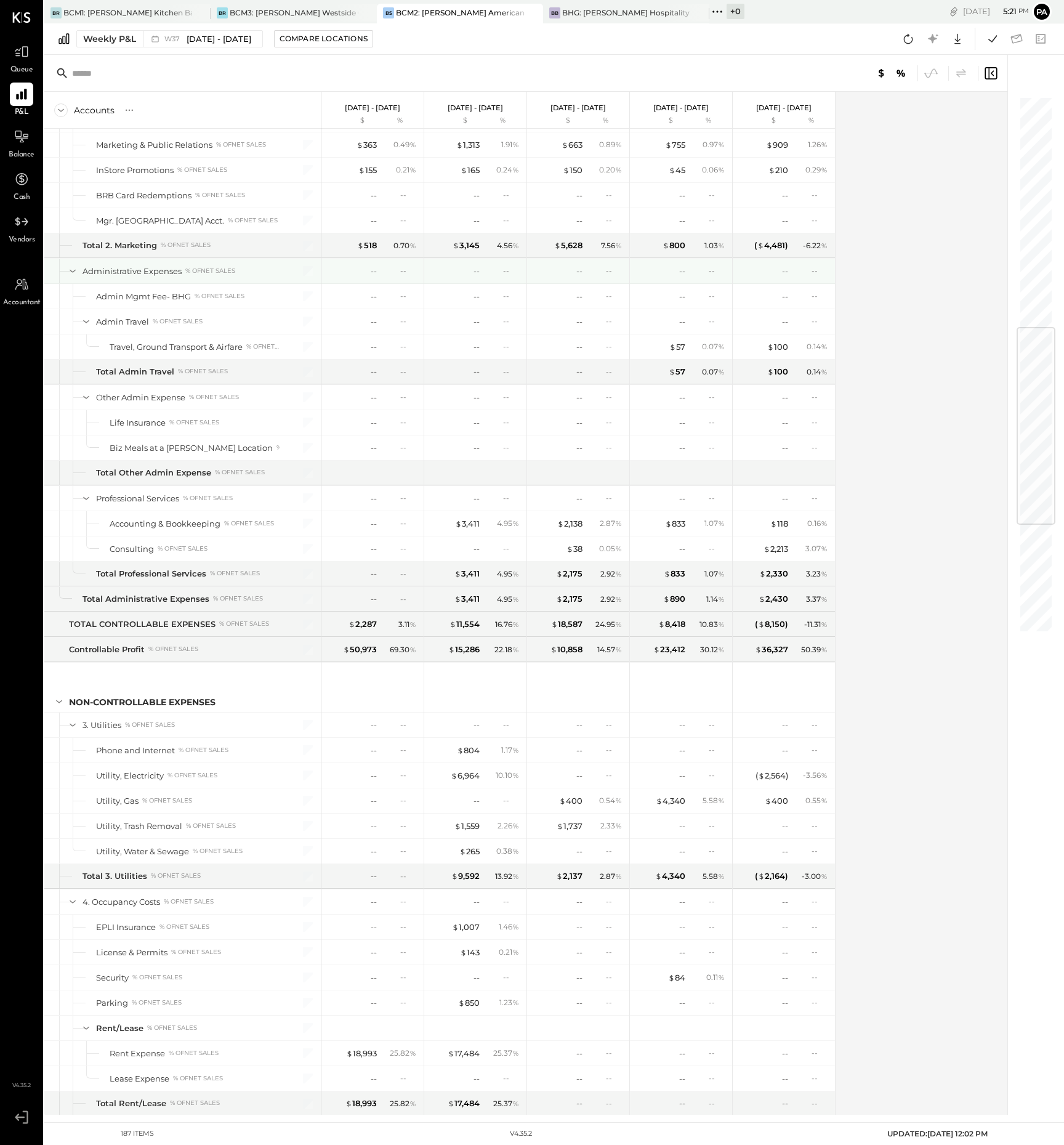
scroll to position [1001, 0]
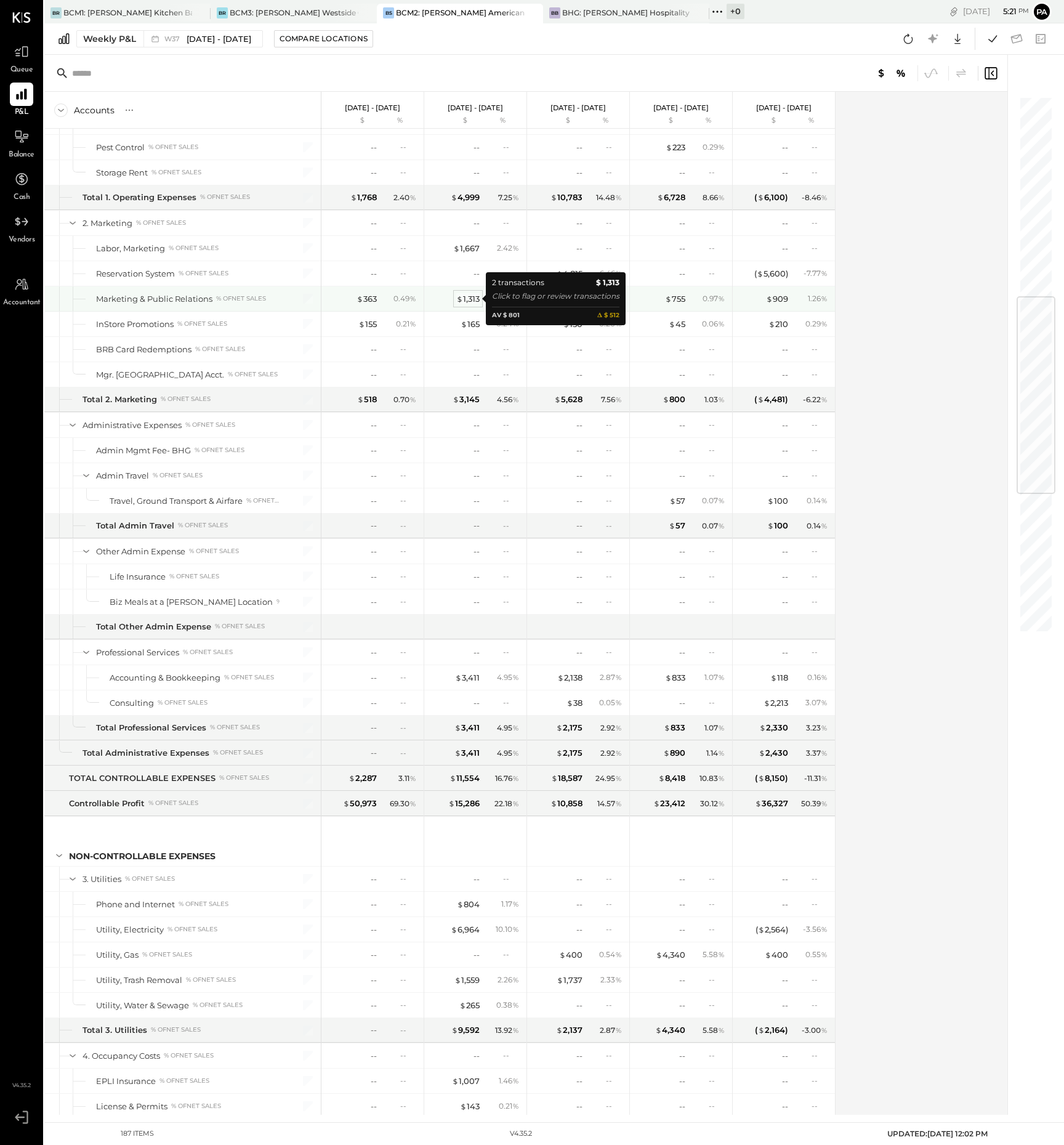
click at [468, 299] on div "$ 1,313" at bounding box center [467, 299] width 23 height 12
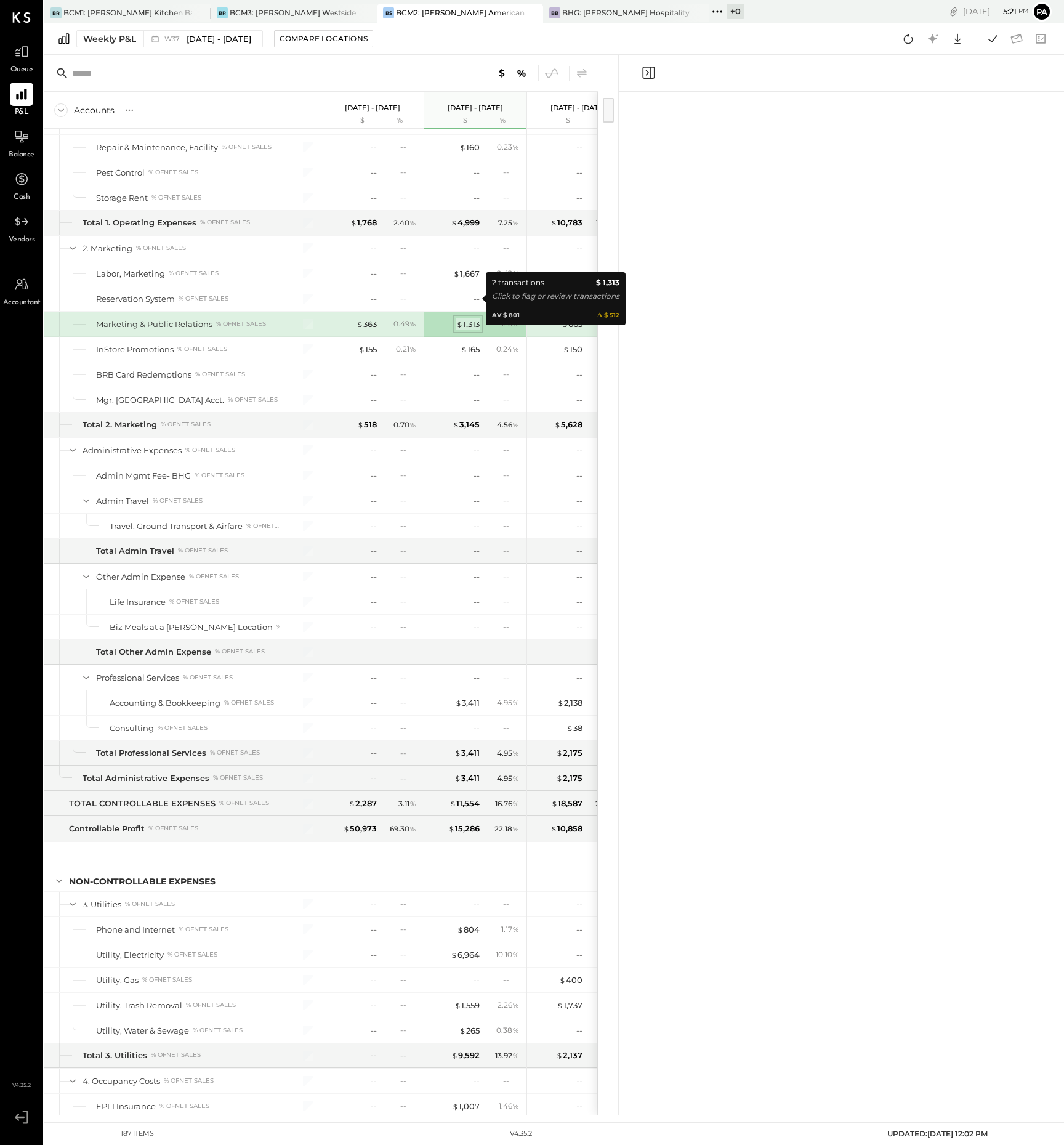
scroll to position [1026, 0]
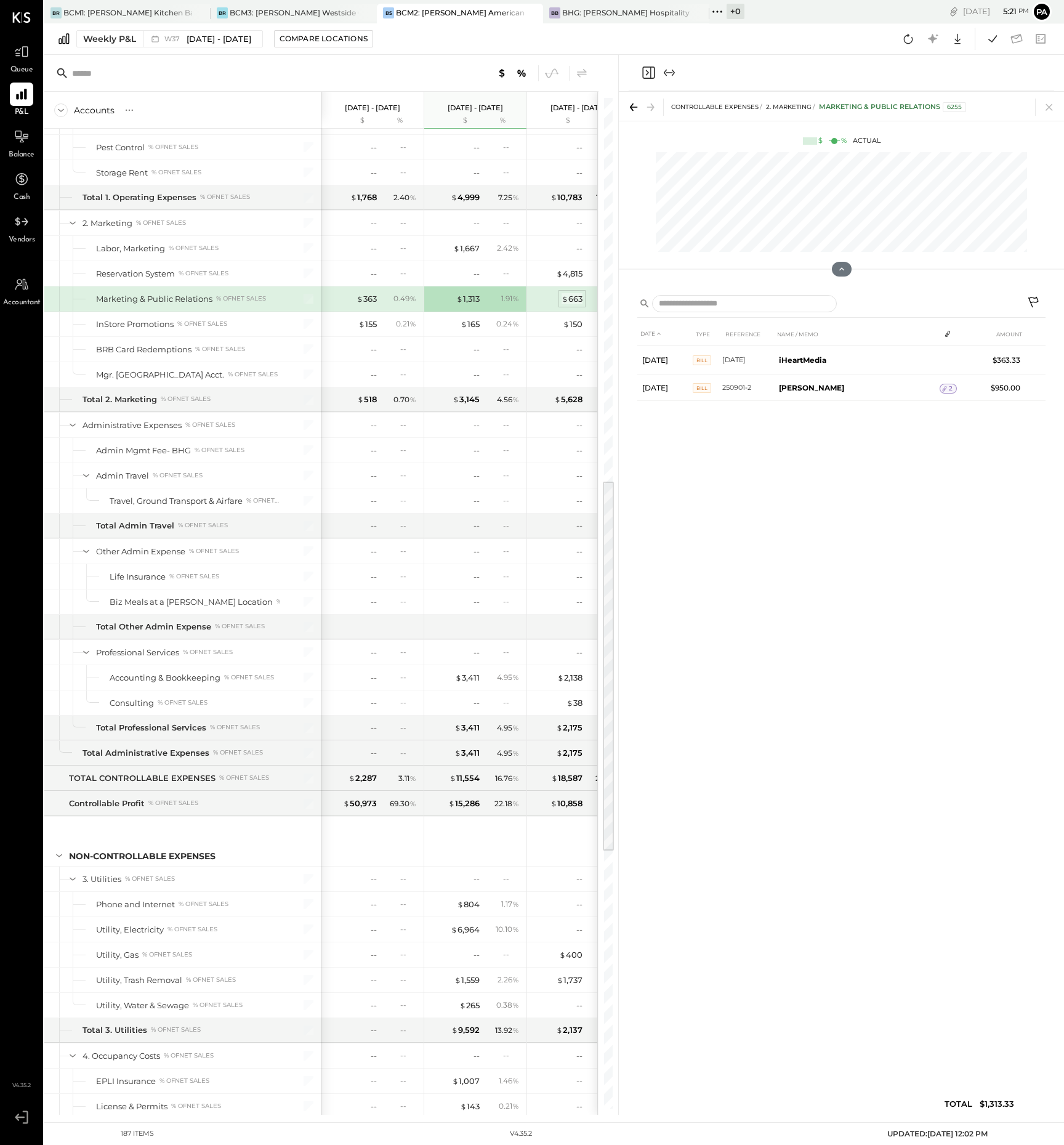
click at [569, 300] on div "$ 663" at bounding box center [572, 299] width 21 height 12
click at [468, 299] on div "$ 1,313" at bounding box center [467, 299] width 23 height 12
click at [366, 296] on div "$ 363" at bounding box center [366, 299] width 20 height 12
click at [472, 297] on div "$ 1,313" at bounding box center [467, 299] width 23 height 12
click at [130, 10] on div "BCM1: [PERSON_NAME] Kitchen Bar Market" at bounding box center [127, 12] width 129 height 10
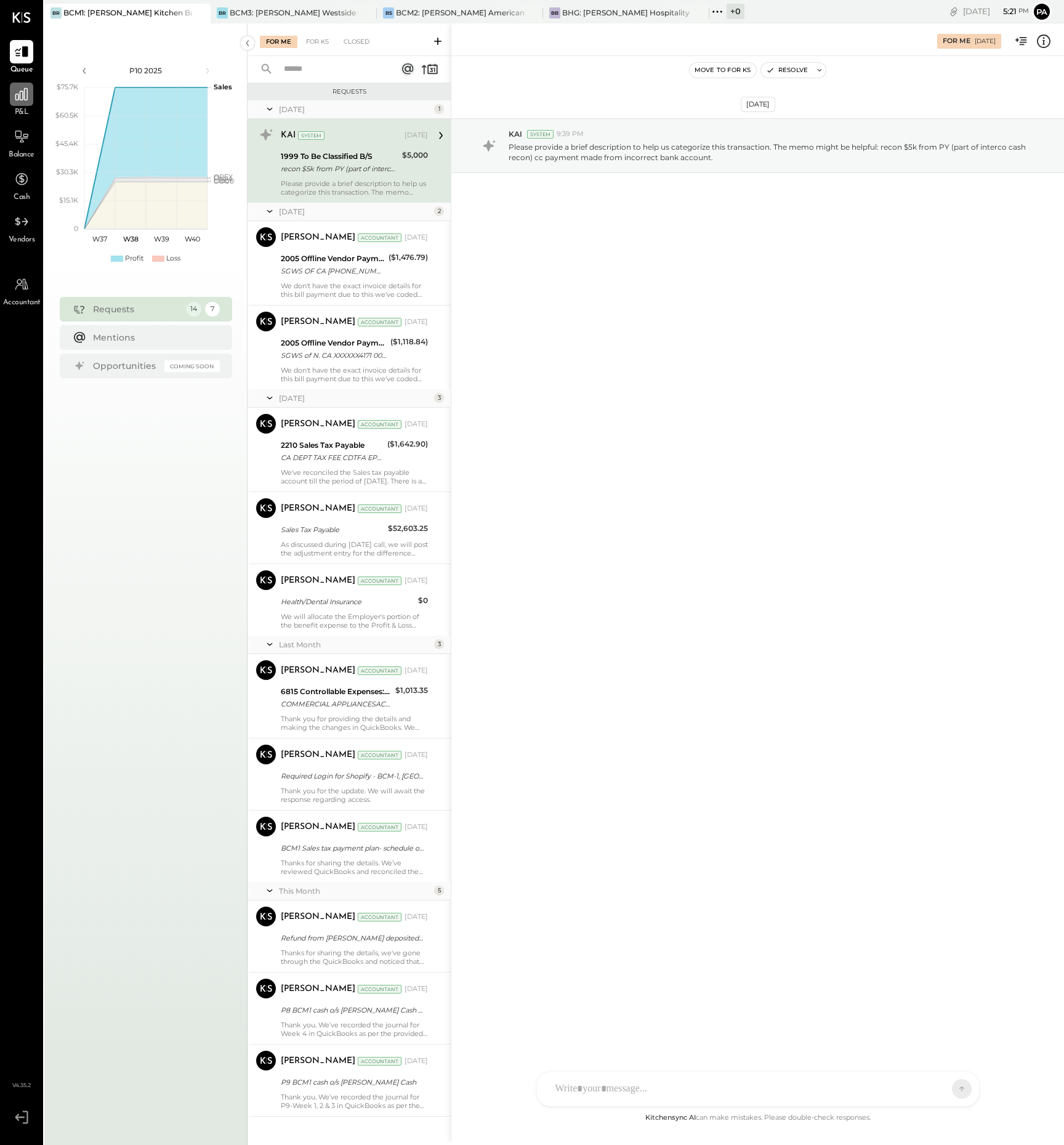
click at [17, 100] on icon at bounding box center [21, 93] width 12 height 12
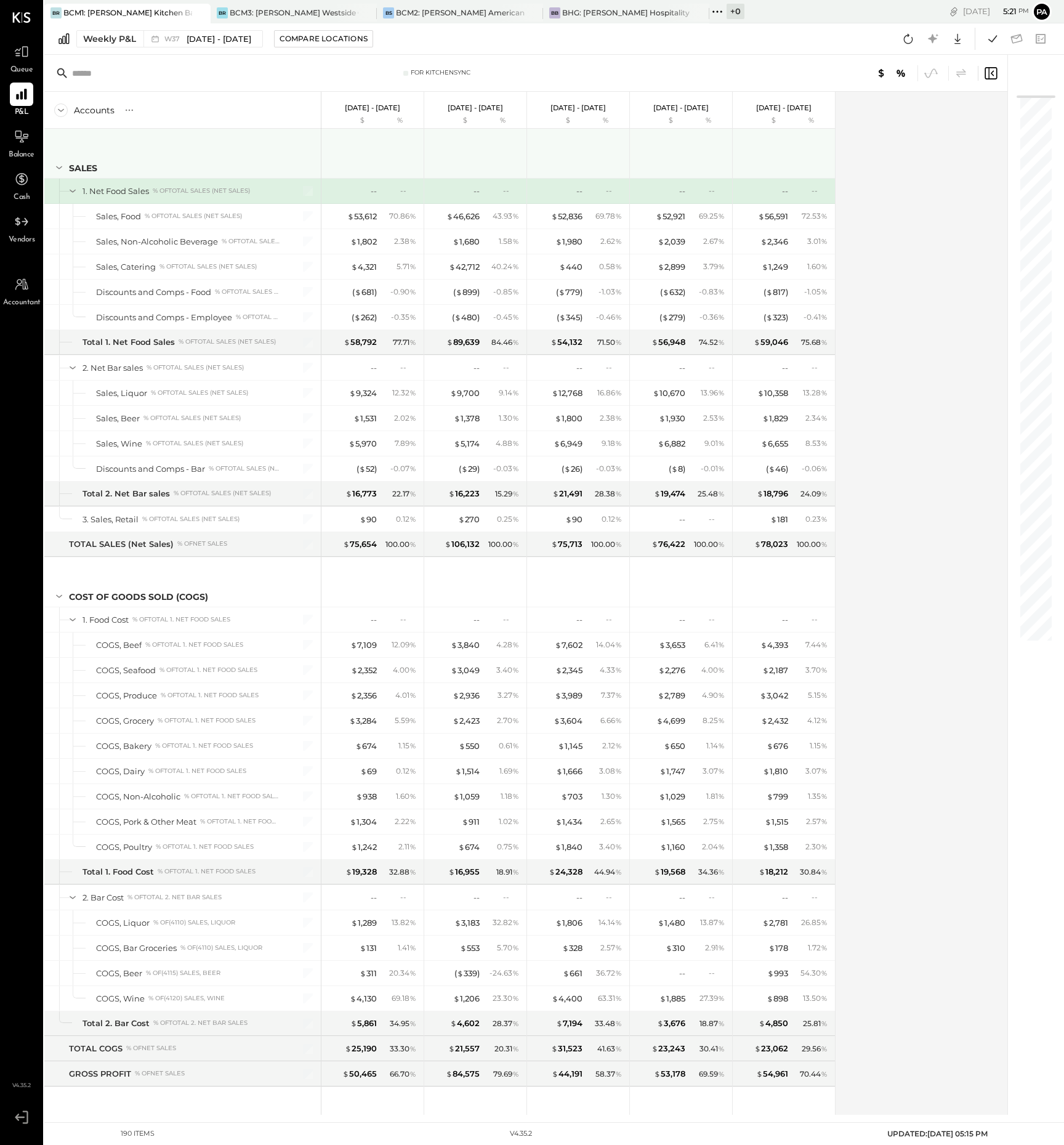
click at [61, 166] on icon at bounding box center [59, 167] width 14 height 14
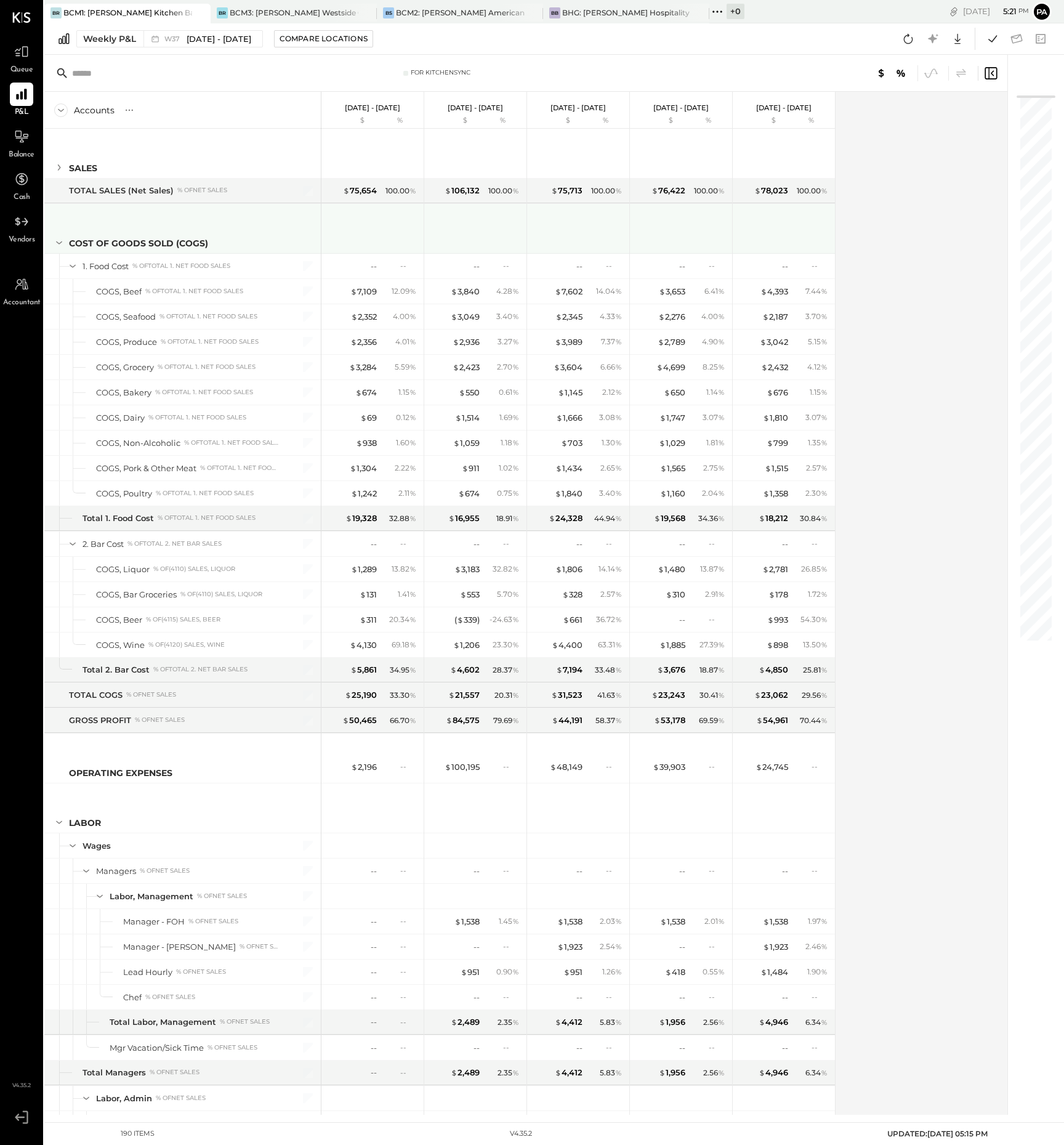
click at [62, 245] on icon at bounding box center [59, 242] width 14 height 14
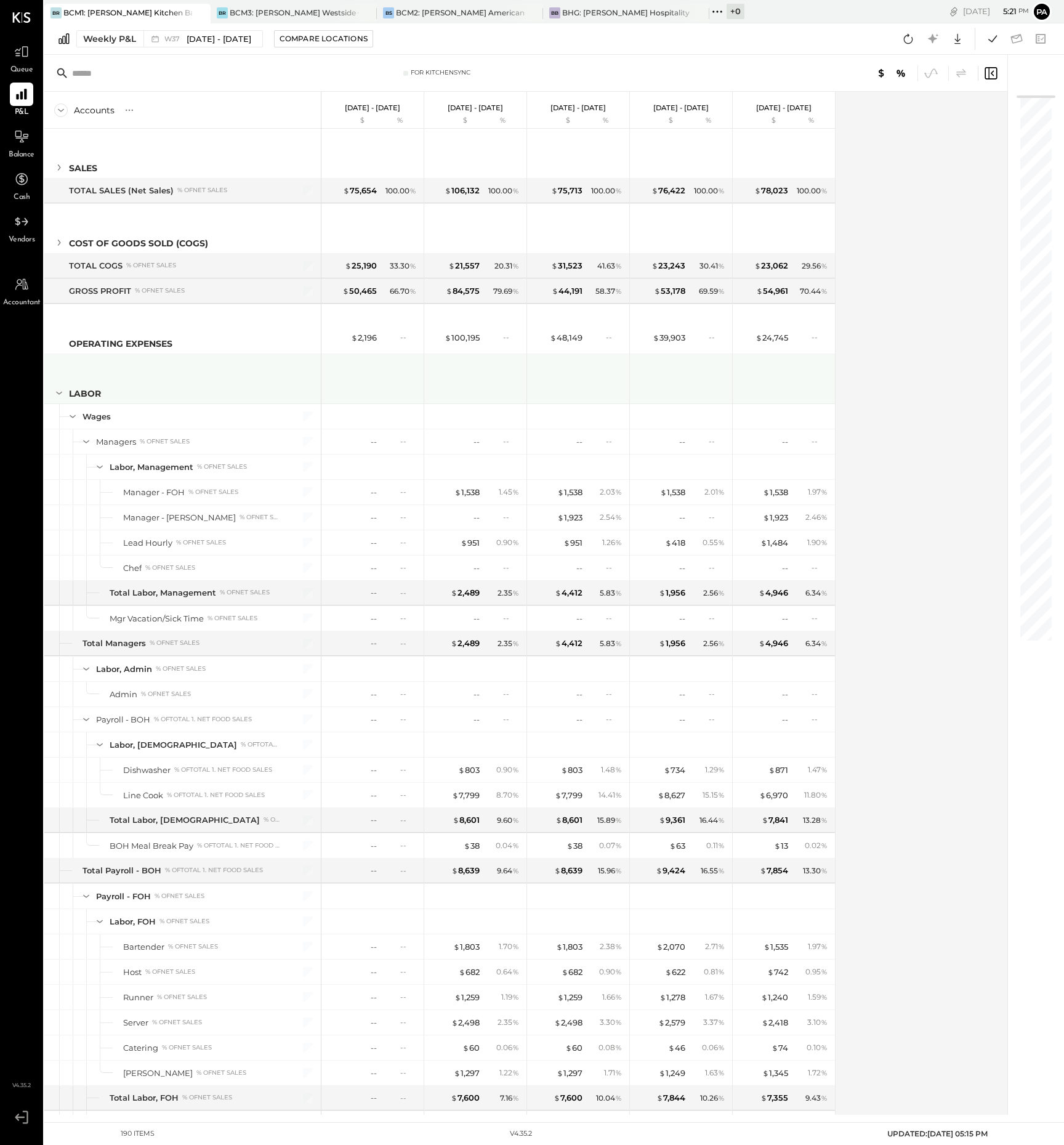
click at [62, 388] on icon at bounding box center [59, 392] width 14 height 14
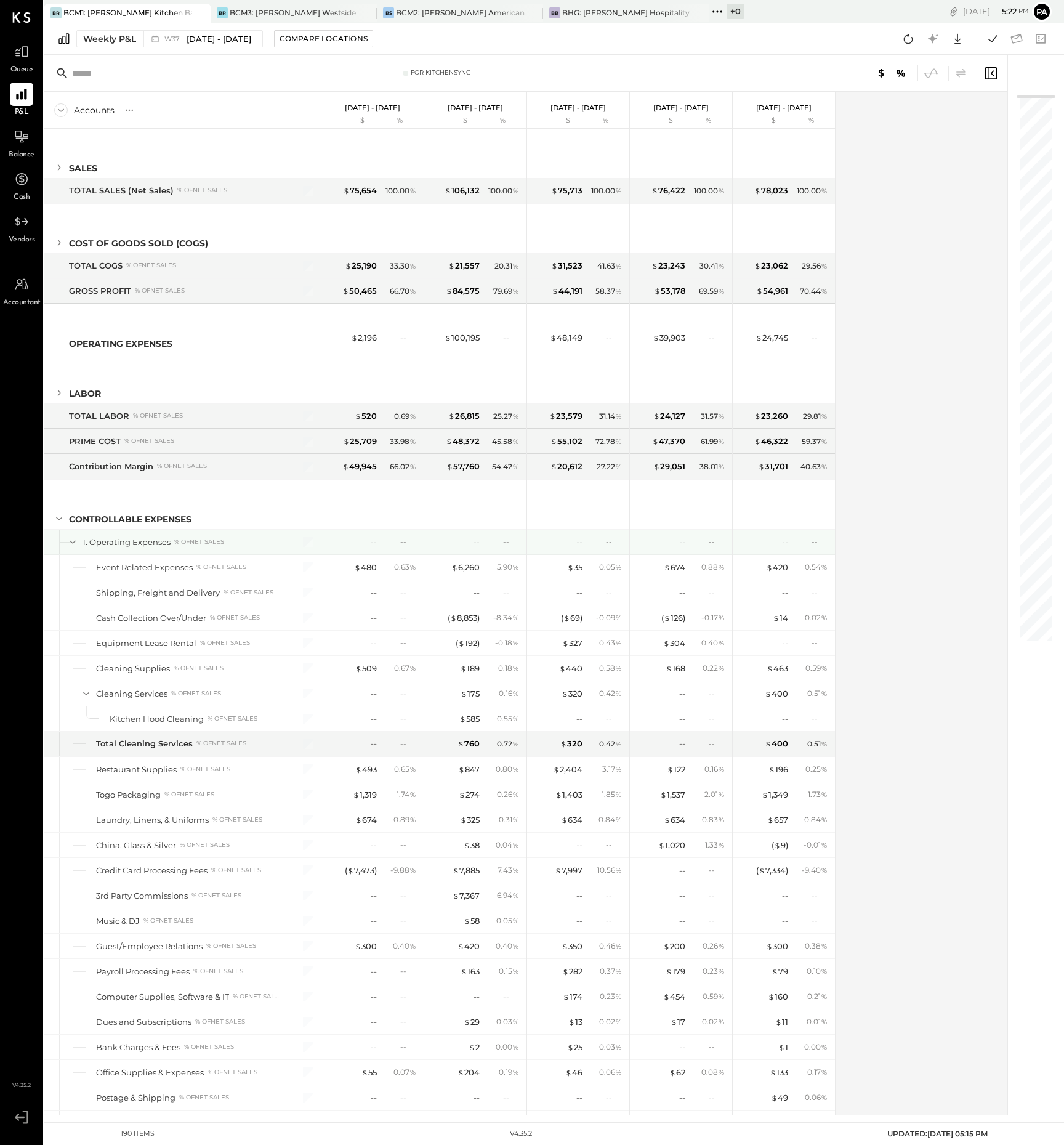
click at [71, 543] on icon at bounding box center [72, 542] width 14 height 14
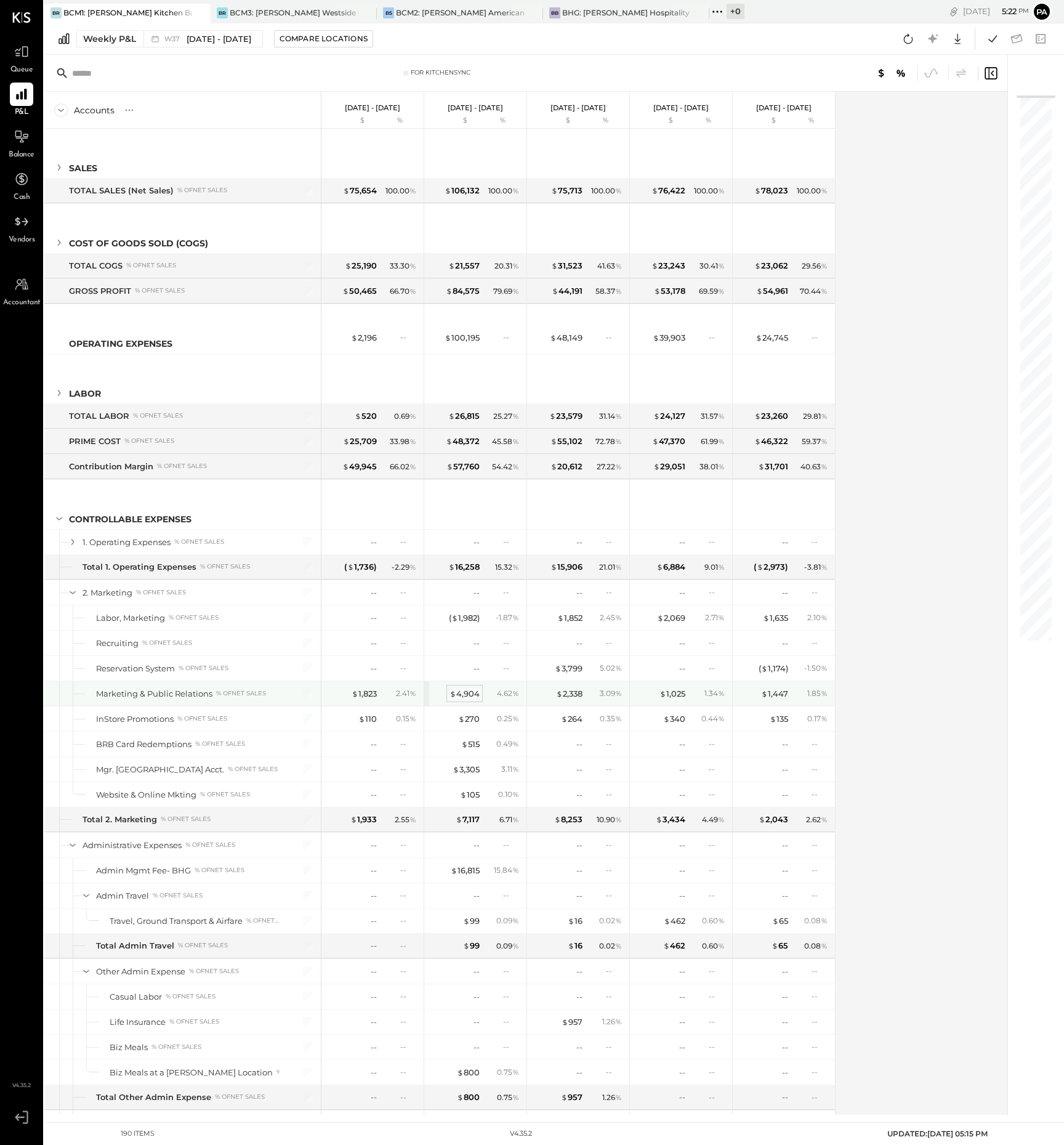
click at [464, 695] on div "$ 4,904" at bounding box center [465, 694] width 30 height 12
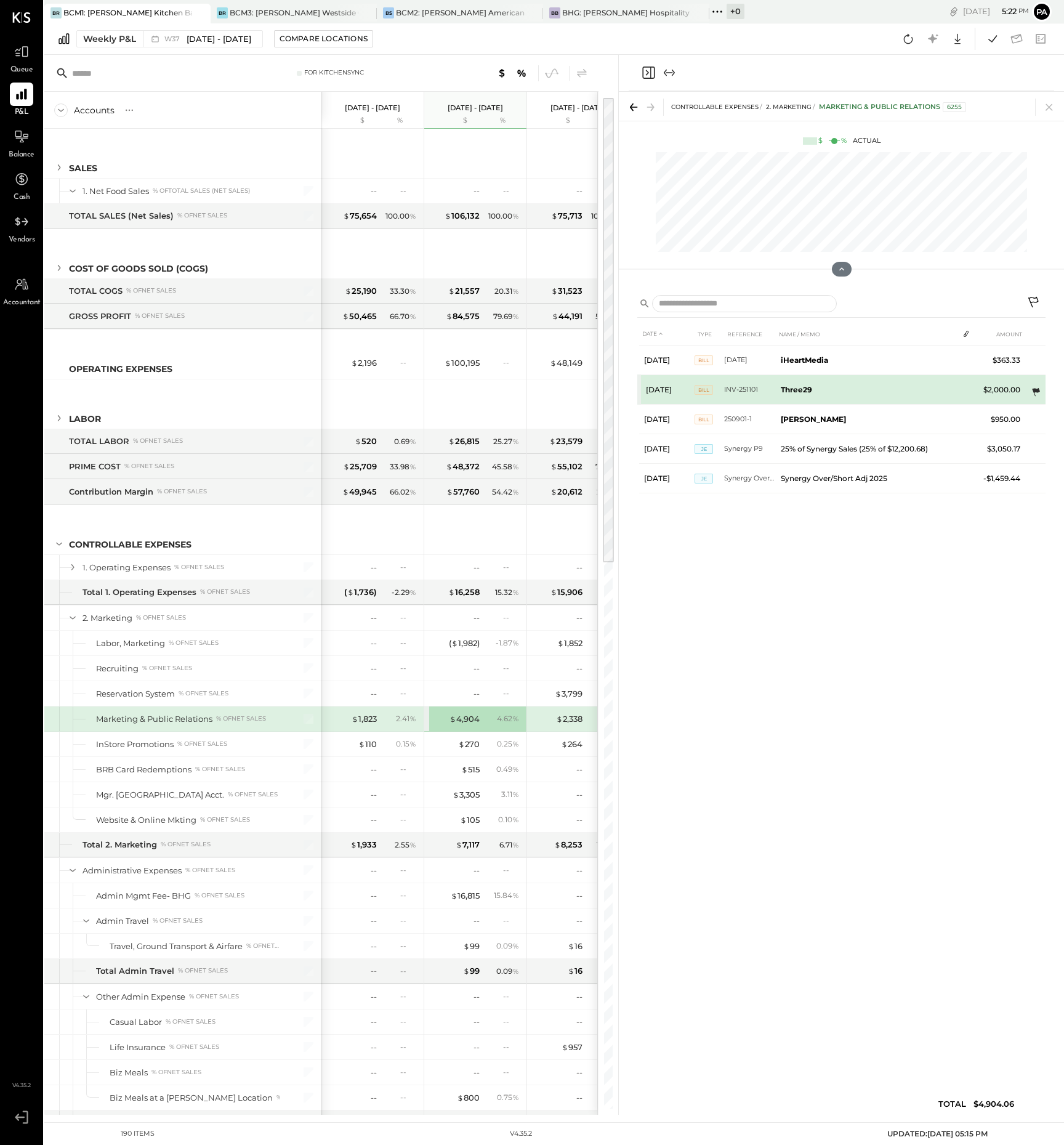
click at [1037, 392] on icon at bounding box center [1035, 392] width 12 height 12
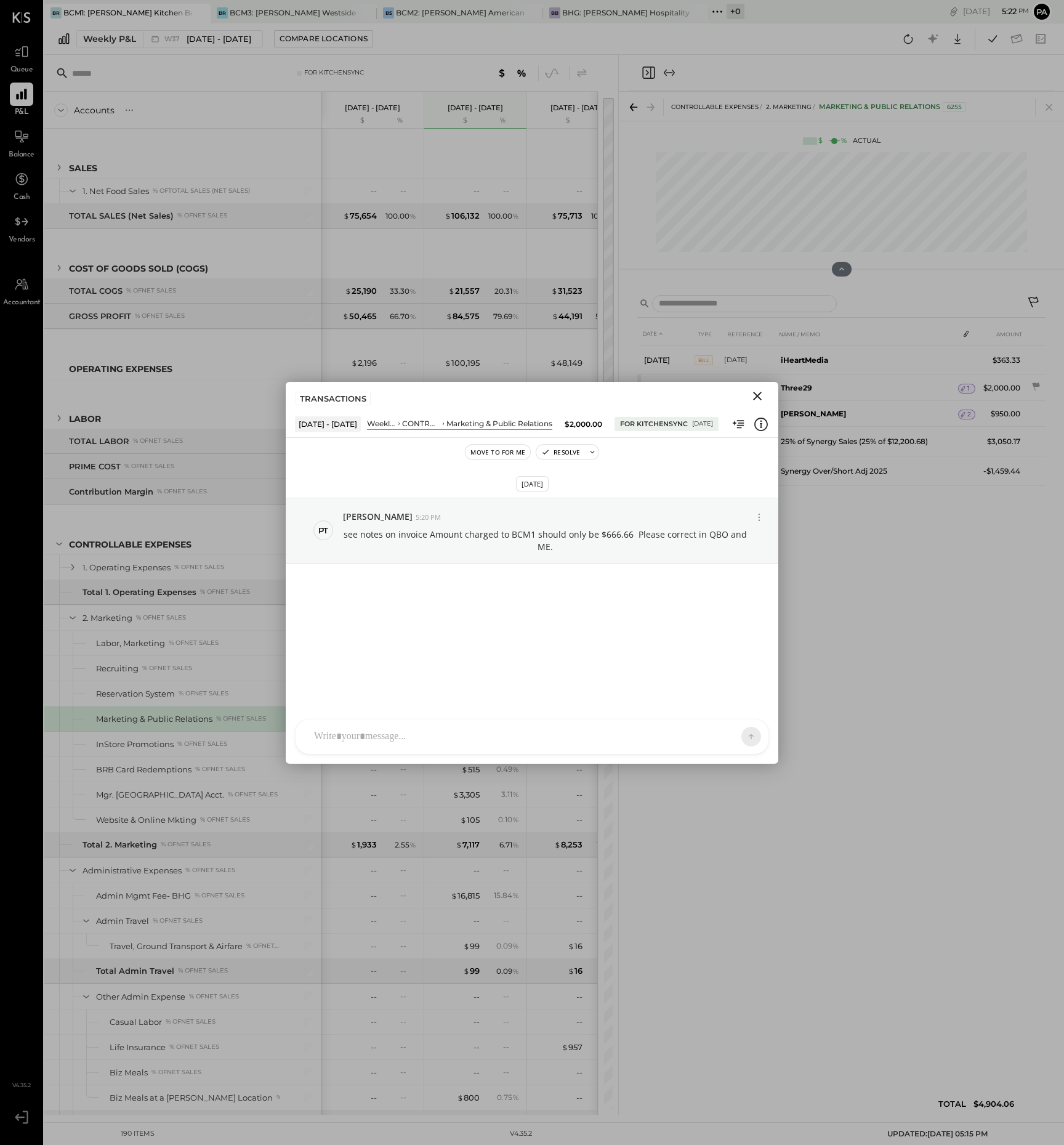
click at [859, 656] on div "DATE TYPE REFERENCE NAME / MEMO AMOUNT [DATE] Bill [DATE] iHeartMedia $363.33 […" at bounding box center [841, 722] width 408 height 798
click at [754, 393] on icon "Close" at bounding box center [757, 396] width 15 height 15
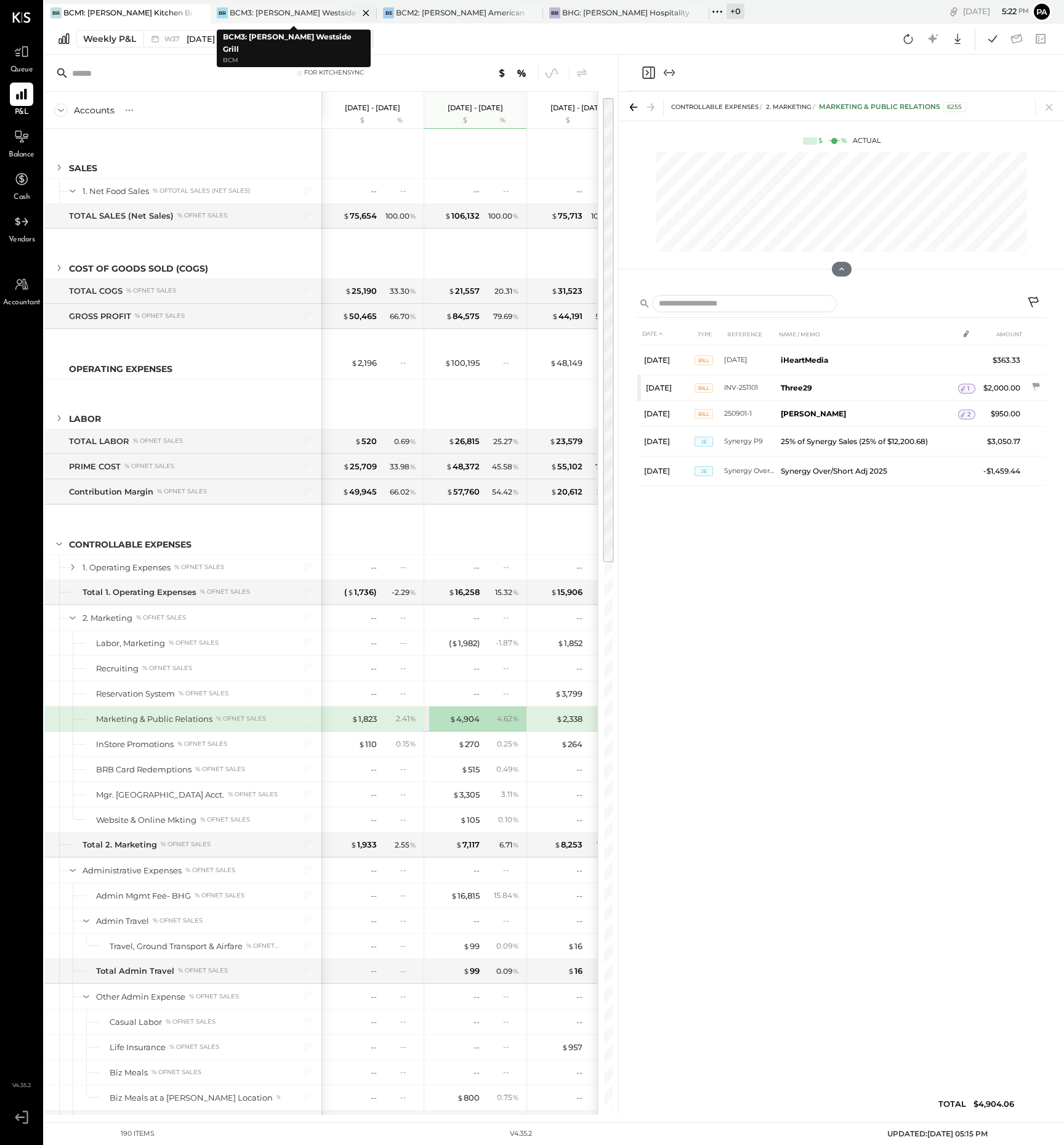
click at [322, 10] on div "BCM3: [PERSON_NAME] Westside Grill" at bounding box center [294, 12] width 129 height 10
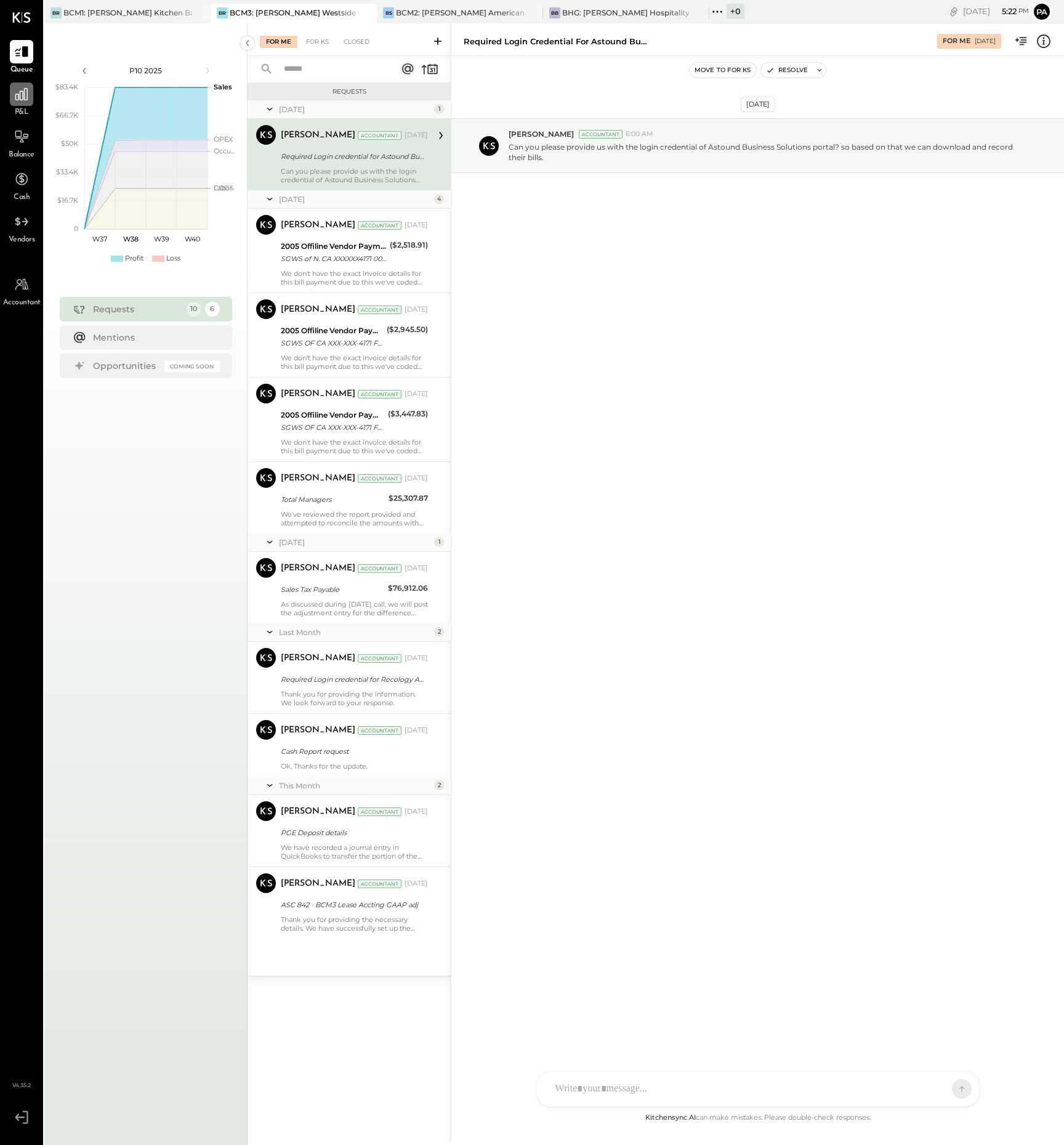
click at [18, 95] on icon at bounding box center [22, 94] width 16 height 16
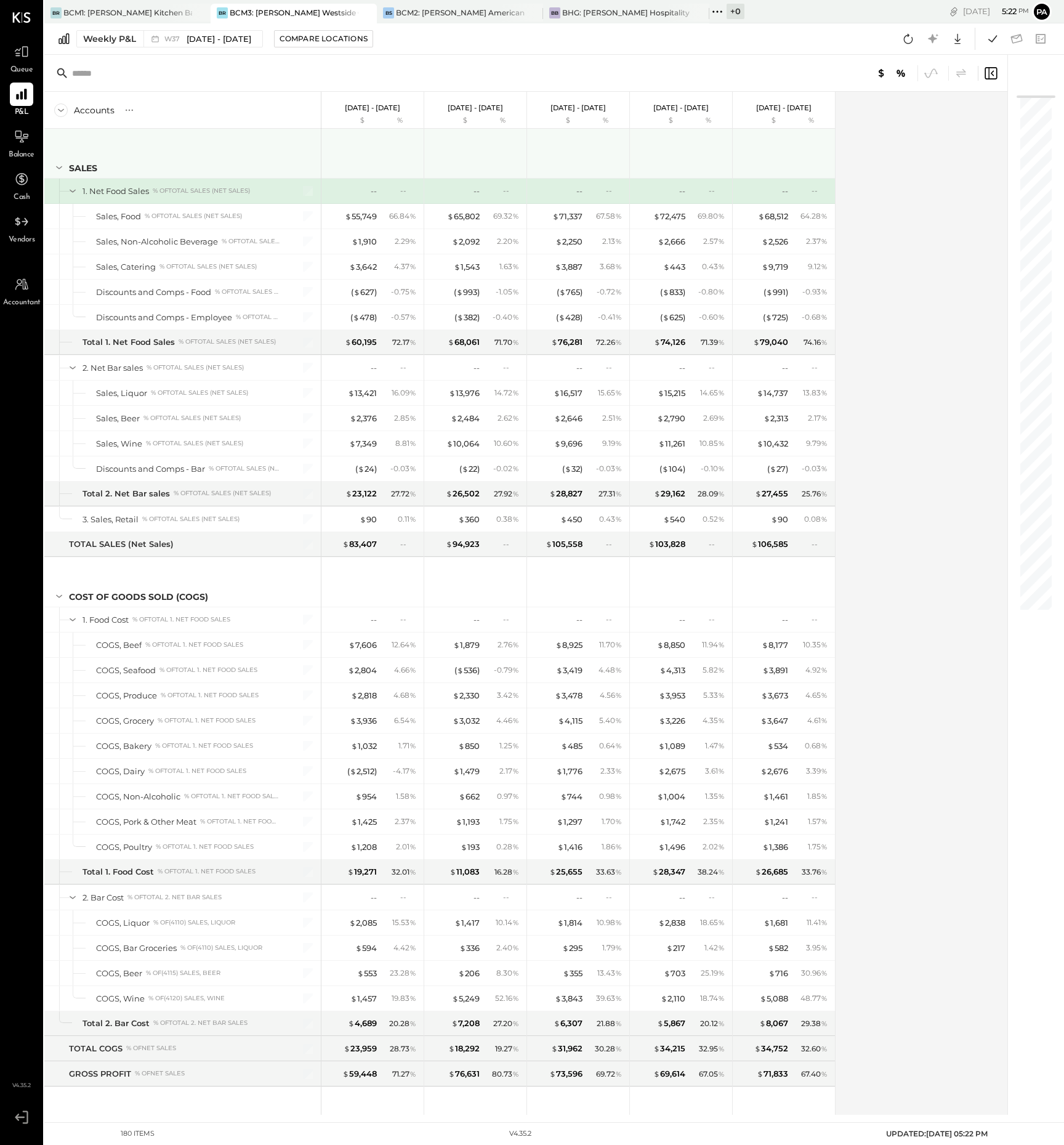
click at [60, 165] on icon at bounding box center [59, 167] width 14 height 14
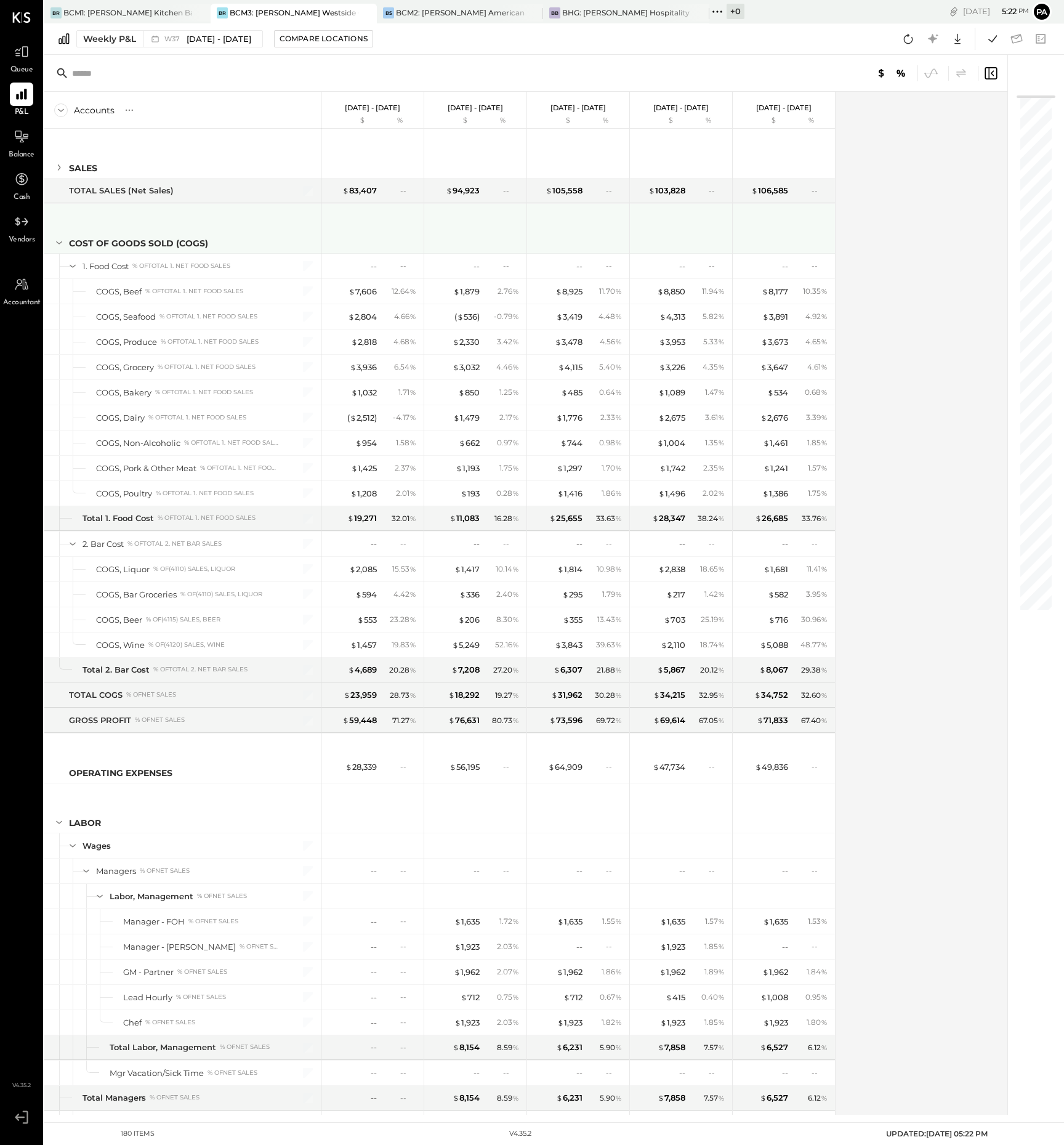
click at [60, 241] on icon at bounding box center [59, 242] width 14 height 14
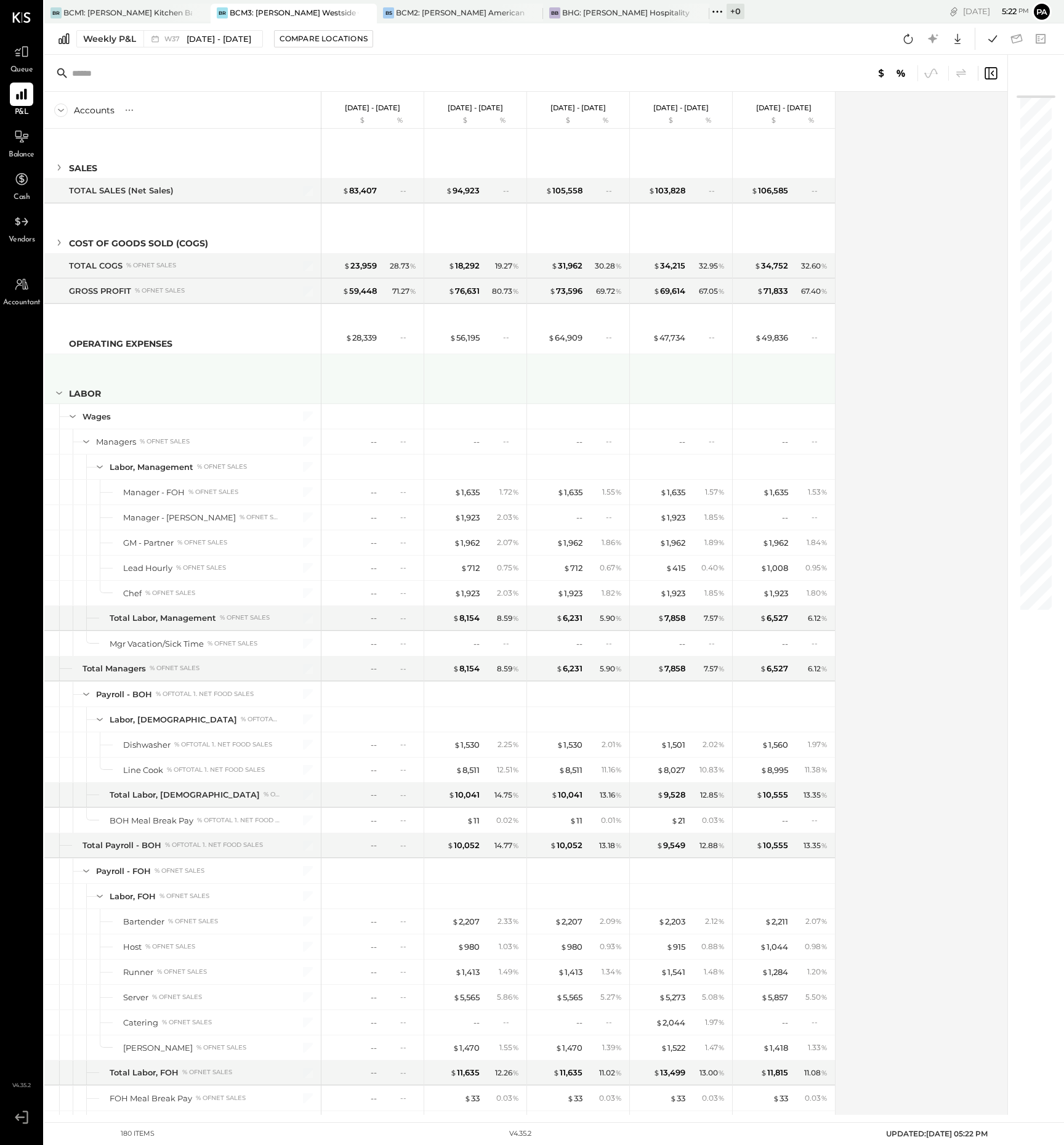
click at [60, 394] on icon at bounding box center [59, 393] width 6 height 3
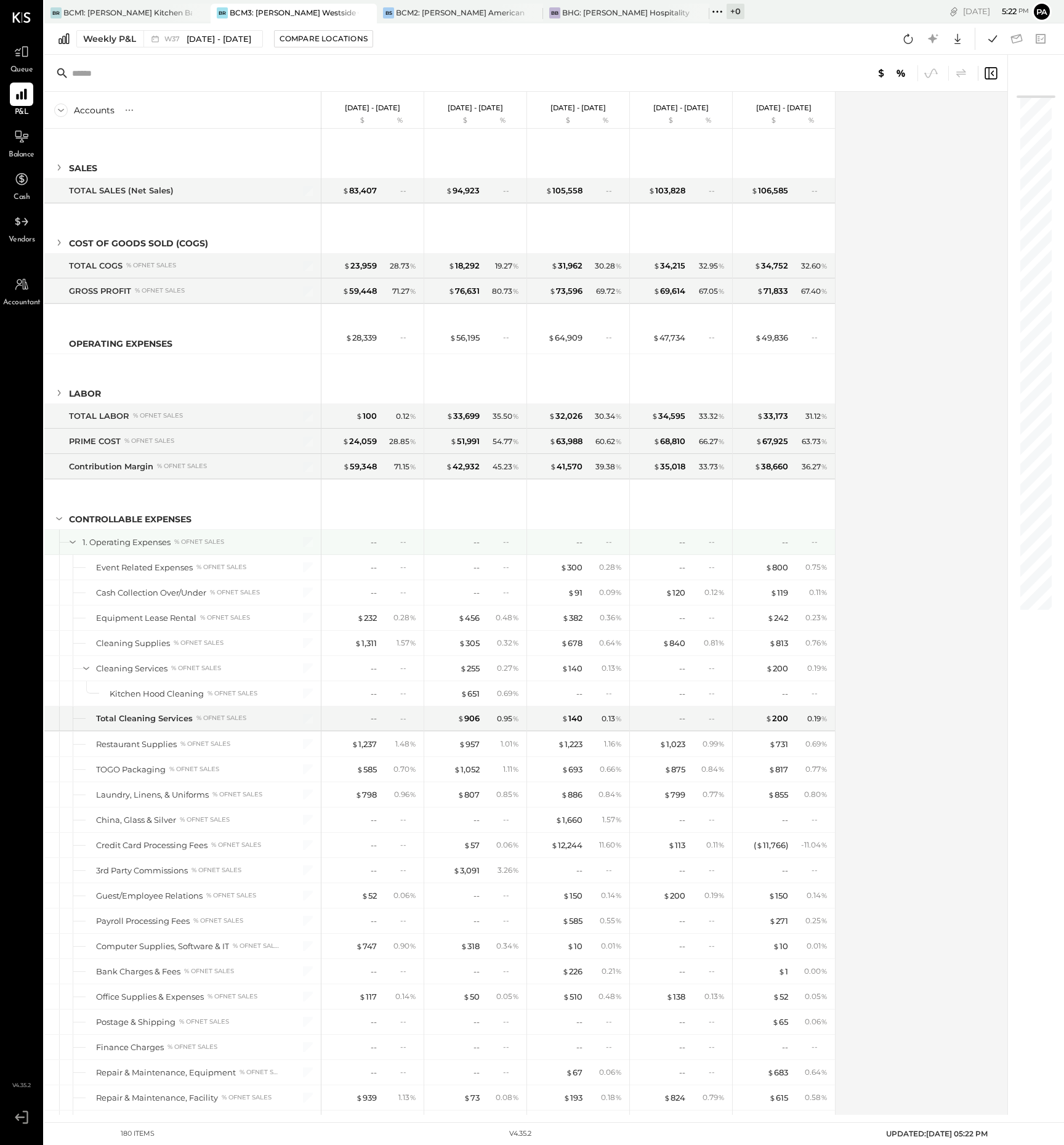
click at [74, 542] on icon at bounding box center [73, 543] width 6 height 3
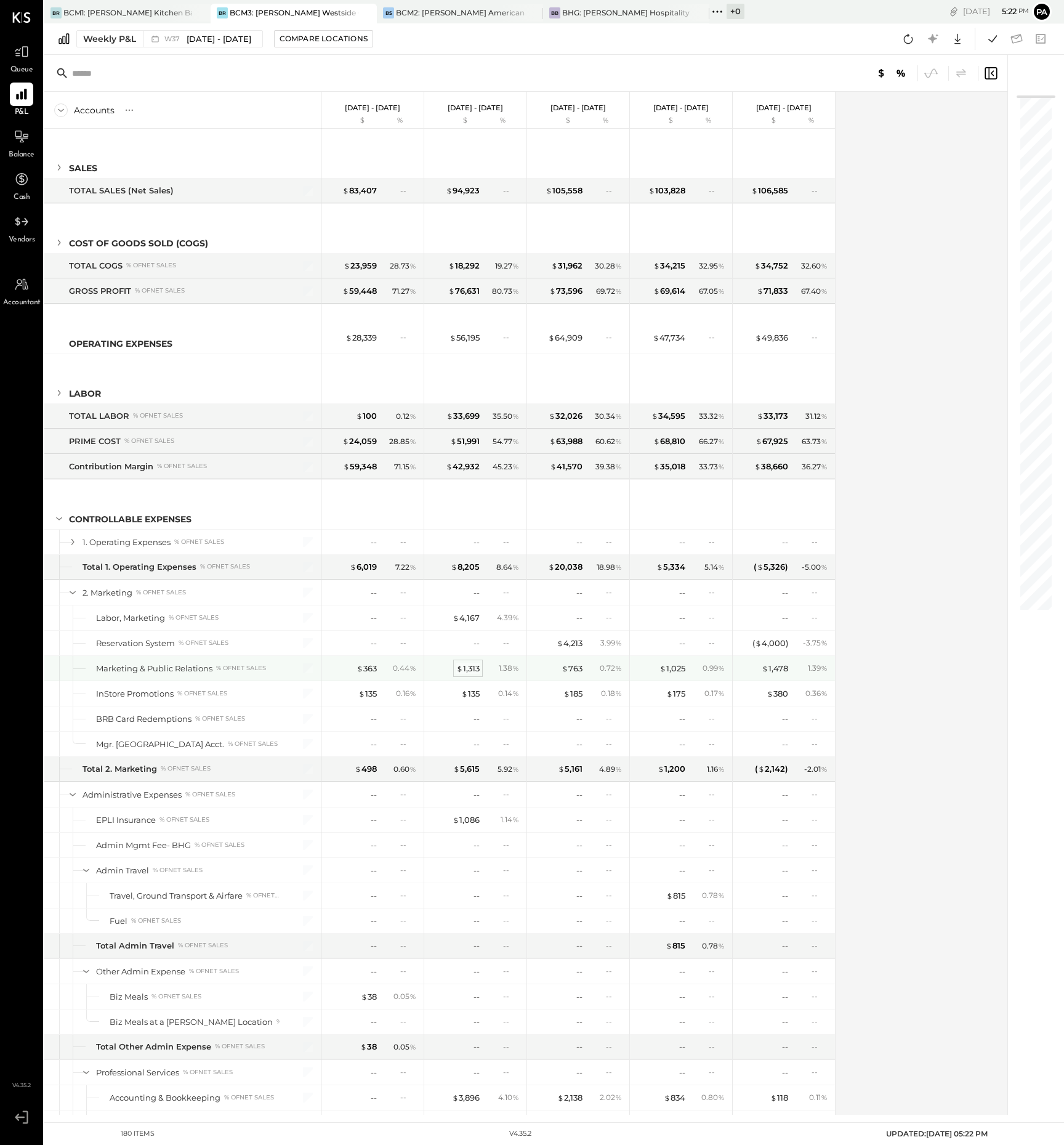
click at [466, 666] on div "$ 1,313" at bounding box center [467, 669] width 23 height 12
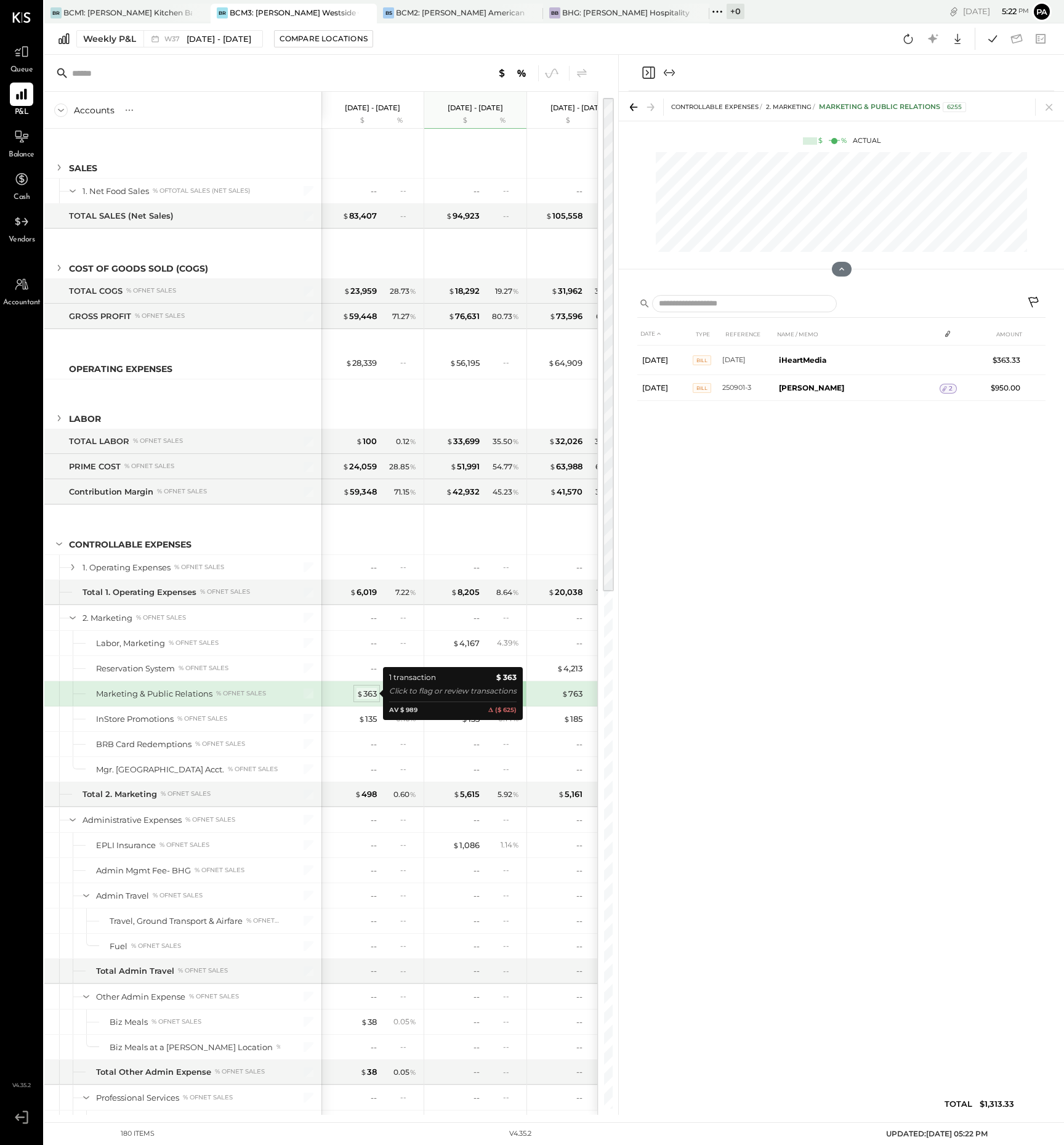
click at [370, 693] on div "$ 363" at bounding box center [366, 694] width 20 height 12
click at [572, 694] on div "$ 763" at bounding box center [572, 694] width 21 height 12
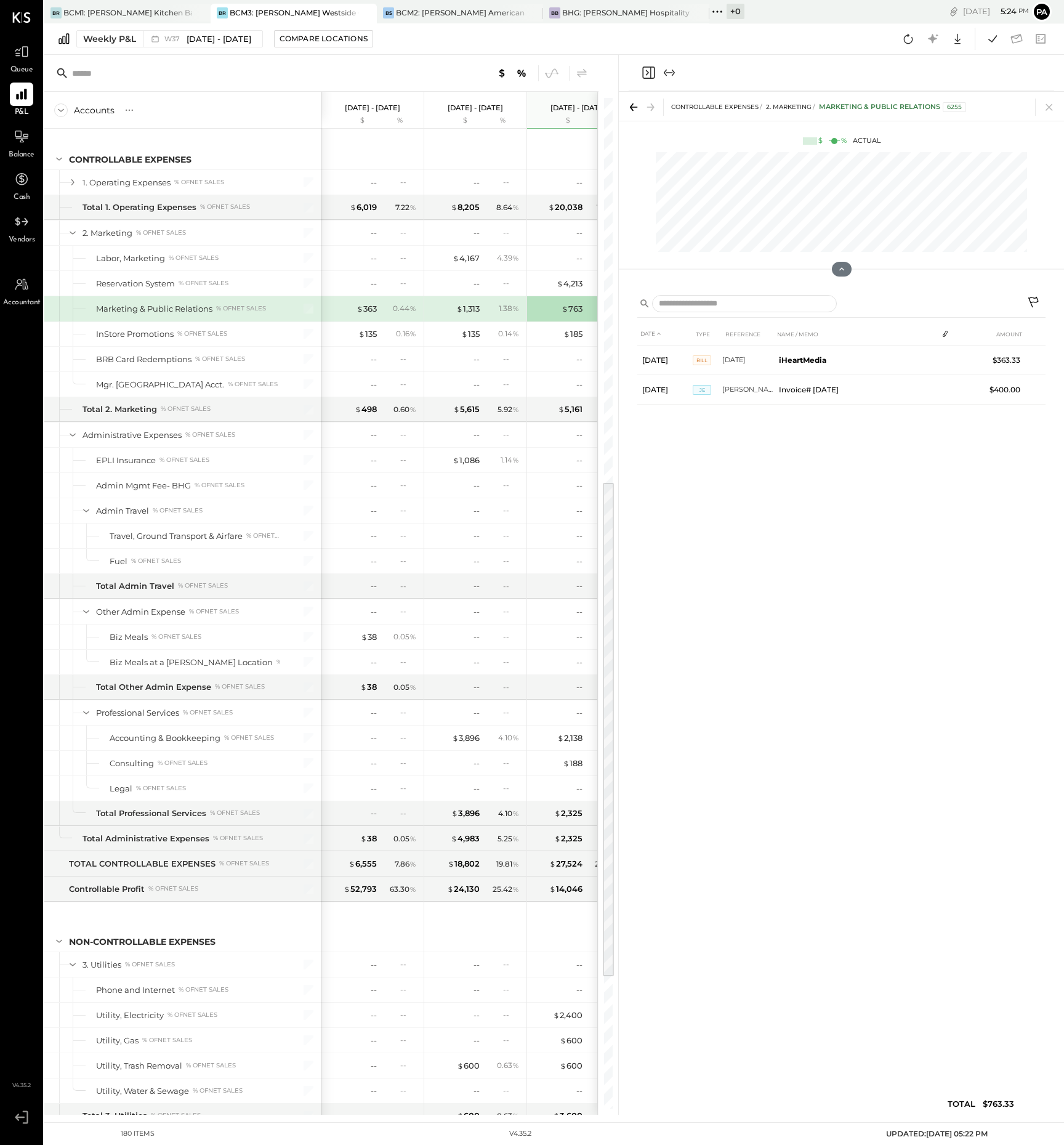
scroll to position [770, 0]
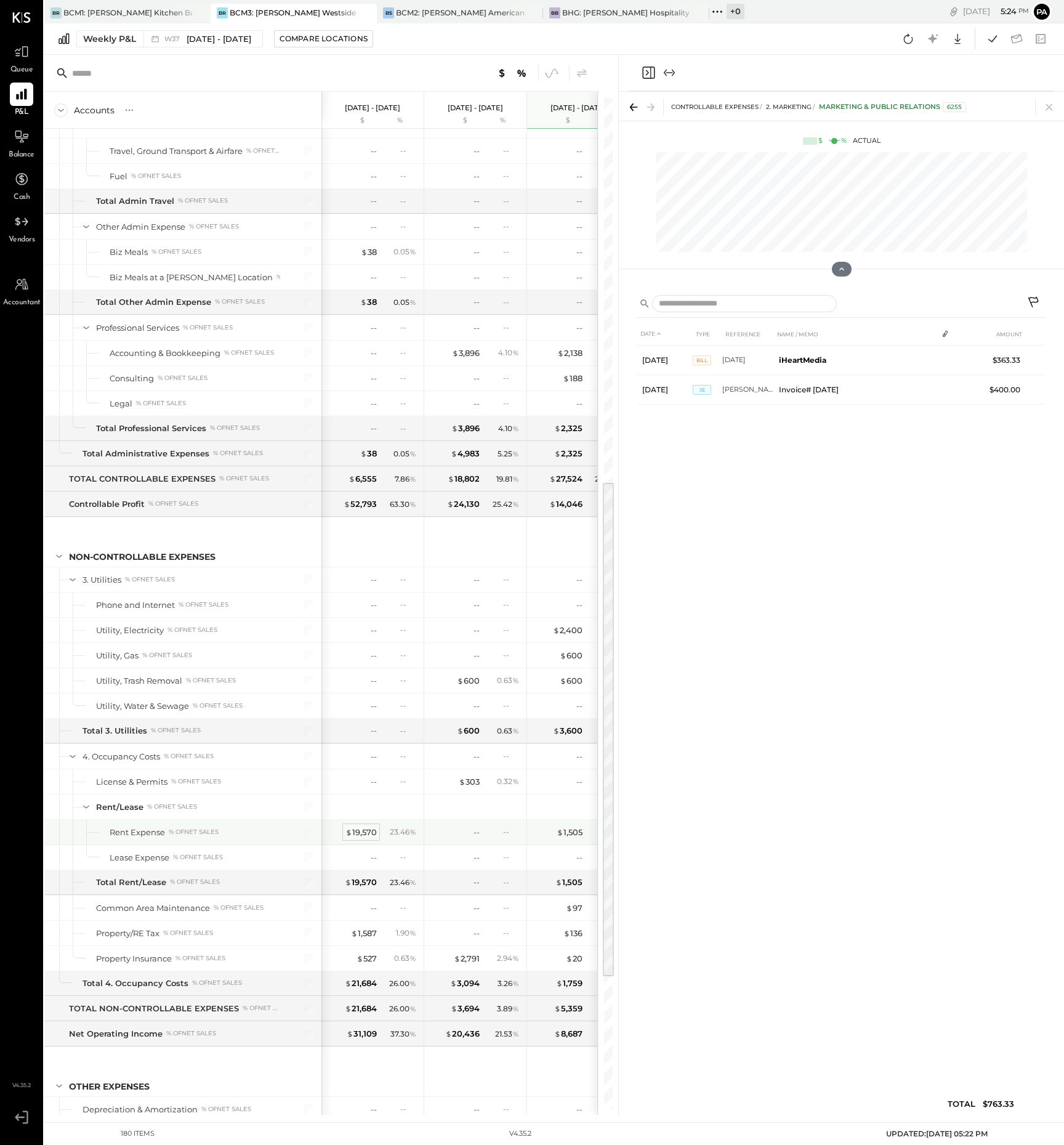
click at [364, 833] on div "$ 19,570" at bounding box center [360, 833] width 31 height 12
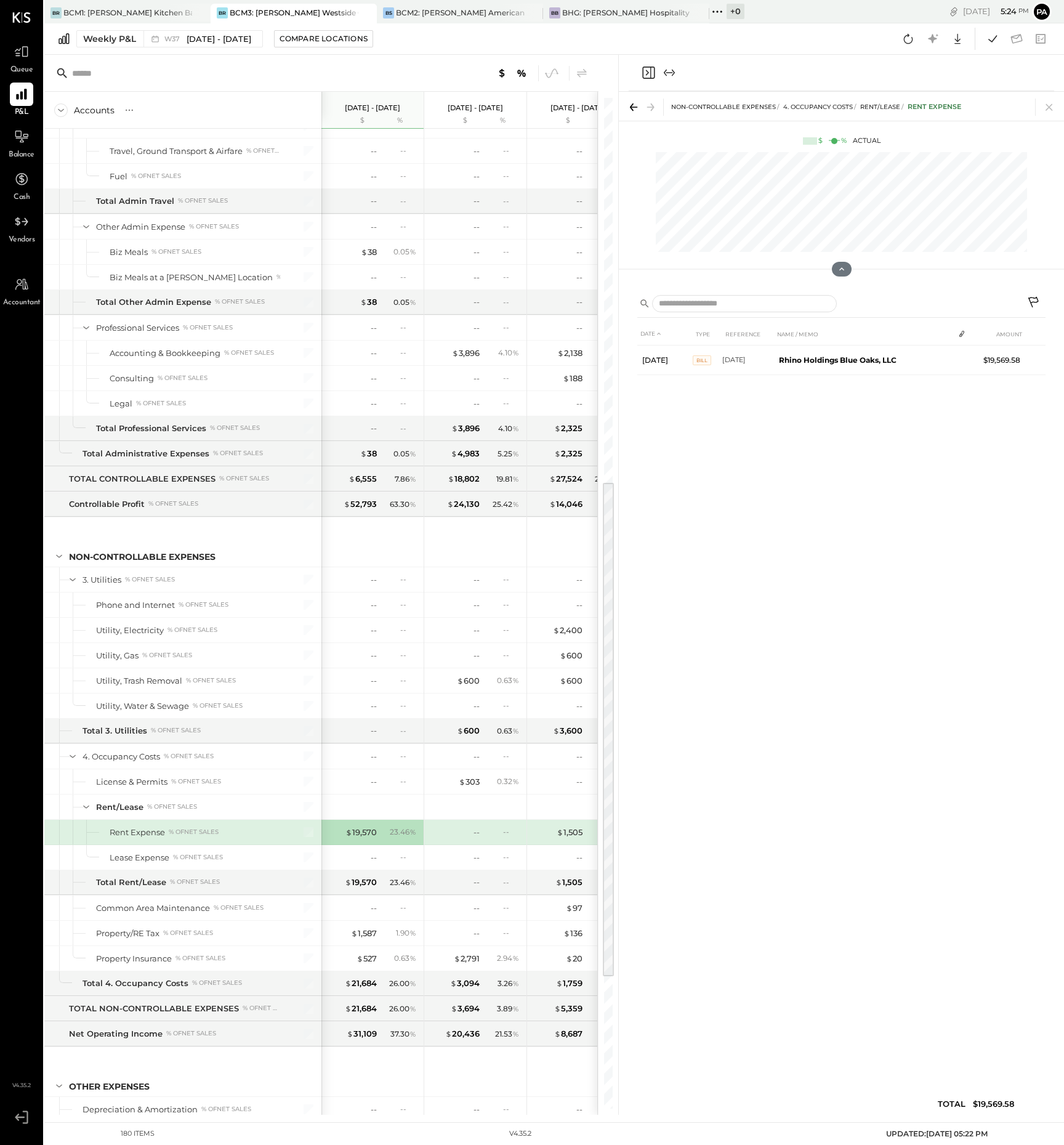
click at [66, 39] on icon at bounding box center [63, 38] width 10 height 10
click at [101, 41] on div "Weekly P&L" at bounding box center [109, 38] width 53 height 12
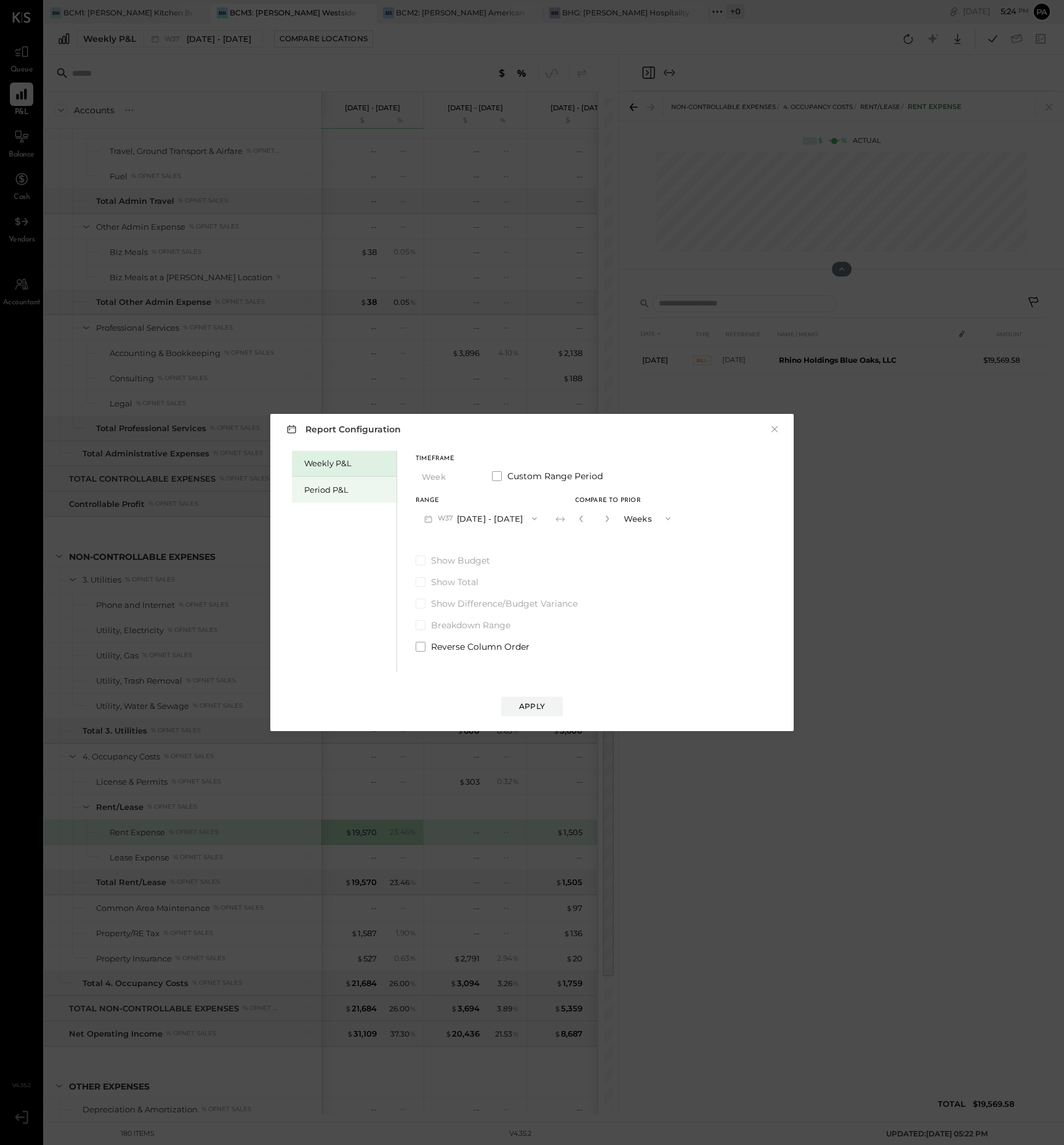
click at [321, 489] on div "Period P&L" at bounding box center [347, 490] width 86 height 12
click at [536, 519] on icon "button" at bounding box center [530, 519] width 10 height 10
click at [470, 547] on span "[DATE] - [DATE]" at bounding box center [474, 546] width 58 height 10
click at [603, 518] on div "Compare" at bounding box center [583, 520] width 40 height 10
click at [609, 519] on icon "button" at bounding box center [605, 519] width 7 height 7
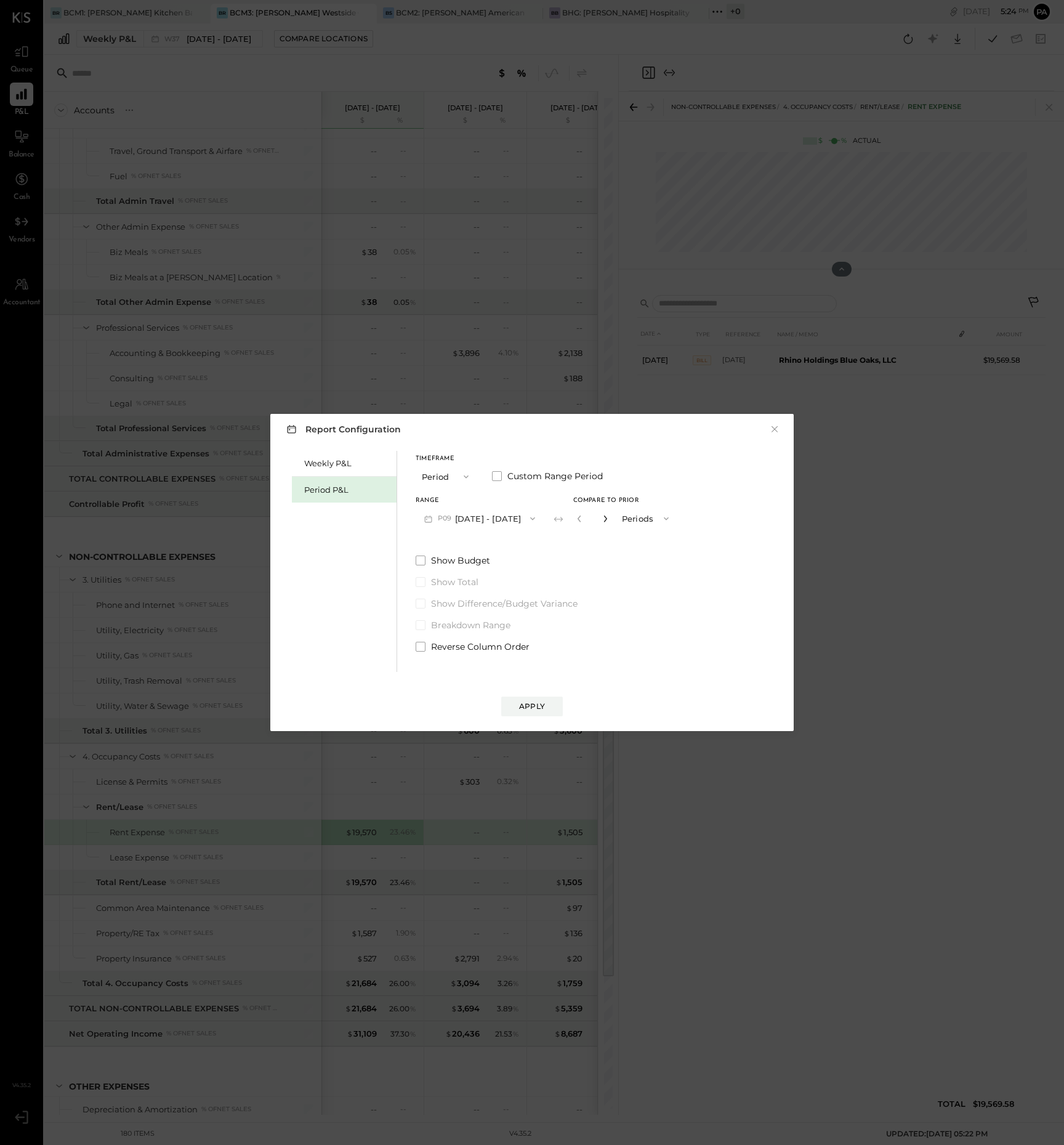
click at [609, 519] on icon "button" at bounding box center [605, 519] width 7 height 7
type input "*"
click at [531, 705] on div "Apply" at bounding box center [532, 706] width 26 height 10
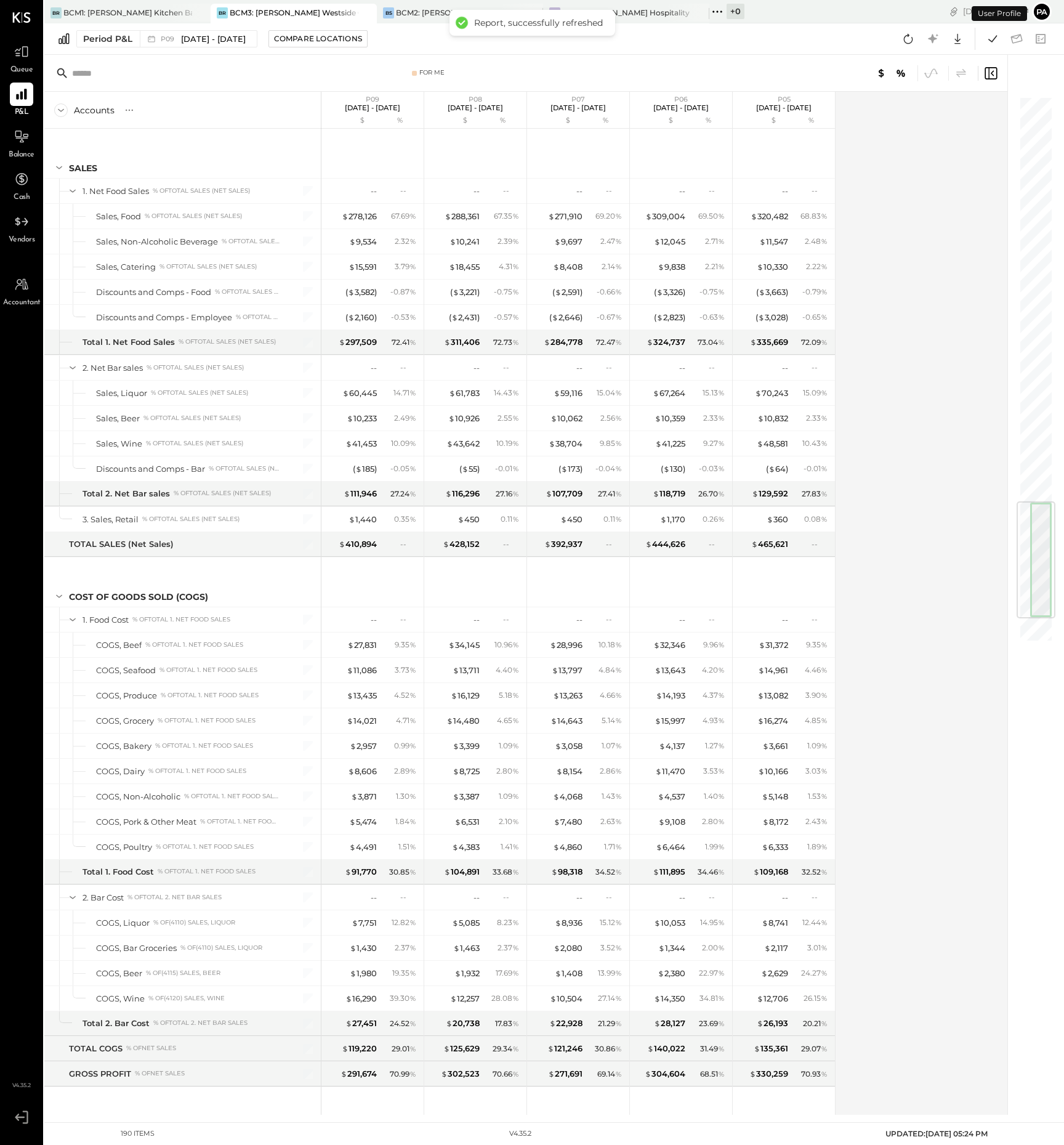
scroll to position [3418, 0]
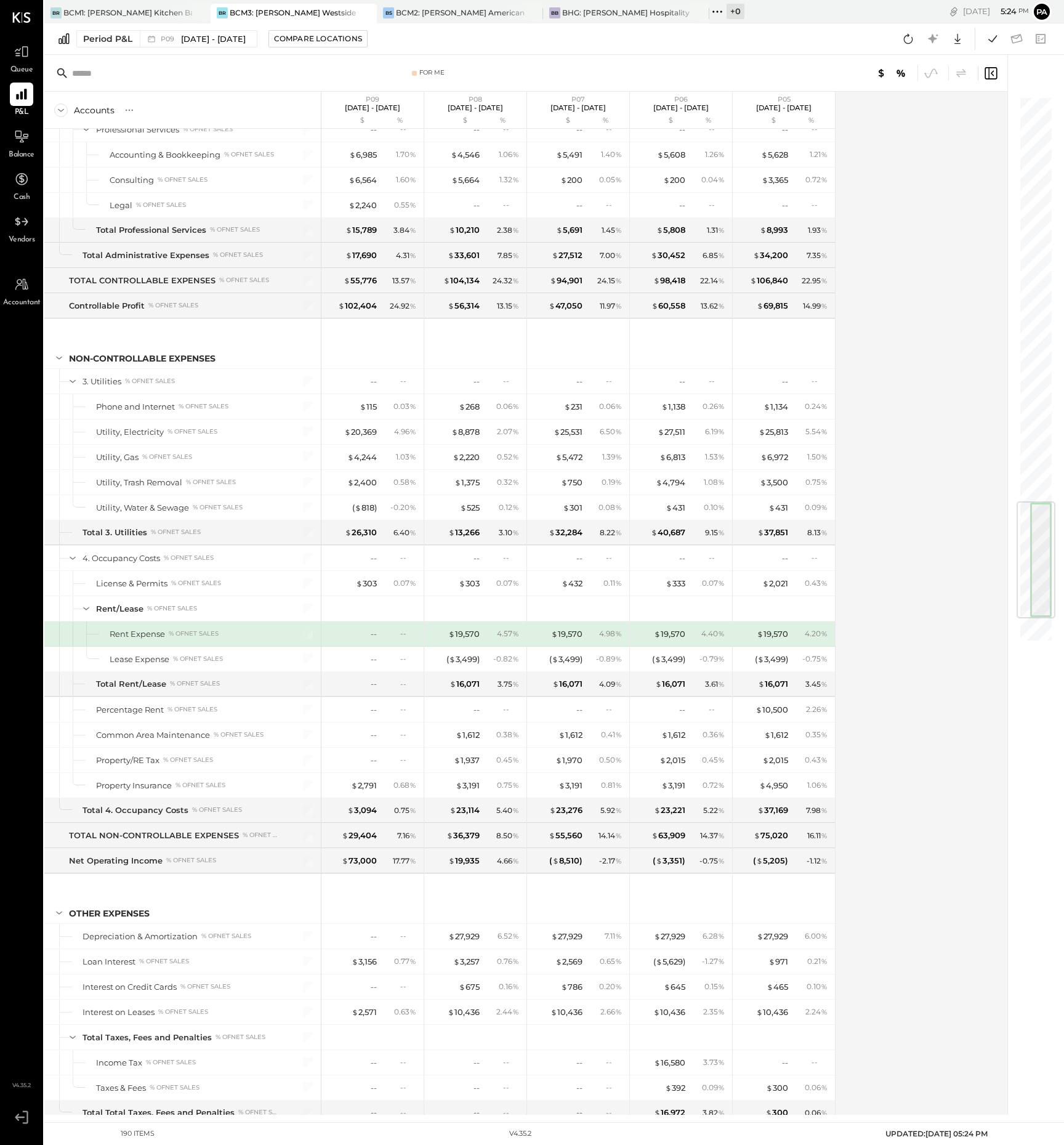
click at [403, 636] on div "--" at bounding box center [408, 633] width 16 height 10
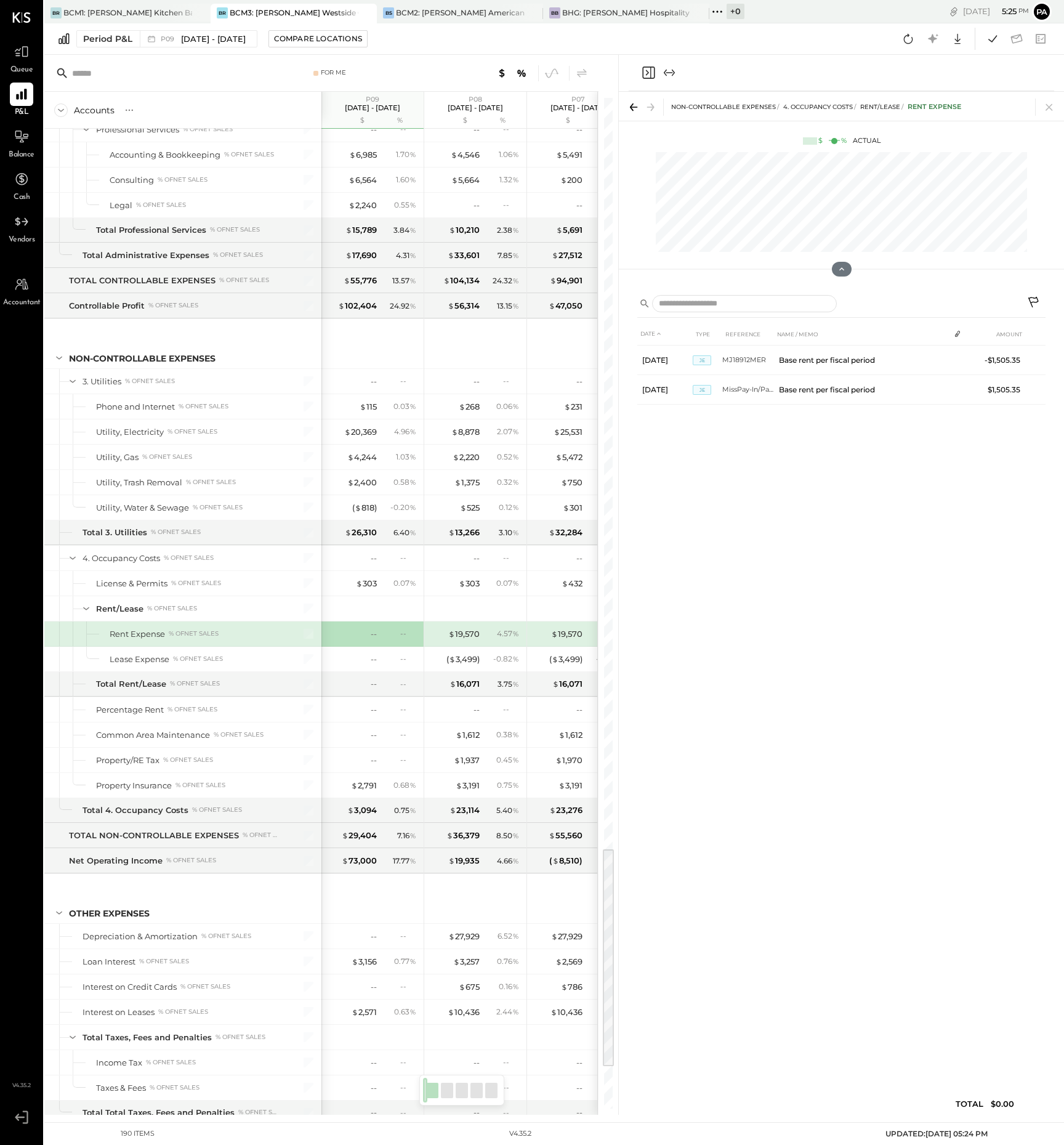
click at [1034, 297] on icon at bounding box center [1034, 304] width 15 height 15
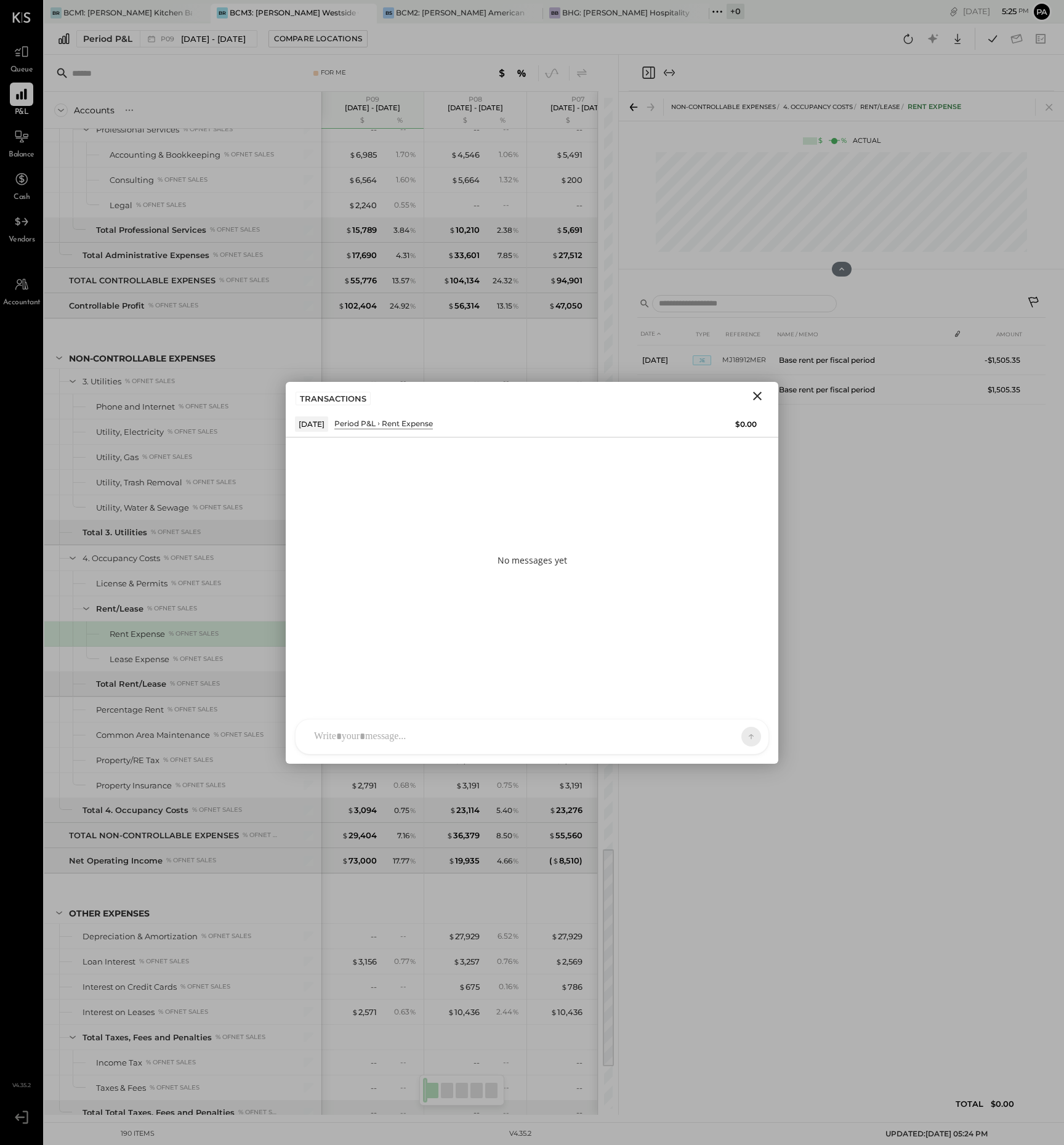
click at [355, 733] on div at bounding box center [520, 737] width 426 height 27
click at [730, 738] on icon at bounding box center [728, 736] width 12 height 12
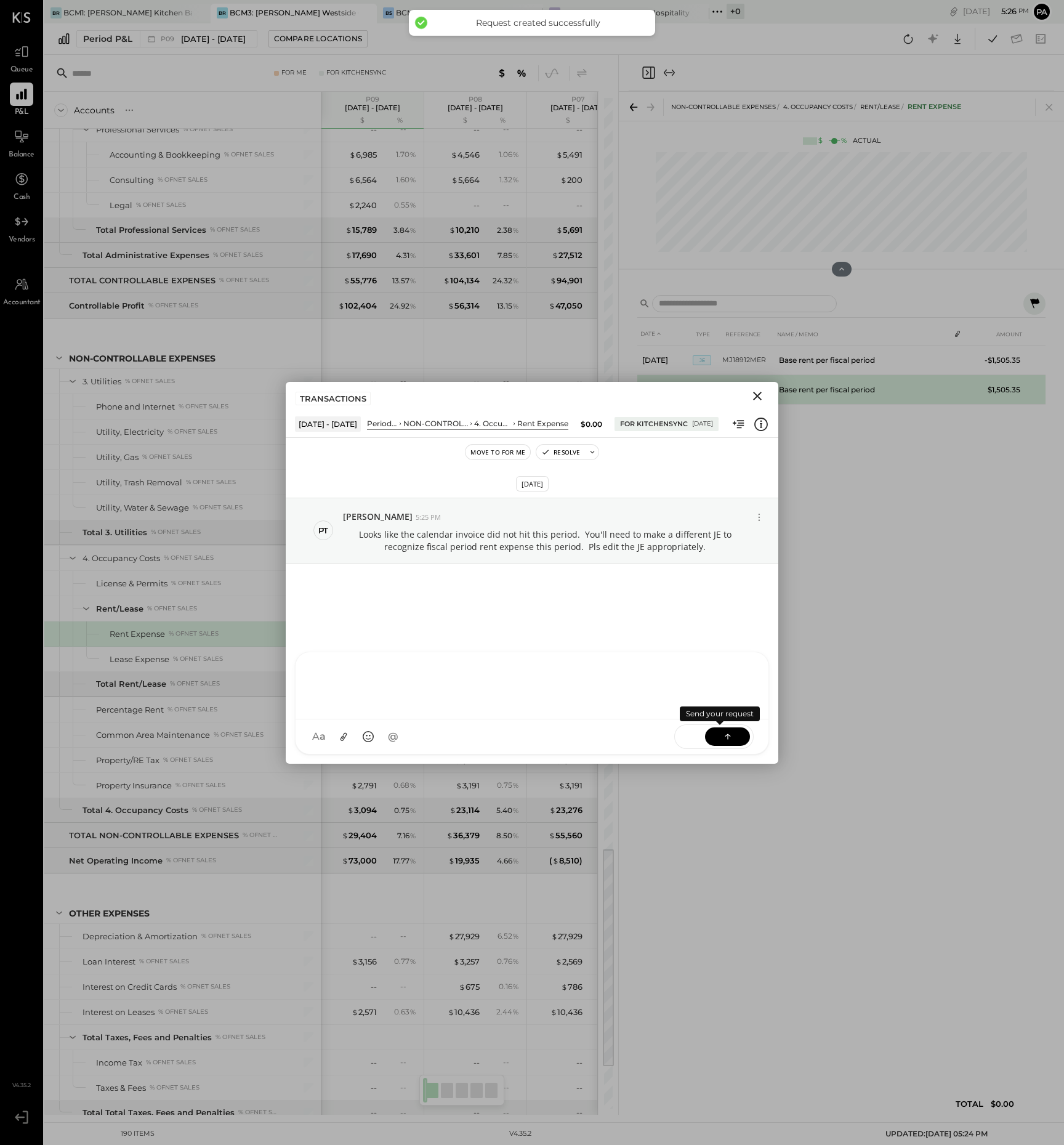
click at [759, 392] on icon "Close" at bounding box center [757, 396] width 15 height 15
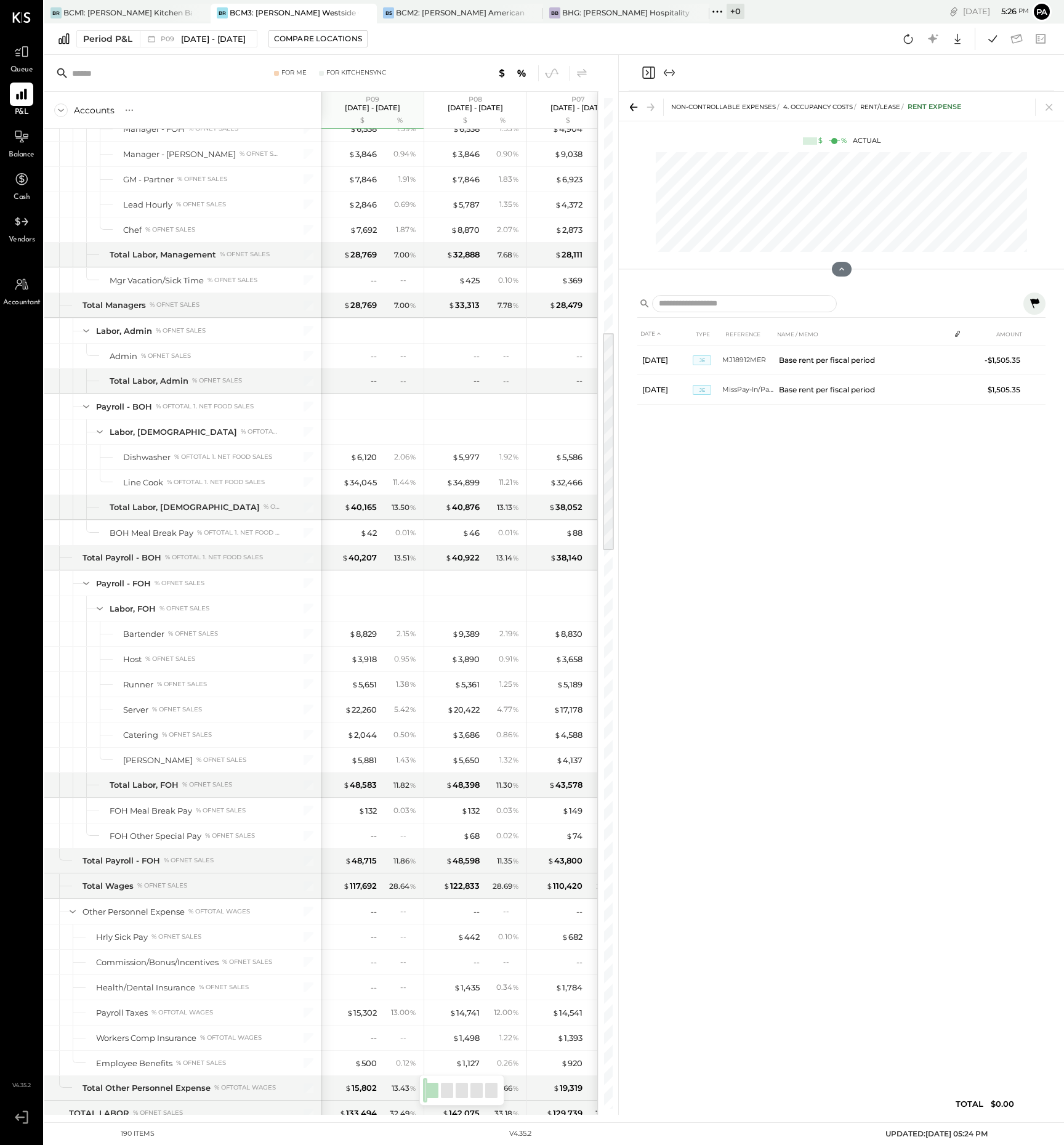
scroll to position [761, 0]
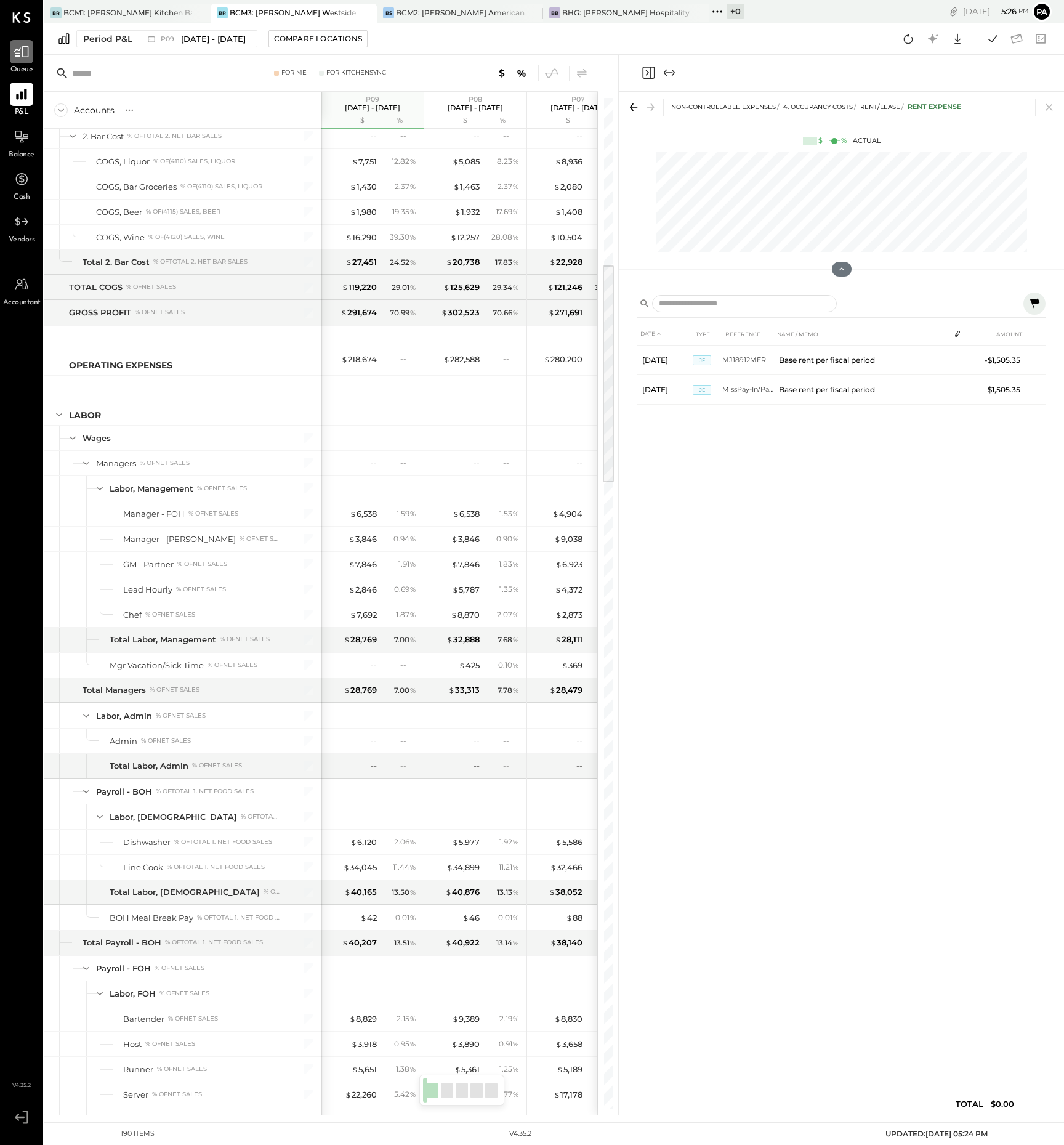
click at [18, 54] on icon at bounding box center [22, 52] width 16 height 16
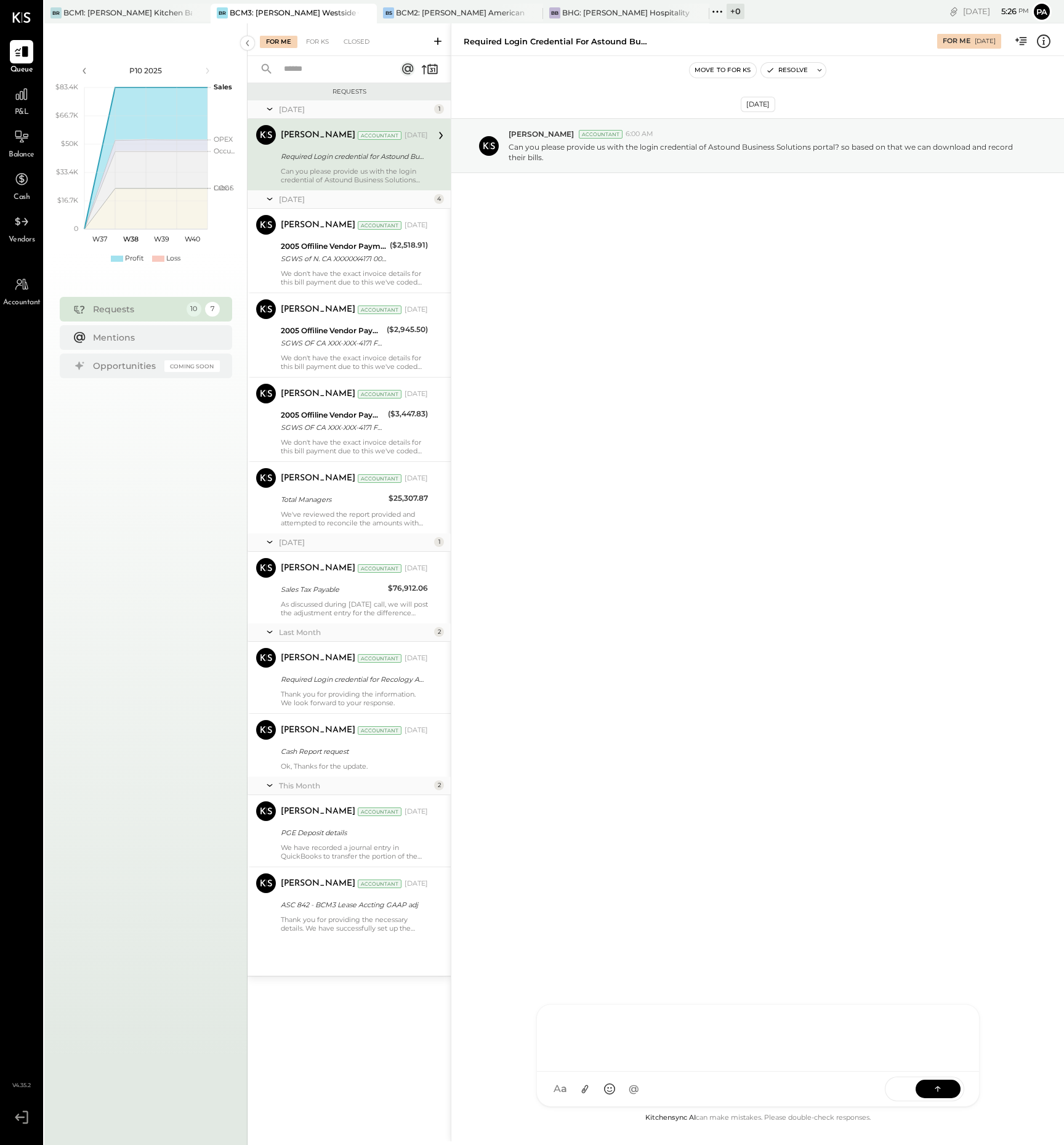
click at [632, 1061] on div at bounding box center [758, 1037] width 418 height 50
click at [941, 1087] on icon at bounding box center [937, 1088] width 12 height 12
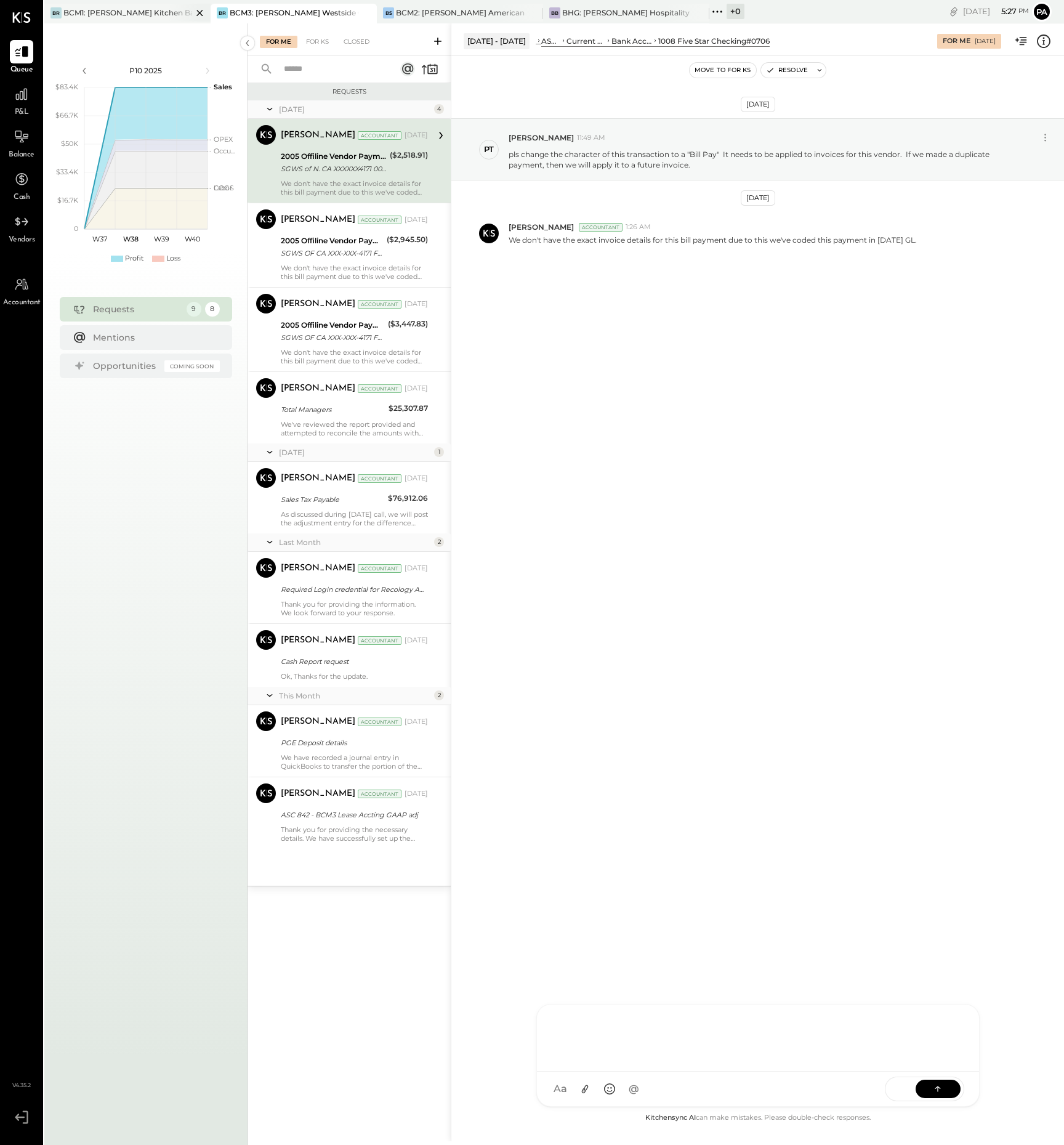
click at [120, 12] on div "BCM1: [PERSON_NAME] Kitchen Bar Market" at bounding box center [127, 12] width 129 height 10
